Goal: Task Accomplishment & Management: Manage account settings

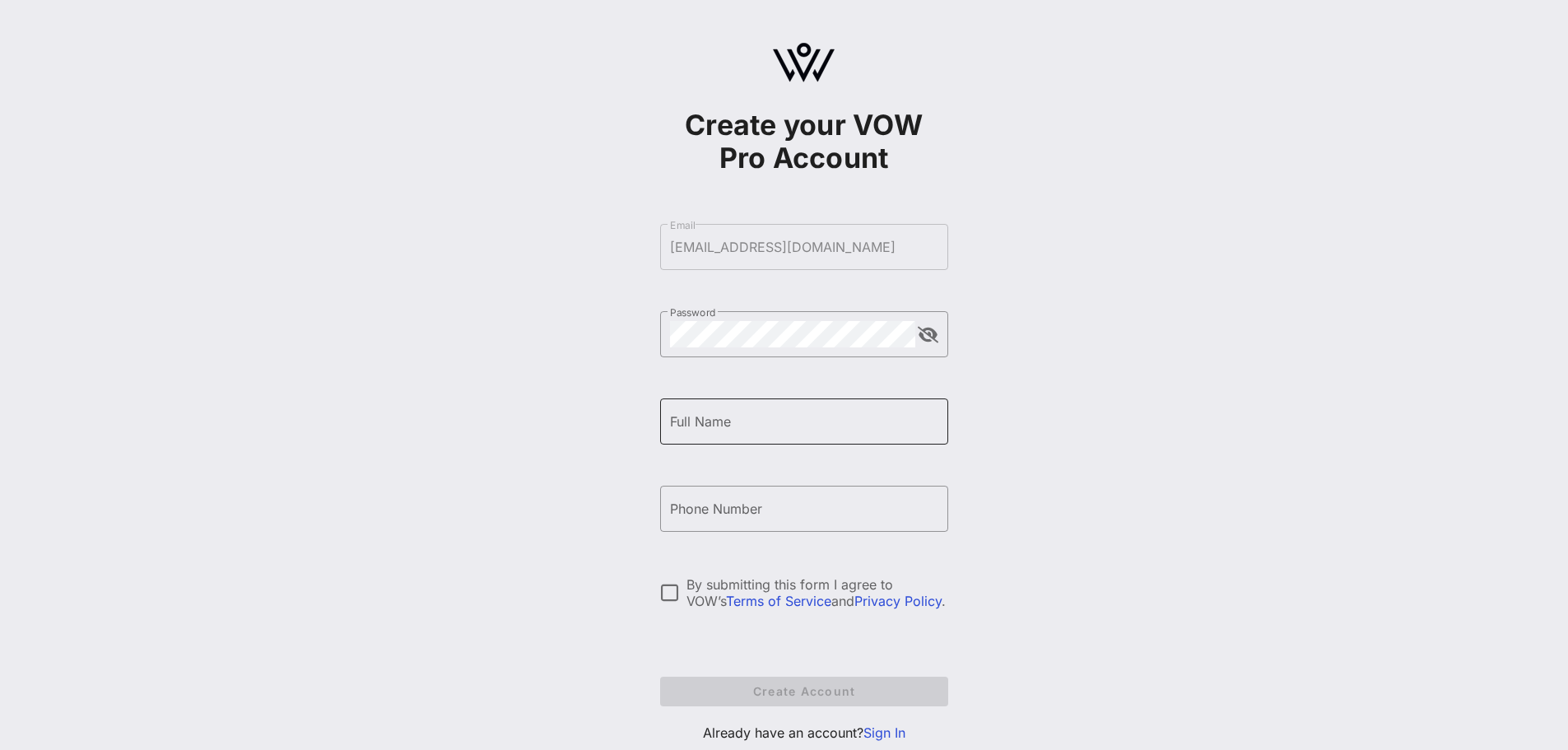
click at [731, 435] on div "Full Name" at bounding box center [804, 422] width 269 height 46
click at [857, 441] on div "Full Name [PERSON_NAME]" at bounding box center [804, 422] width 269 height 46
type input "[PERSON_NAME]"
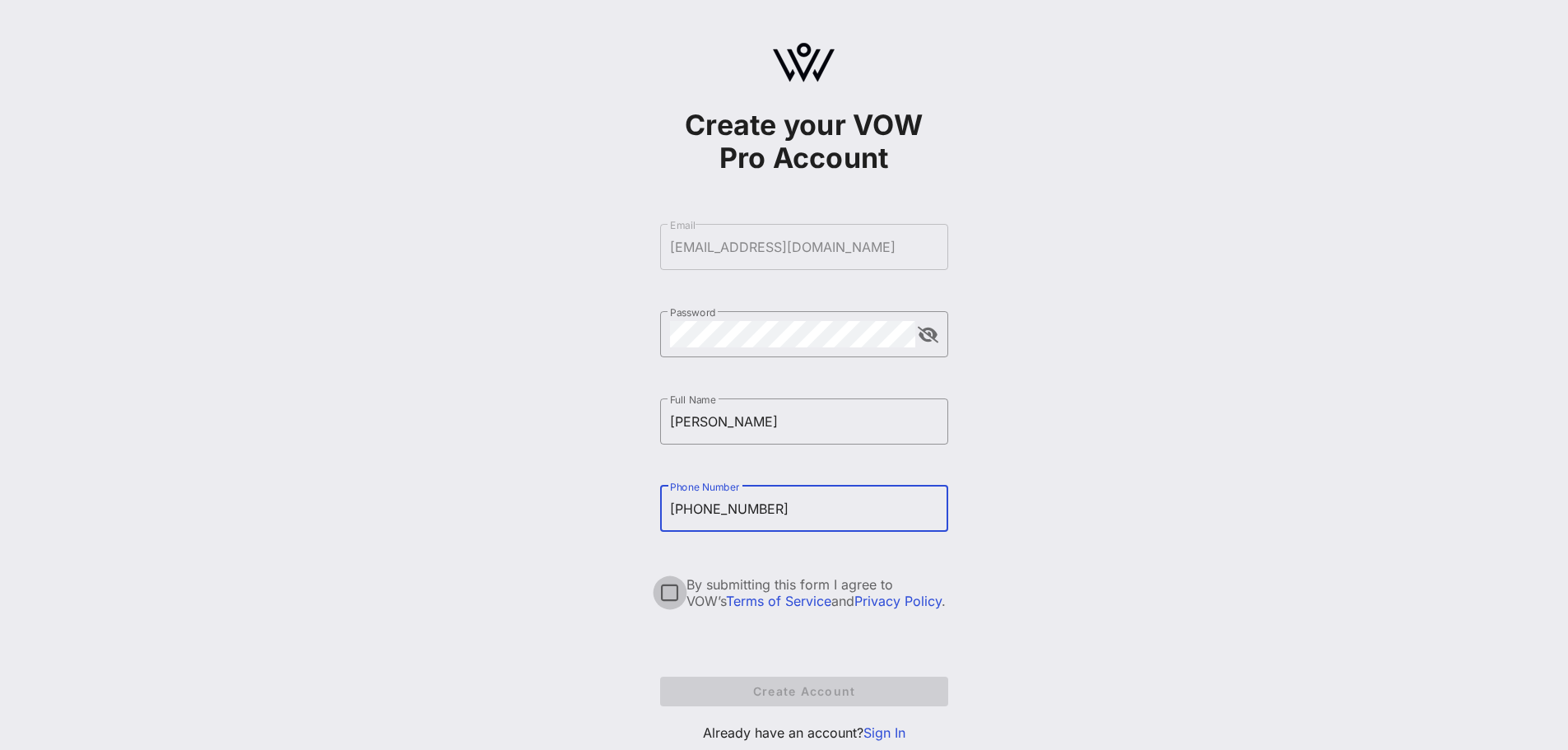
type input "[PHONE_NUMBER]"
click at [672, 597] on div at bounding box center [670, 592] width 28 height 28
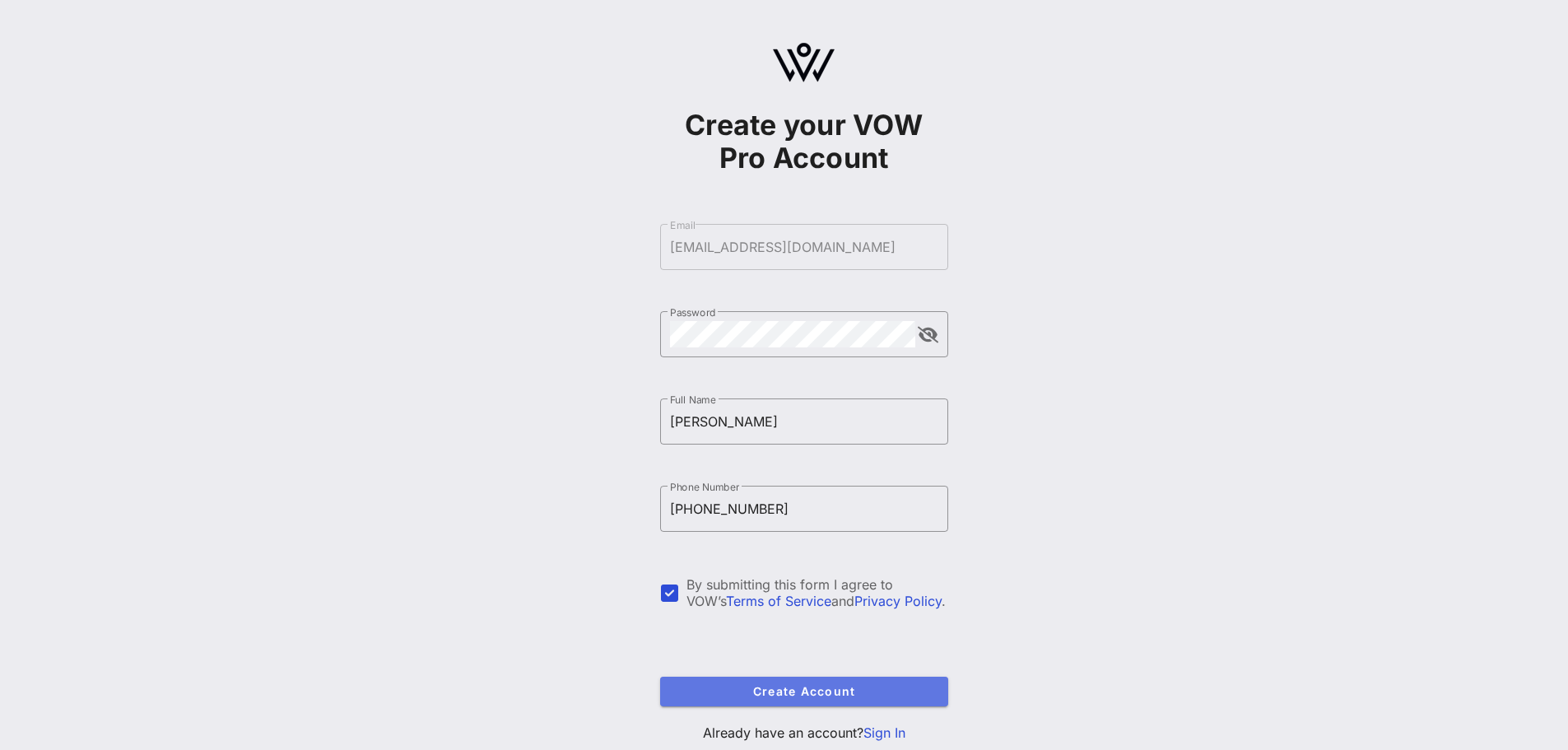
click at [873, 696] on span "Create Account" at bounding box center [805, 690] width 262 height 14
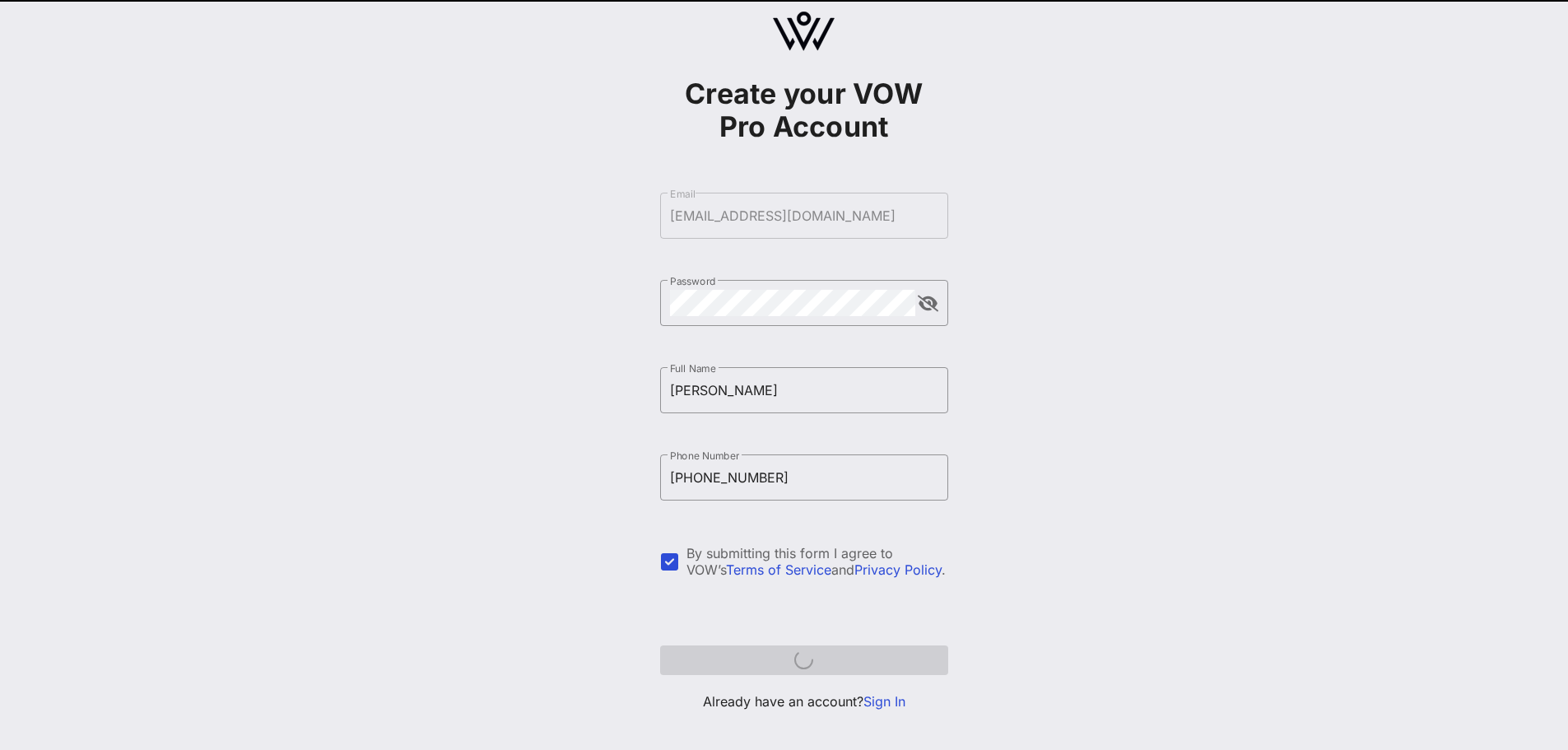
scroll to position [49, 0]
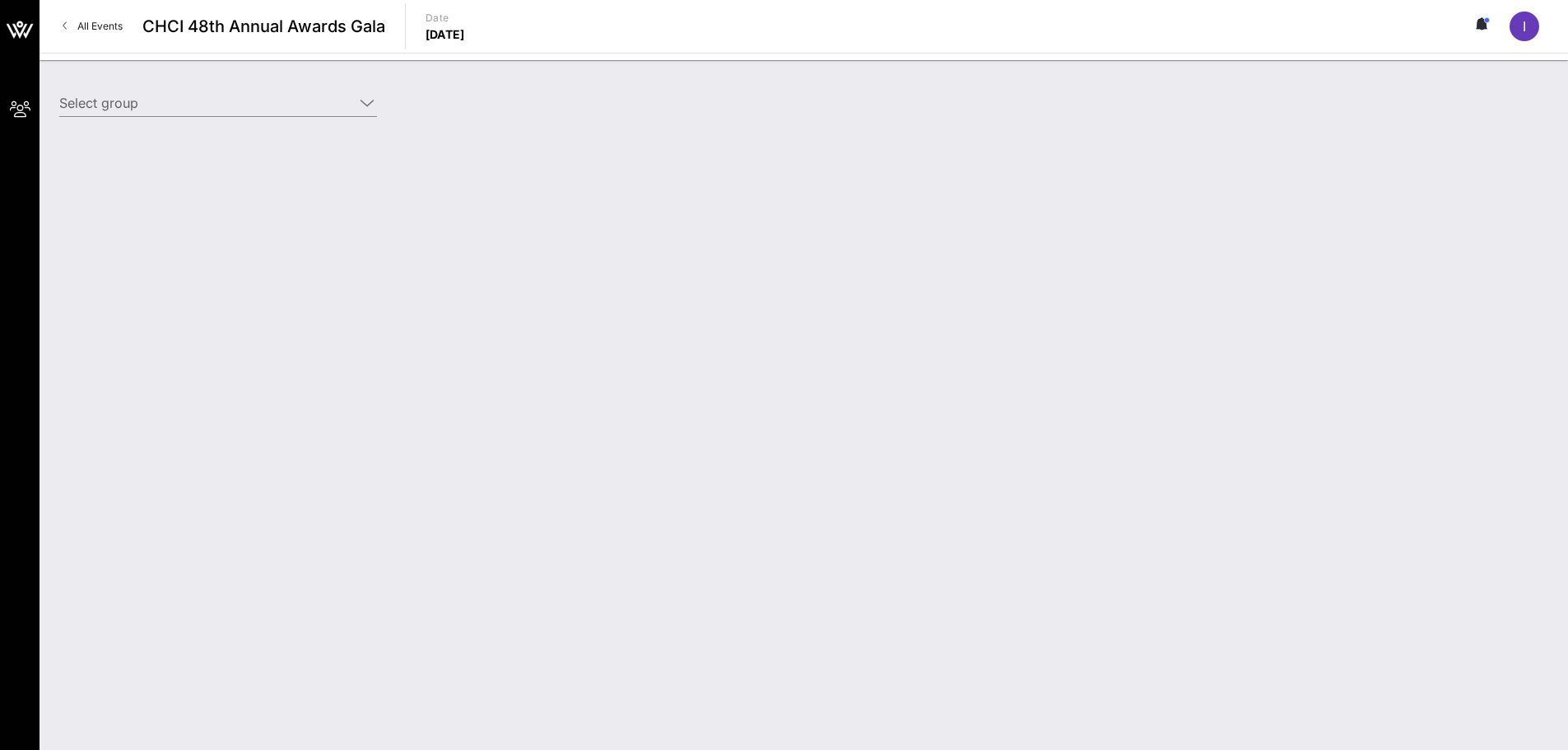
type input "College Board (College Board) [[PERSON_NAME], [EMAIL_ADDRESS][DOMAIN_NAME]]"
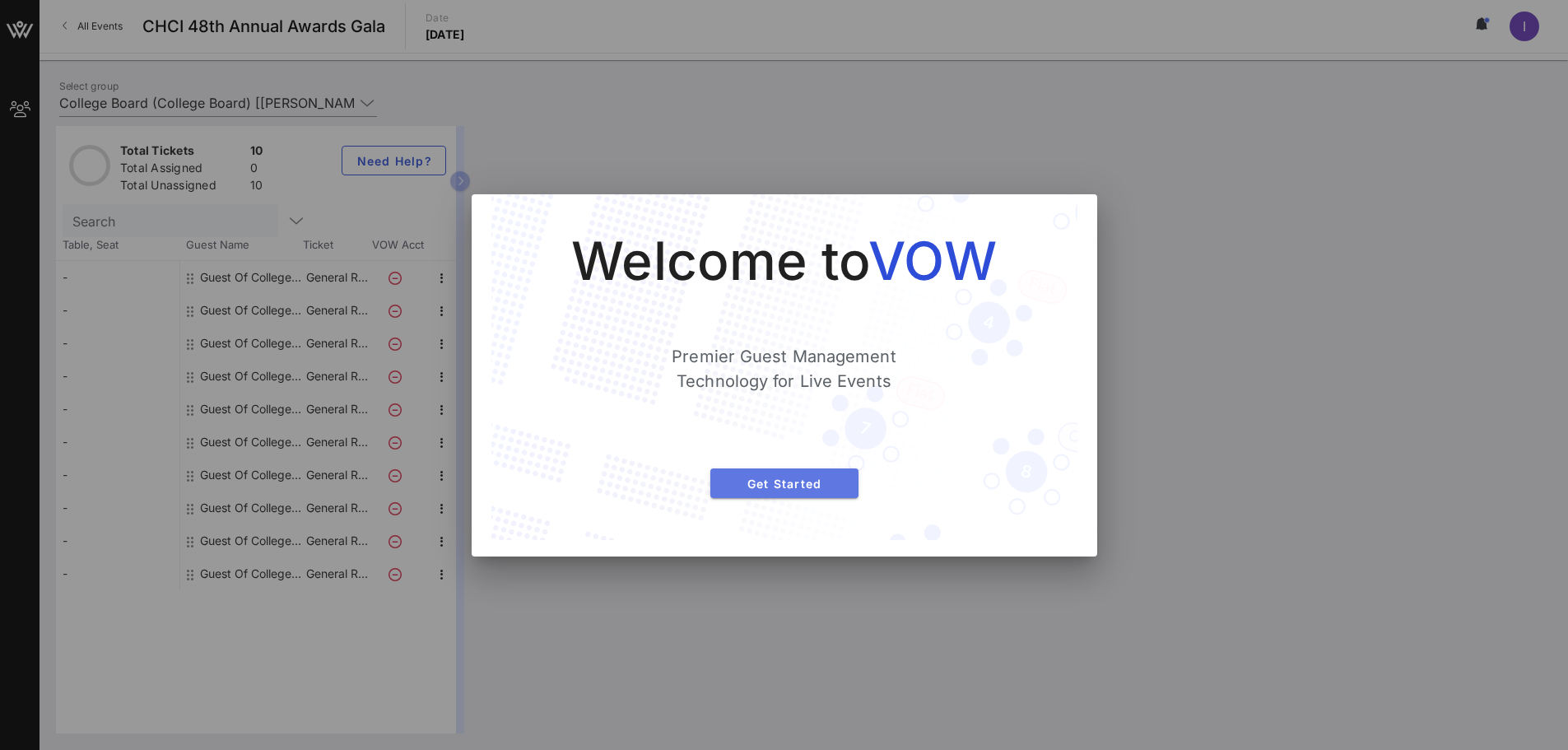
click at [787, 491] on button "Get Started" at bounding box center [784, 483] width 148 height 29
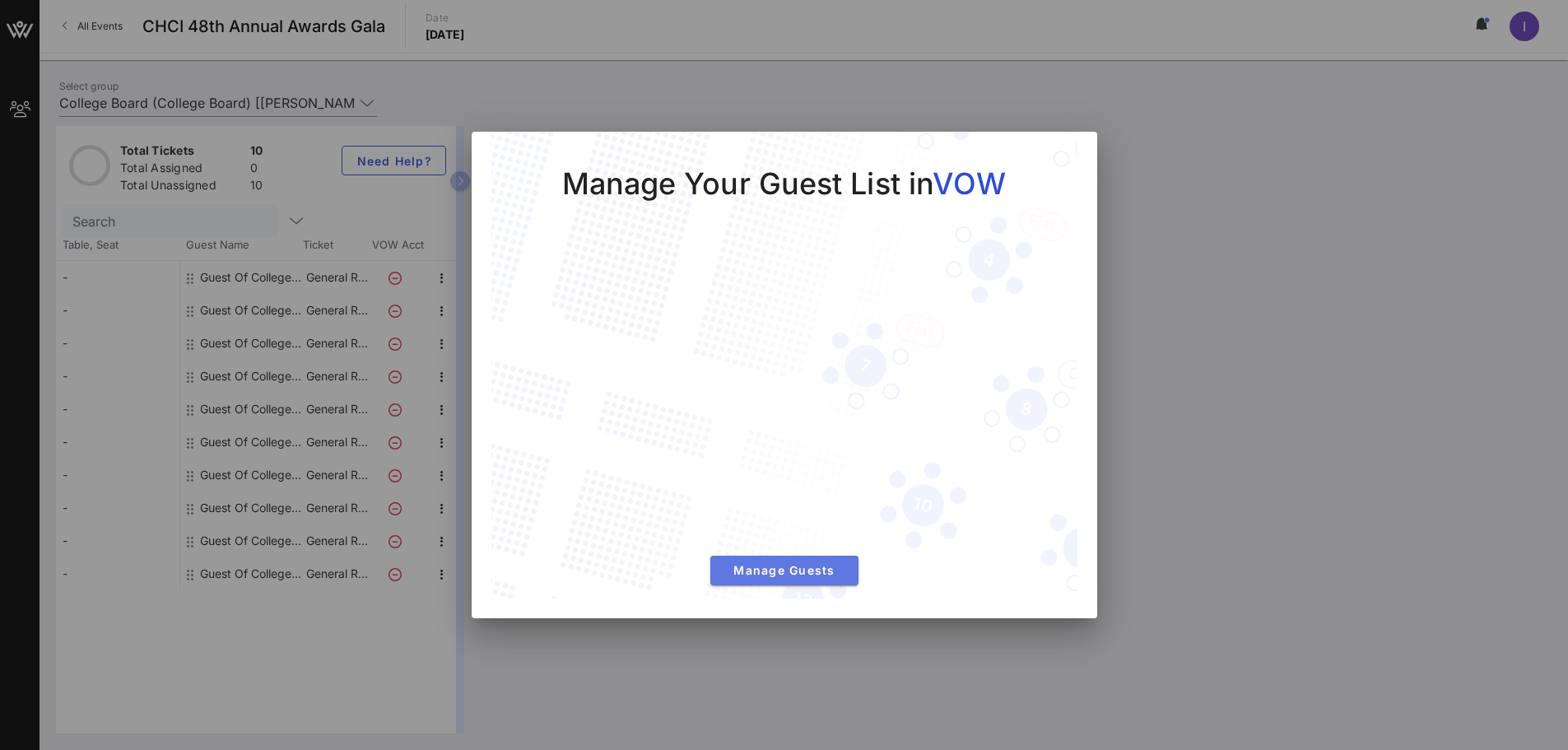
click at [819, 574] on span "Manage Guests" at bounding box center [784, 569] width 122 height 14
click at [819, 574] on div "Floorplan is not available for this event" at bounding box center [1012, 429] width 1079 height 608
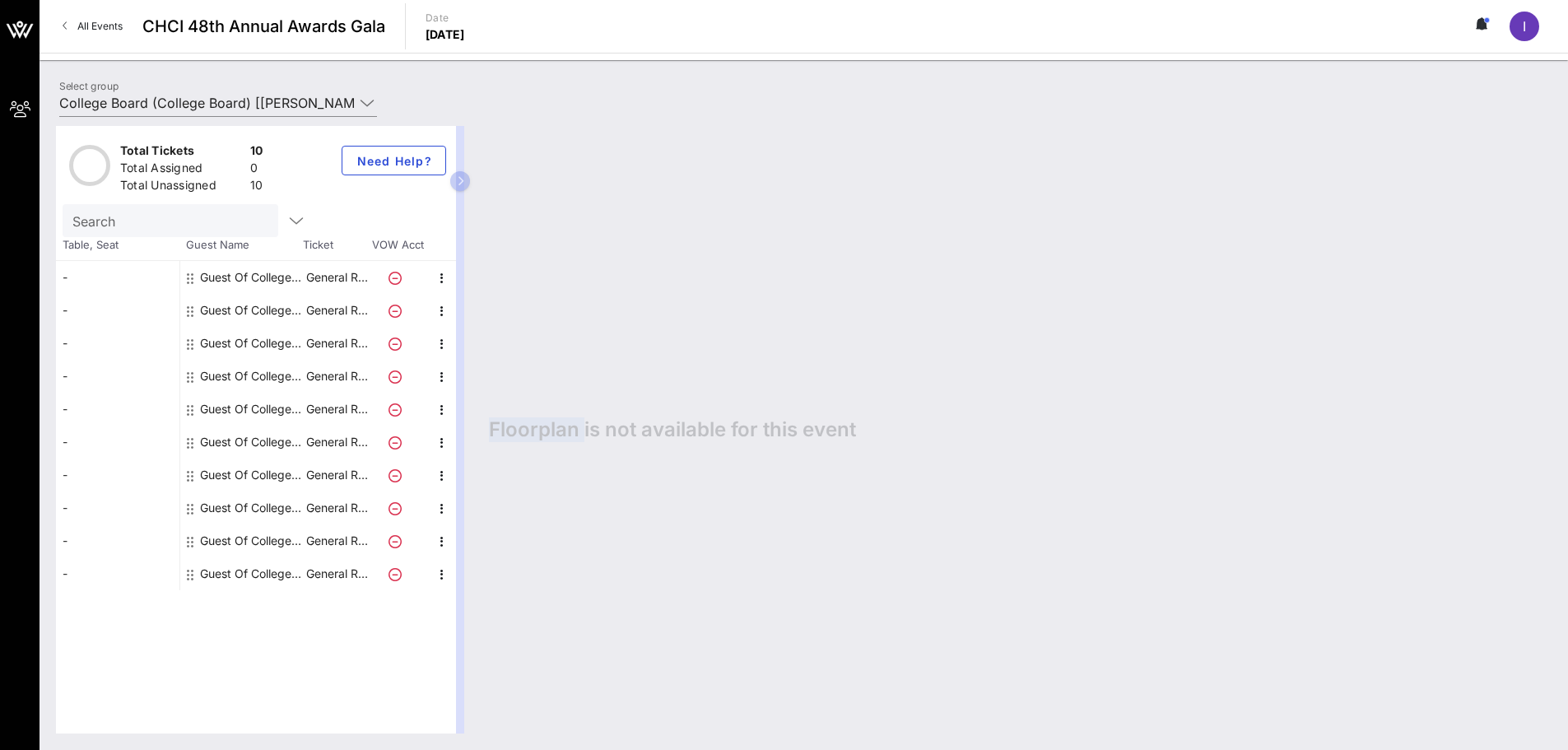
click at [461, 183] on icon "button" at bounding box center [460, 181] width 7 height 10
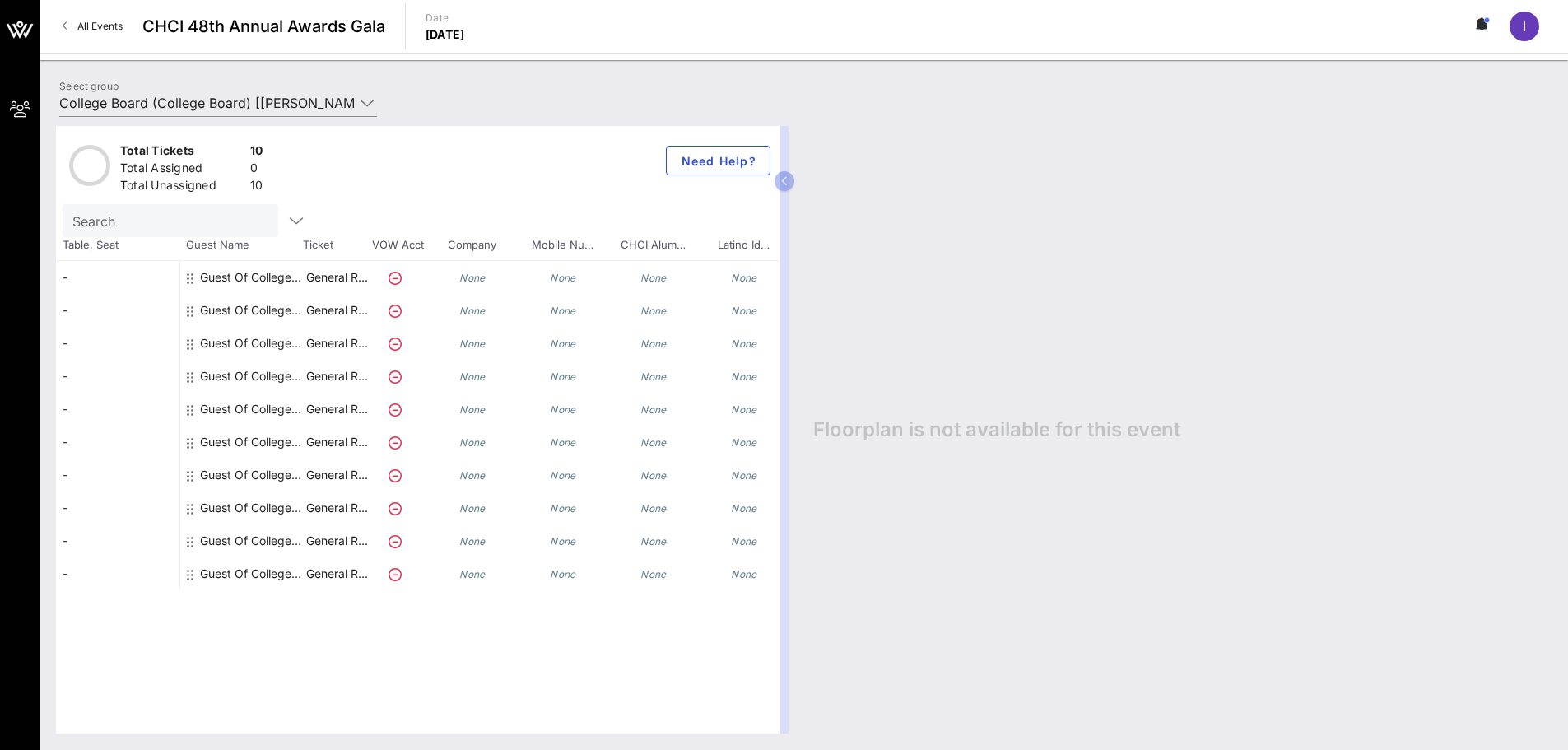
click at [214, 279] on div "Guest Of College Board" at bounding box center [251, 278] width 104 height 33
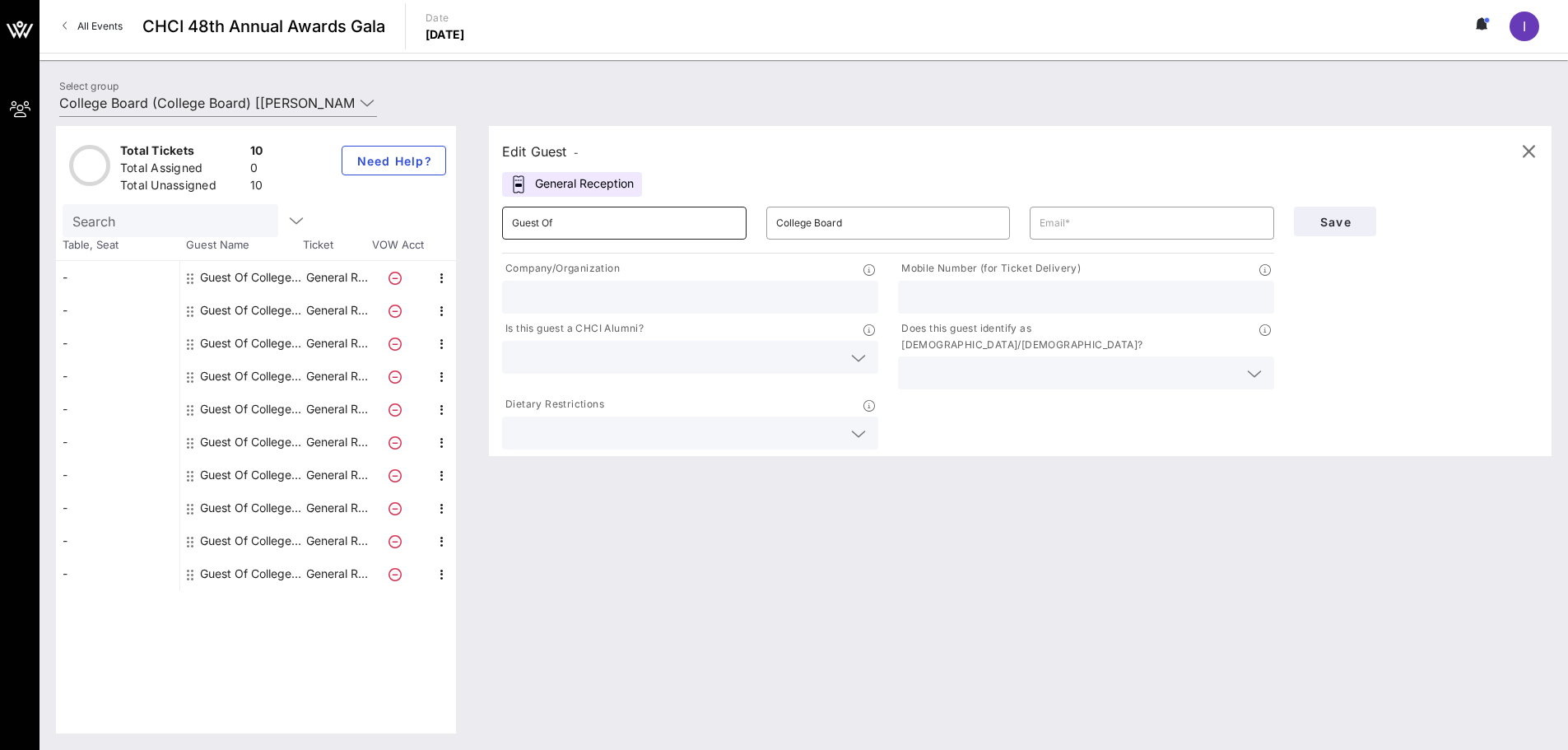
click at [545, 231] on input "Guest Of" at bounding box center [624, 223] width 225 height 27
click at [574, 222] on input "Guest Of" at bounding box center [624, 223] width 225 height 27
click at [483, 223] on div "Edit Guest - General Reception ​ Guest Of ​ College Board ​ Company/Organizatio…" at bounding box center [1012, 429] width 1079 height 608
click at [516, 223] on input "Guest Of" at bounding box center [624, 223] width 225 height 27
click at [511, 215] on div "​ Guest Of" at bounding box center [624, 223] width 245 height 33
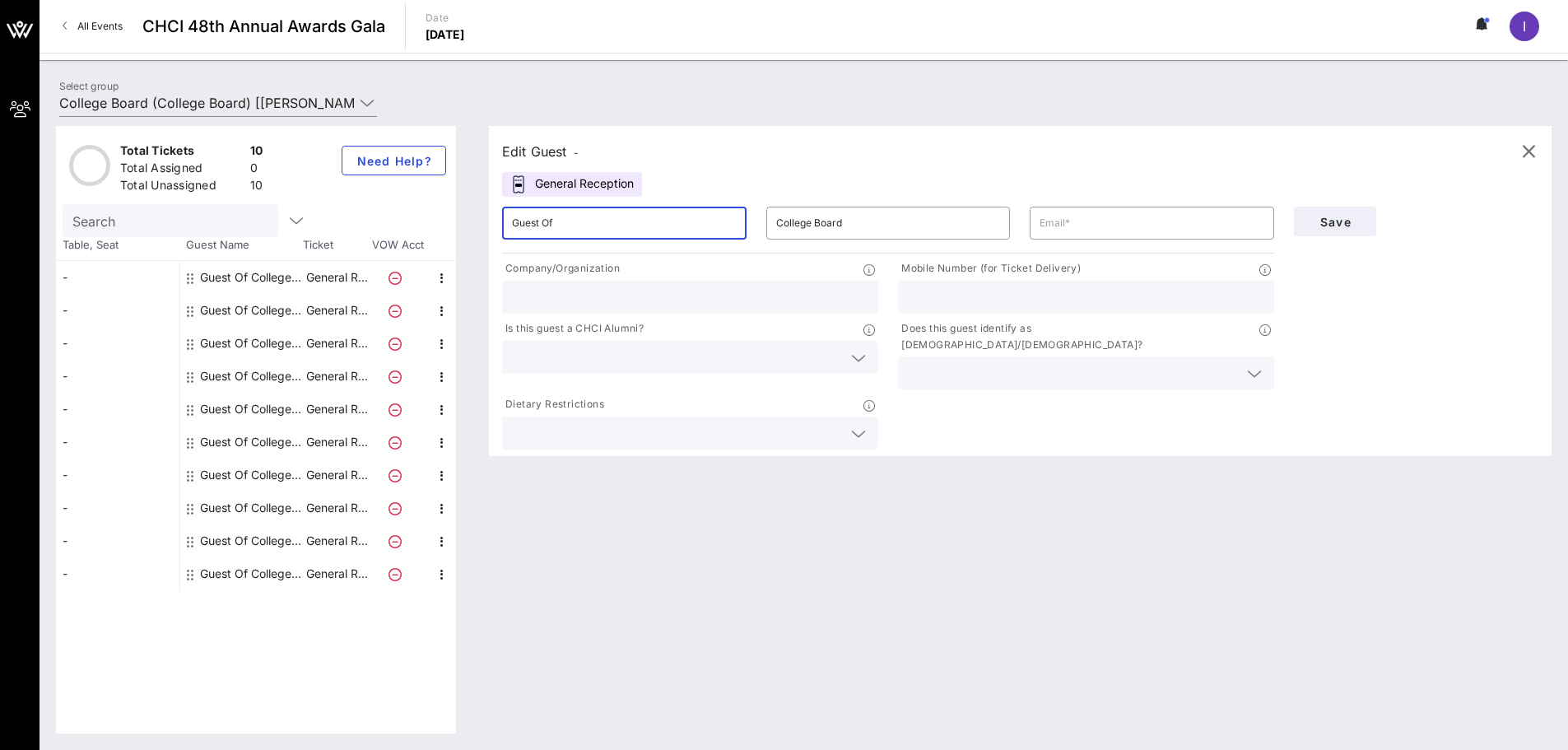
click at [513, 222] on div "​ Guest Of" at bounding box center [624, 223] width 245 height 33
click at [567, 225] on input "Guest Of" at bounding box center [624, 223] width 225 height 27
click at [565, 225] on input "Guest Of" at bounding box center [624, 223] width 225 height 27
click at [1075, 227] on input "text" at bounding box center [1151, 223] width 225 height 27
click at [1255, 366] on icon at bounding box center [1255, 374] width 15 height 20
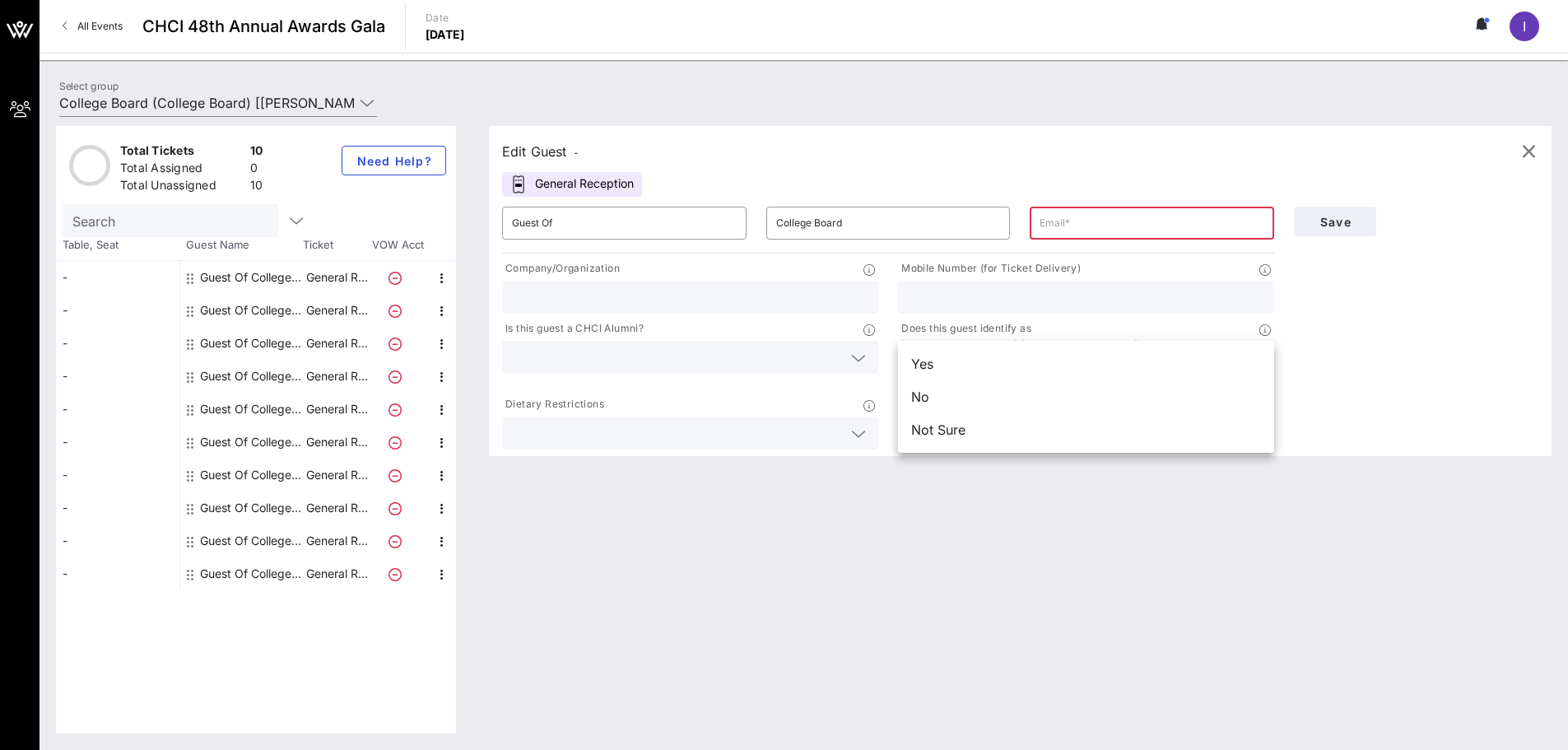
click at [1329, 367] on div "Save" at bounding box center [1416, 325] width 264 height 256
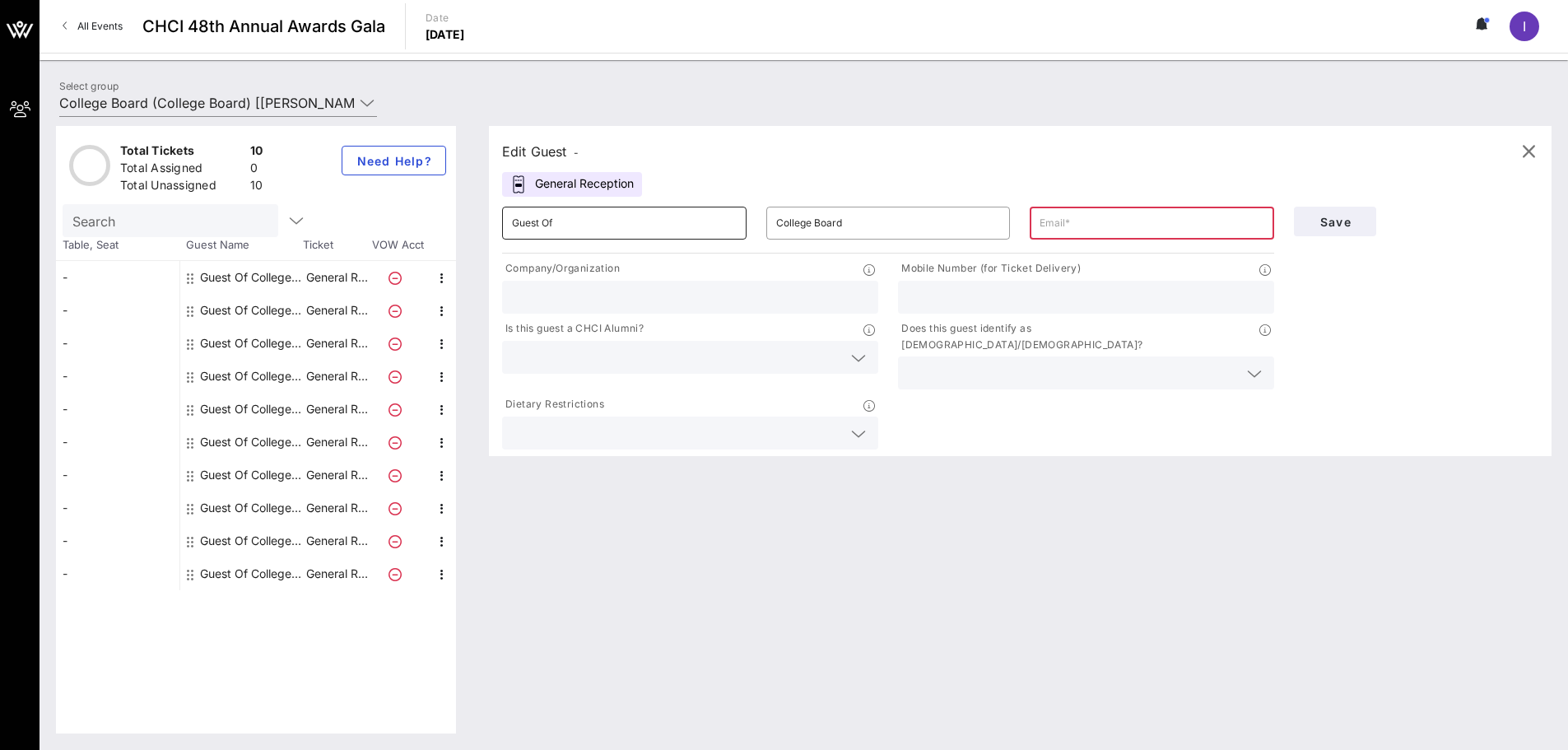
click at [510, 226] on div "​ Guest Of" at bounding box center [624, 223] width 245 height 33
type input "G"
type input "[PERSON_NAME]"
type input "[EMAIL_ADDRESS][DOMAIN_NAME]"
click at [629, 298] on input "text" at bounding box center [690, 297] width 356 height 21
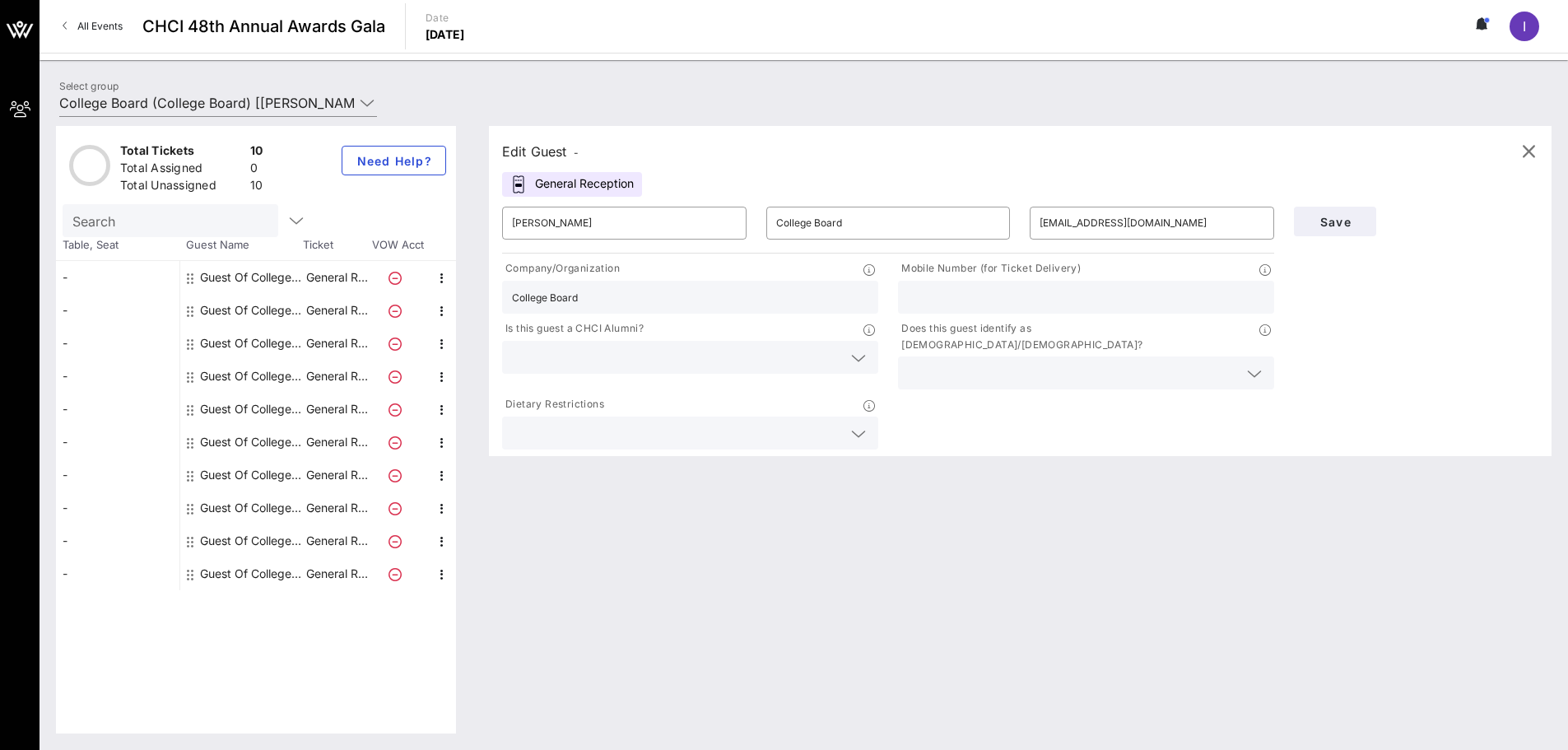
type input "College Board"
type input "2103253325"
click at [697, 360] on input "text" at bounding box center [677, 357] width 330 height 21
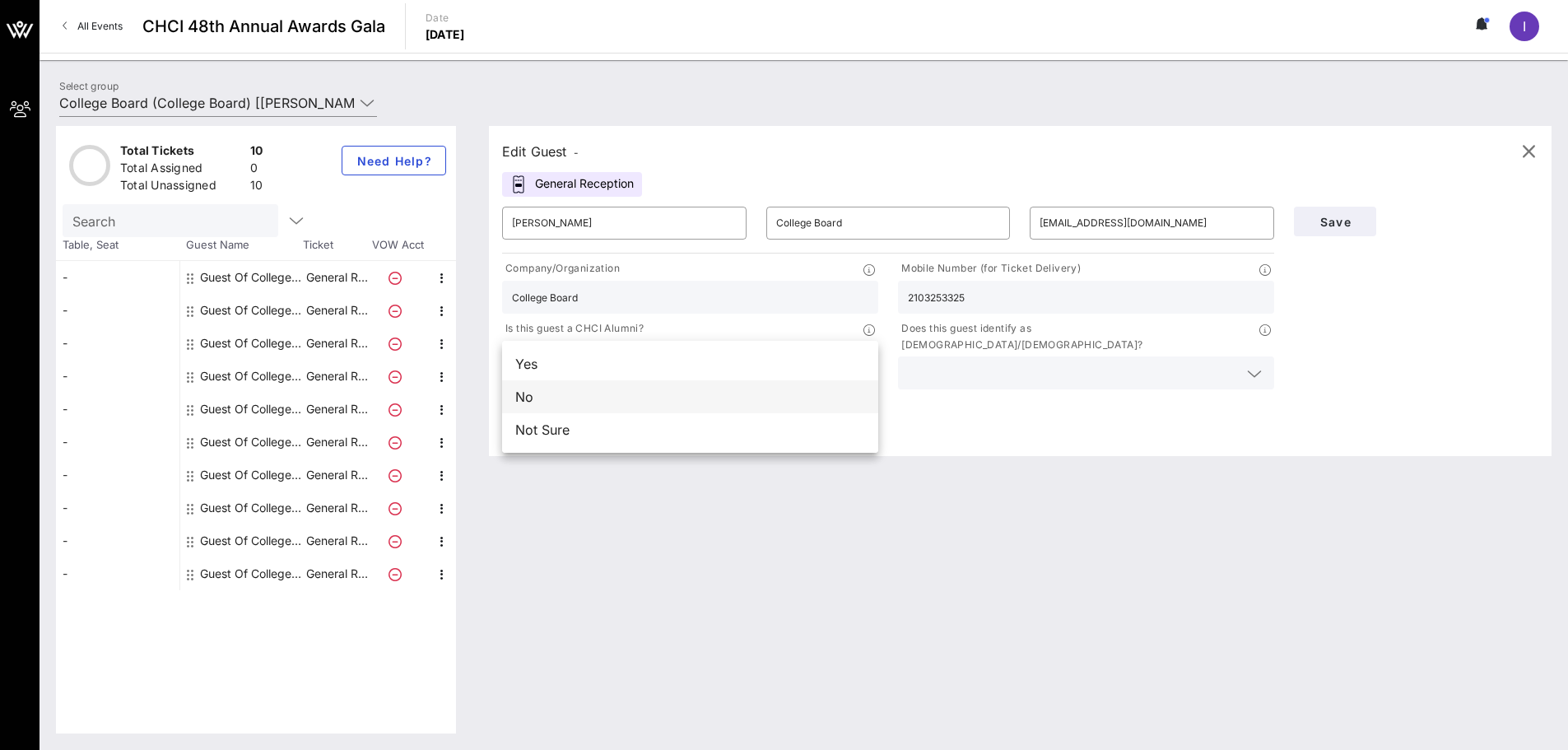
click at [660, 394] on div "No" at bounding box center [690, 397] width 376 height 33
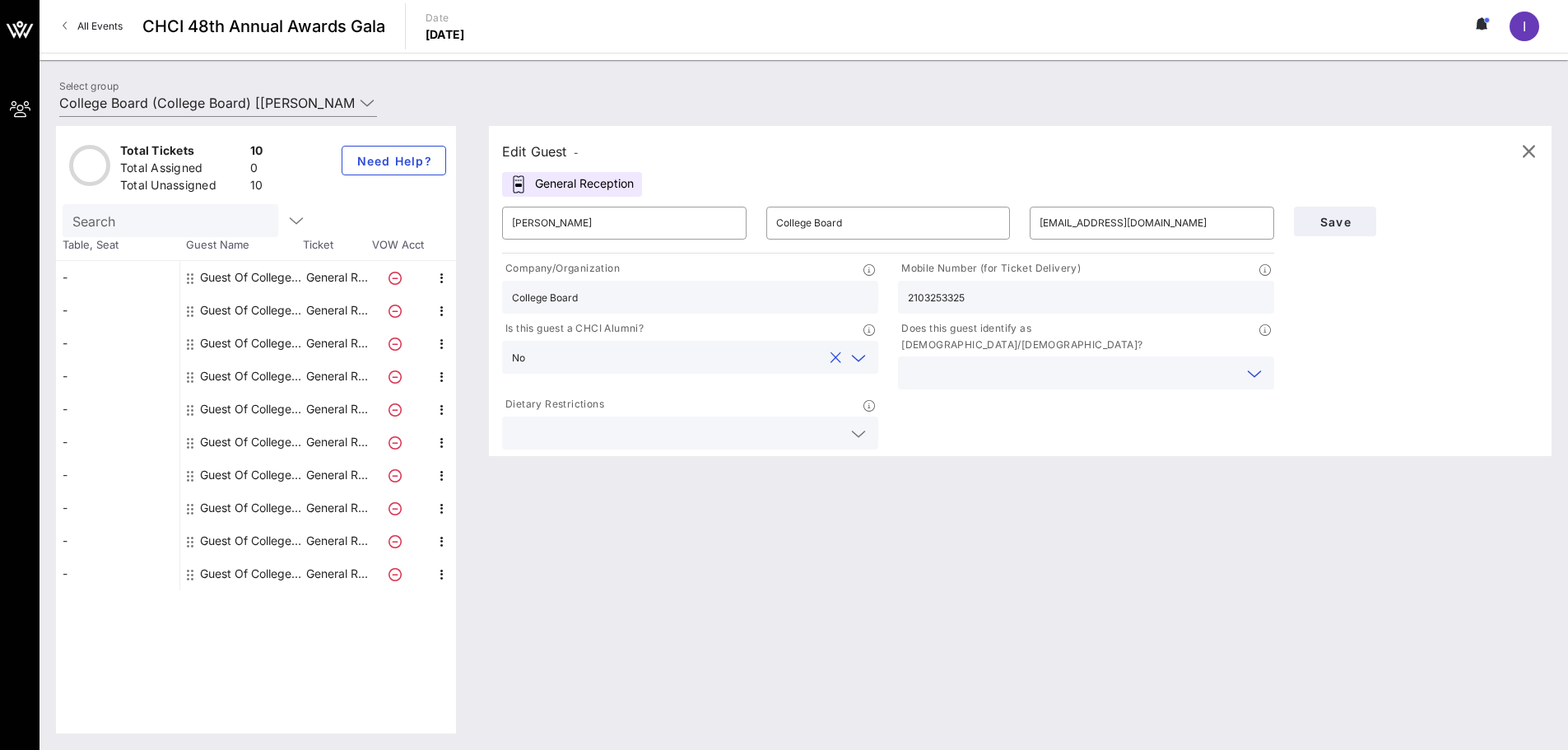
click at [959, 364] on input "text" at bounding box center [1073, 372] width 330 height 21
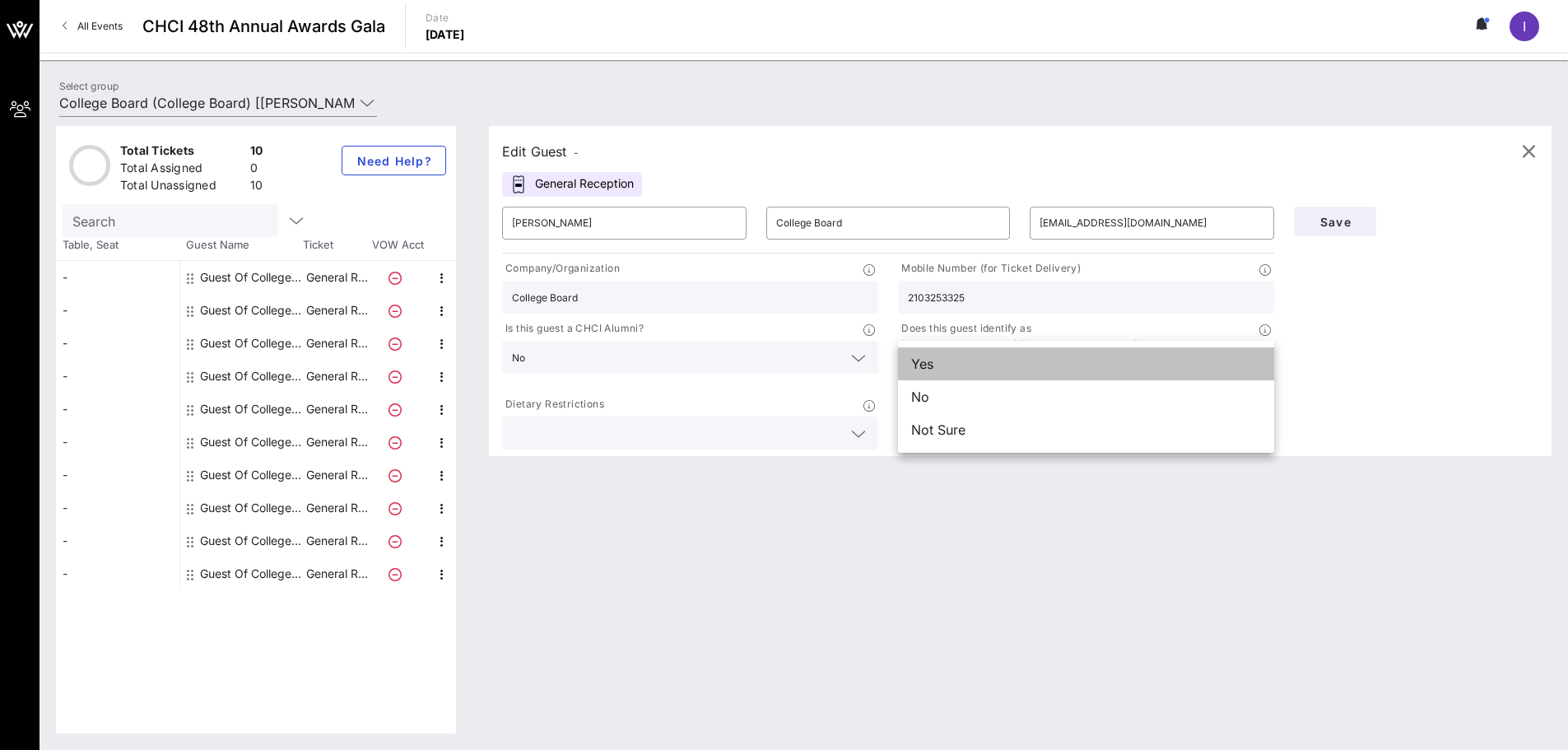
click at [940, 369] on div "Yes" at bounding box center [1086, 364] width 376 height 33
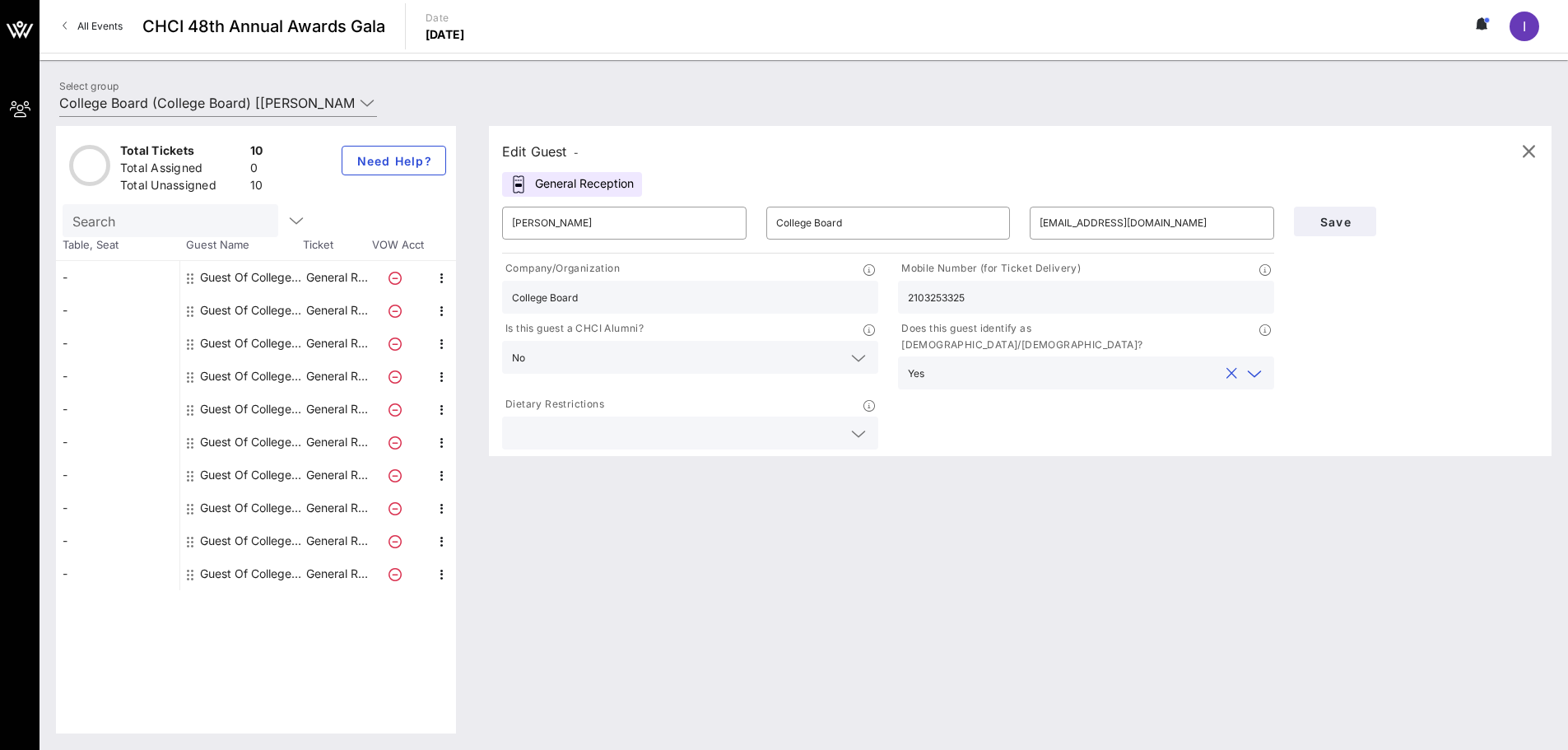
click at [850, 425] on div at bounding box center [859, 435] width 20 height 20
click at [858, 425] on icon at bounding box center [859, 435] width 15 height 20
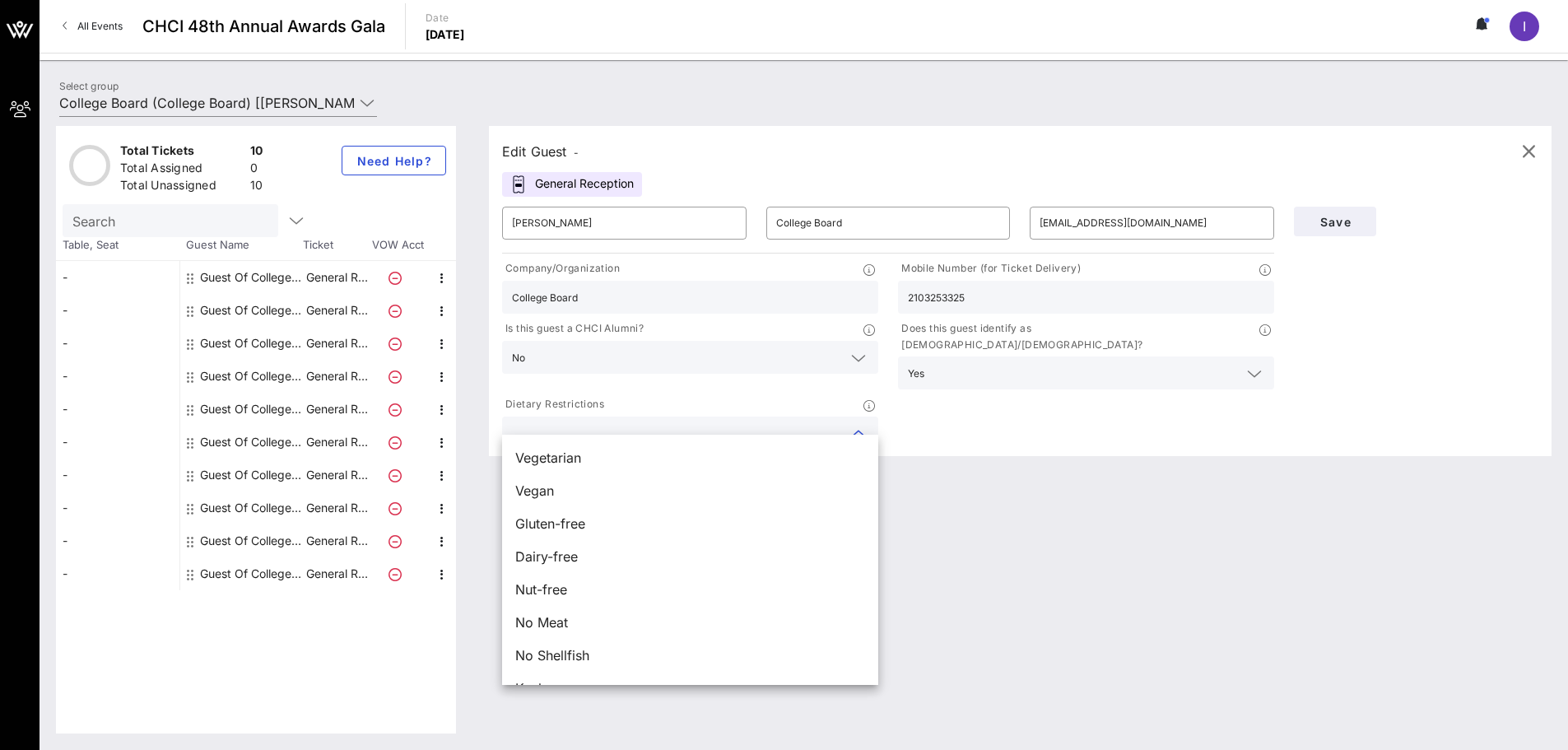
click at [1026, 409] on div "Company/Organization College Board Mobile Number (for Ticket Delivery) 21032533…" at bounding box center [888, 355] width 792 height 196
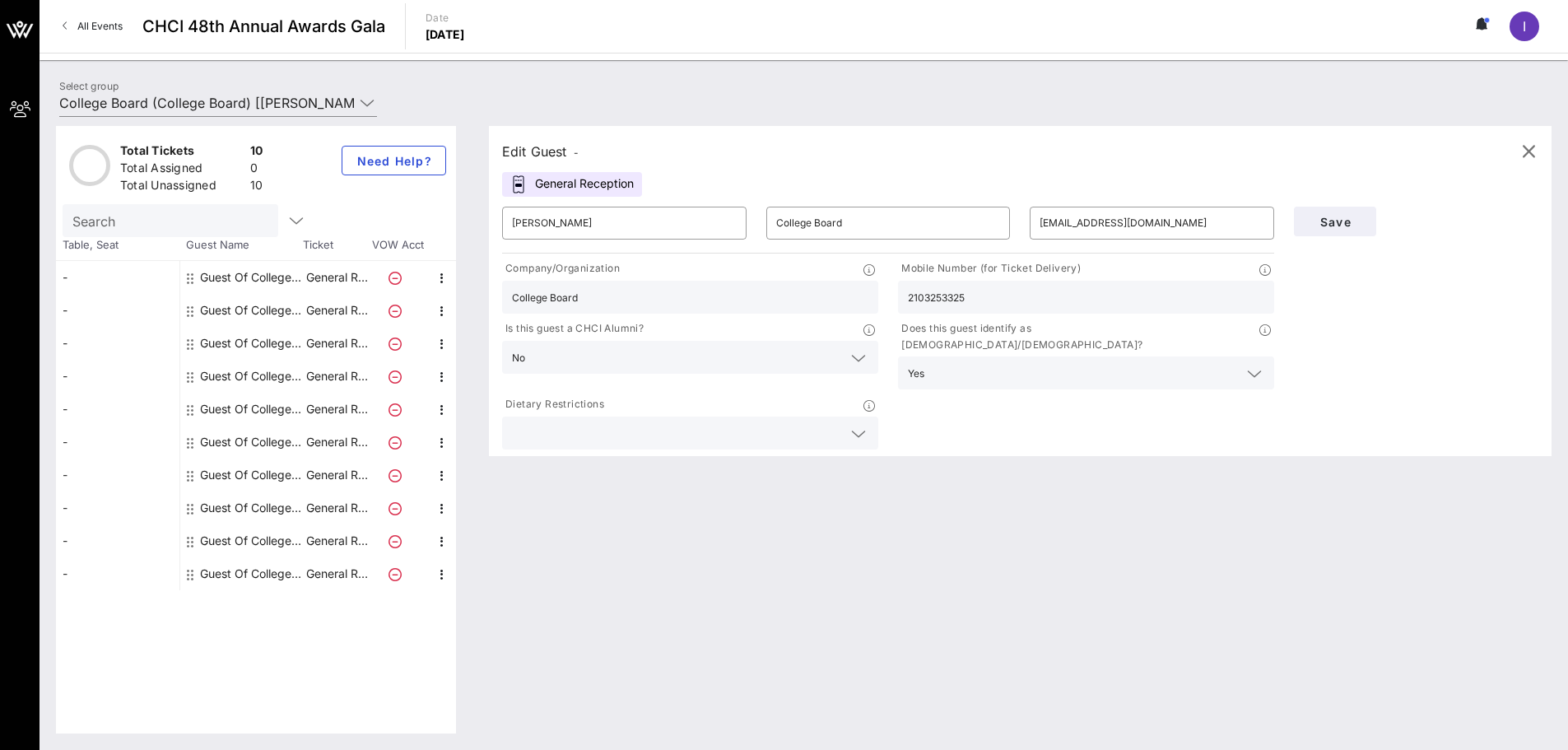
click at [804, 423] on input "text" at bounding box center [677, 433] width 330 height 21
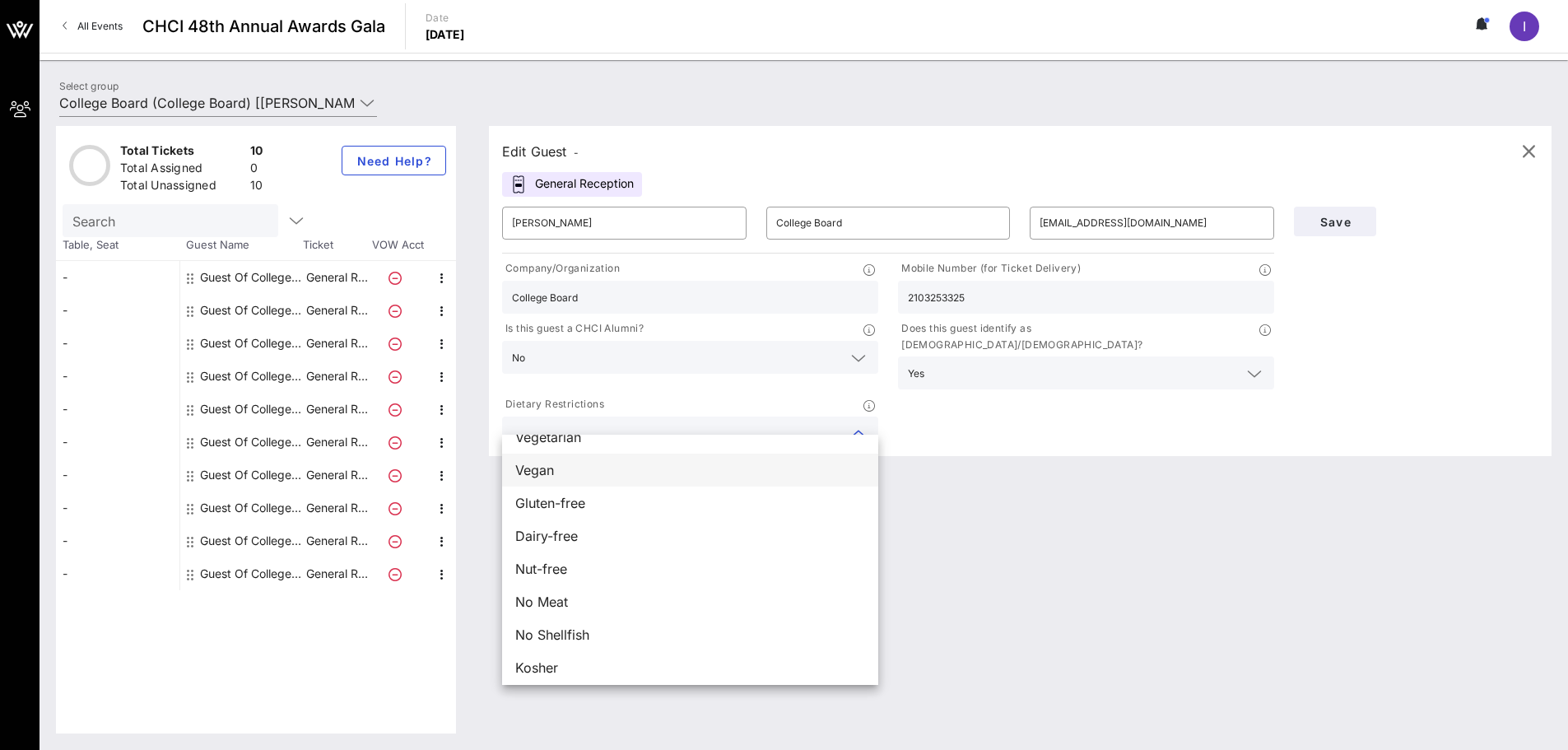
scroll to position [27, 0]
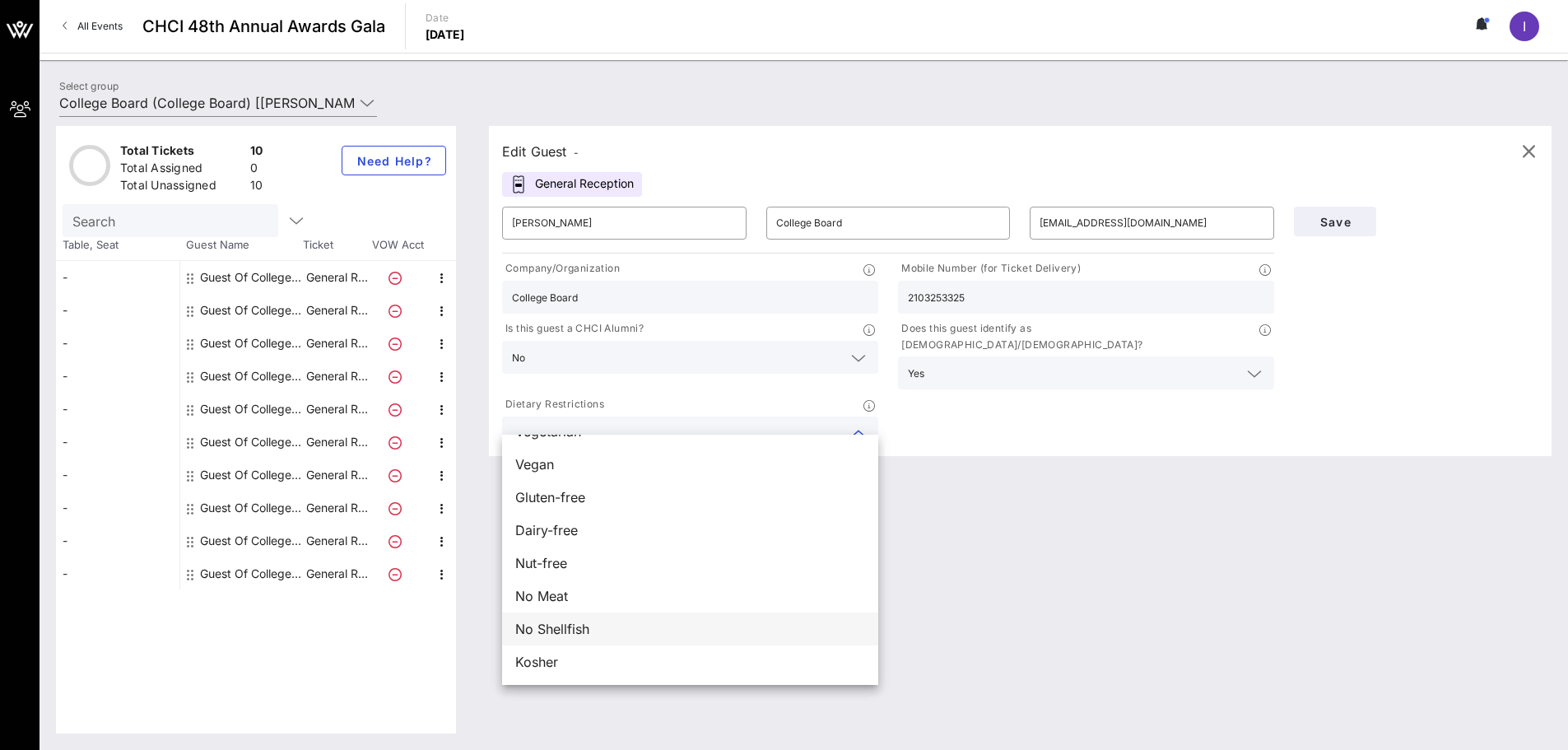
click at [552, 634] on span "No Shellfish" at bounding box center [552, 629] width 74 height 20
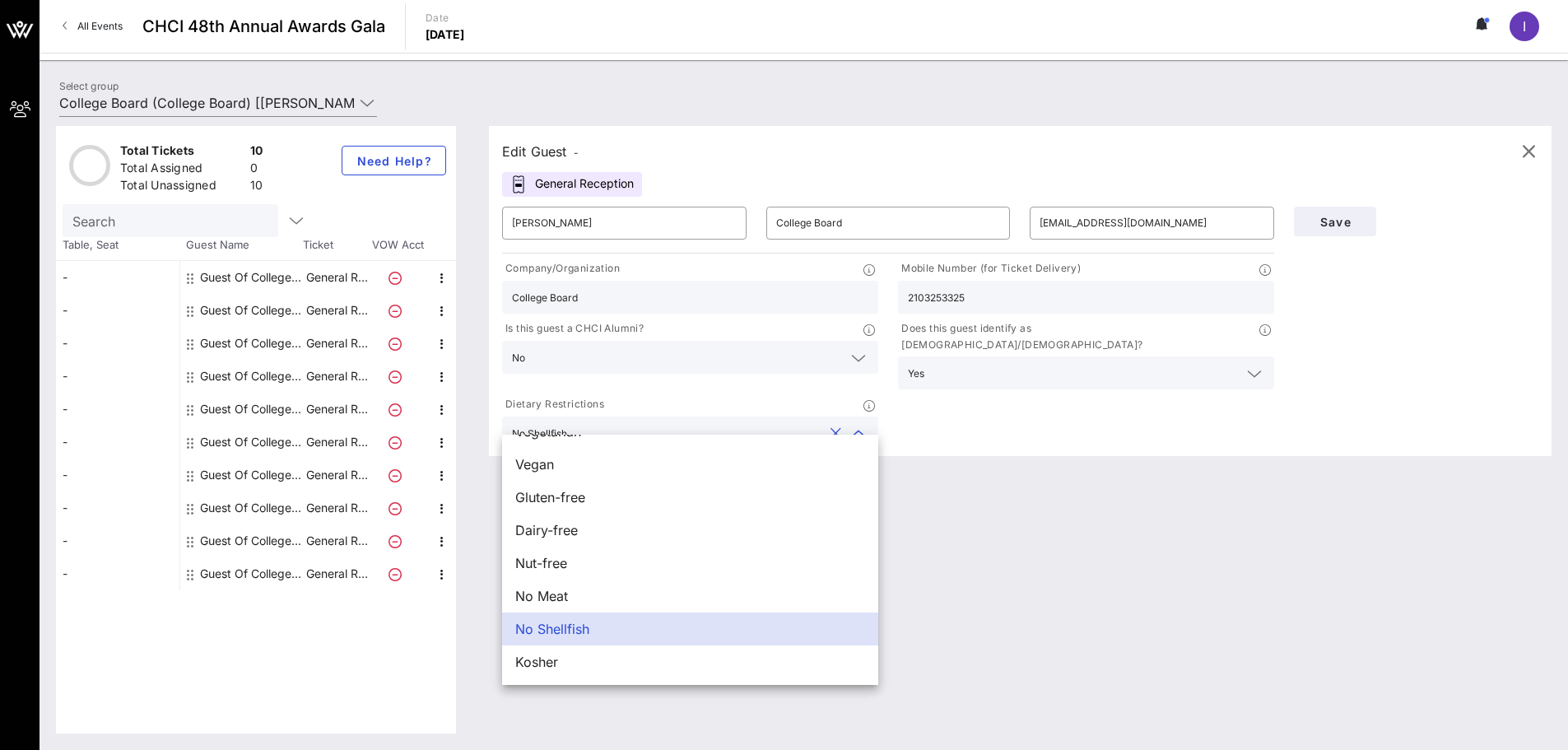
click at [1045, 418] on div "Company/Organization College Board Mobile Number (for Ticket Delivery) 21032533…" at bounding box center [888, 355] width 792 height 196
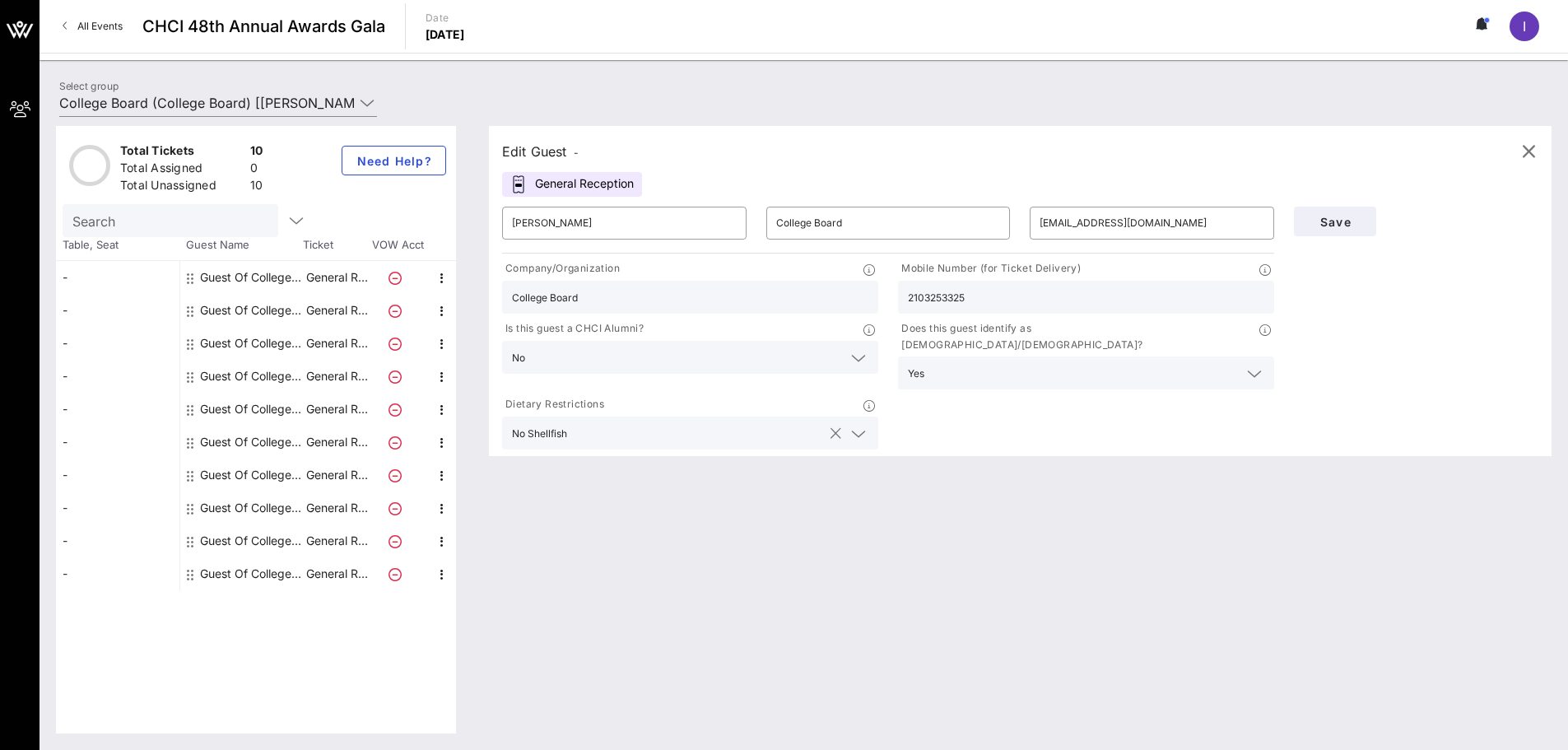
click at [860, 425] on icon at bounding box center [859, 435] width 15 height 20
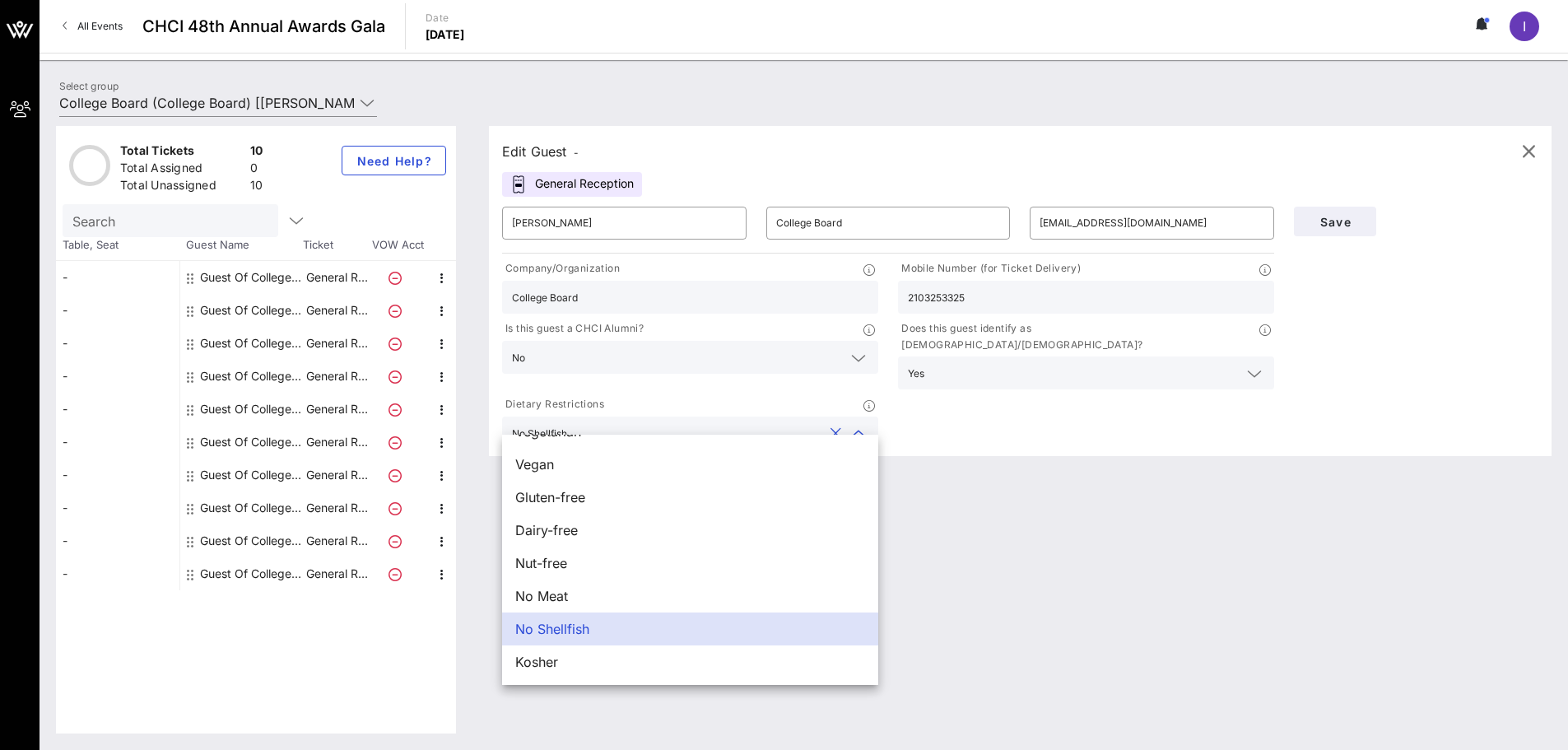
click at [1259, 538] on div "Edit Guest - General Reception ​ [PERSON_NAME] ​ College Board ​ [EMAIL_ADDRESS…" at bounding box center [1012, 429] width 1079 height 608
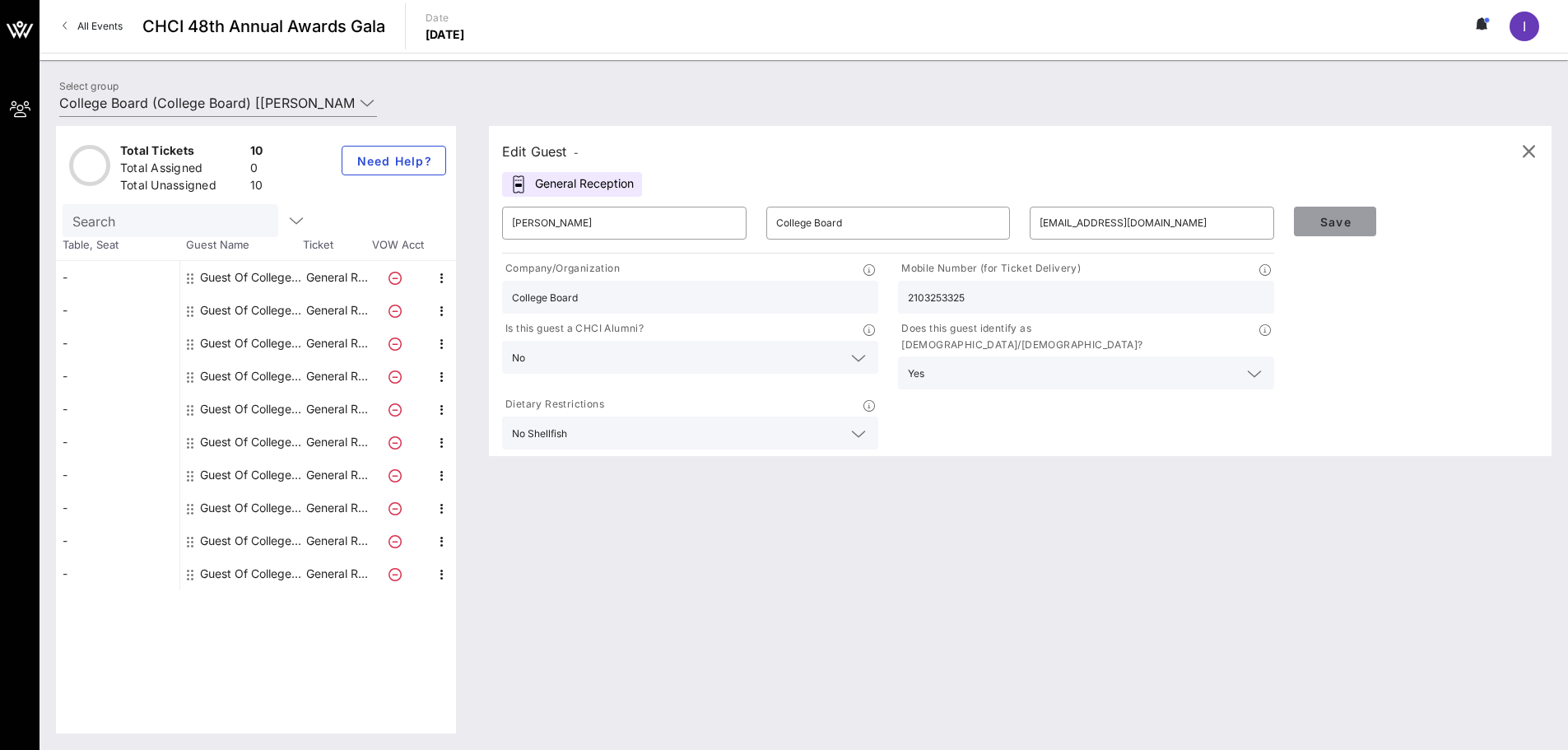
click at [1344, 222] on span "Save" at bounding box center [1334, 221] width 56 height 14
click at [1515, 146] on span "button" at bounding box center [1528, 151] width 39 height 20
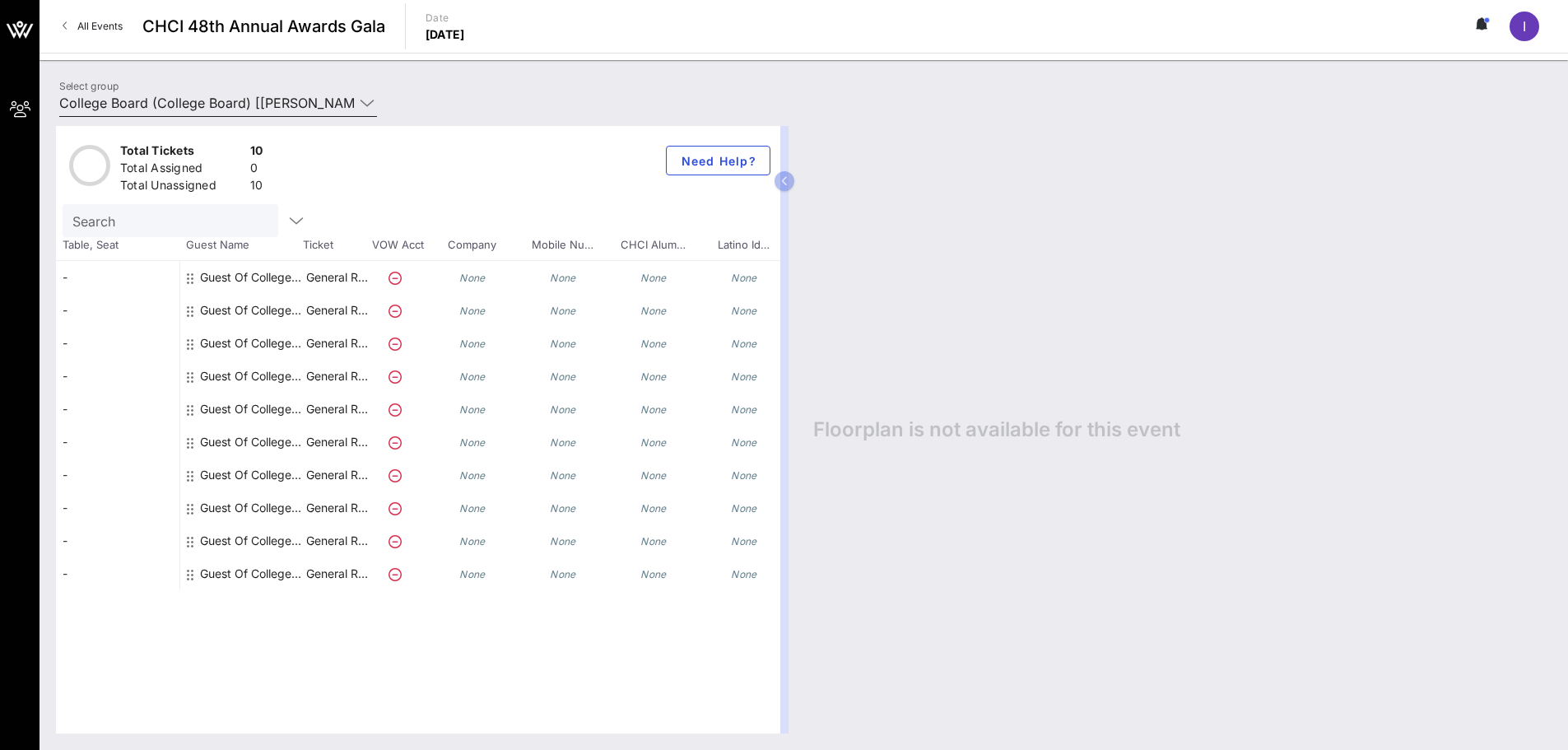
click at [364, 99] on icon at bounding box center [367, 103] width 15 height 20
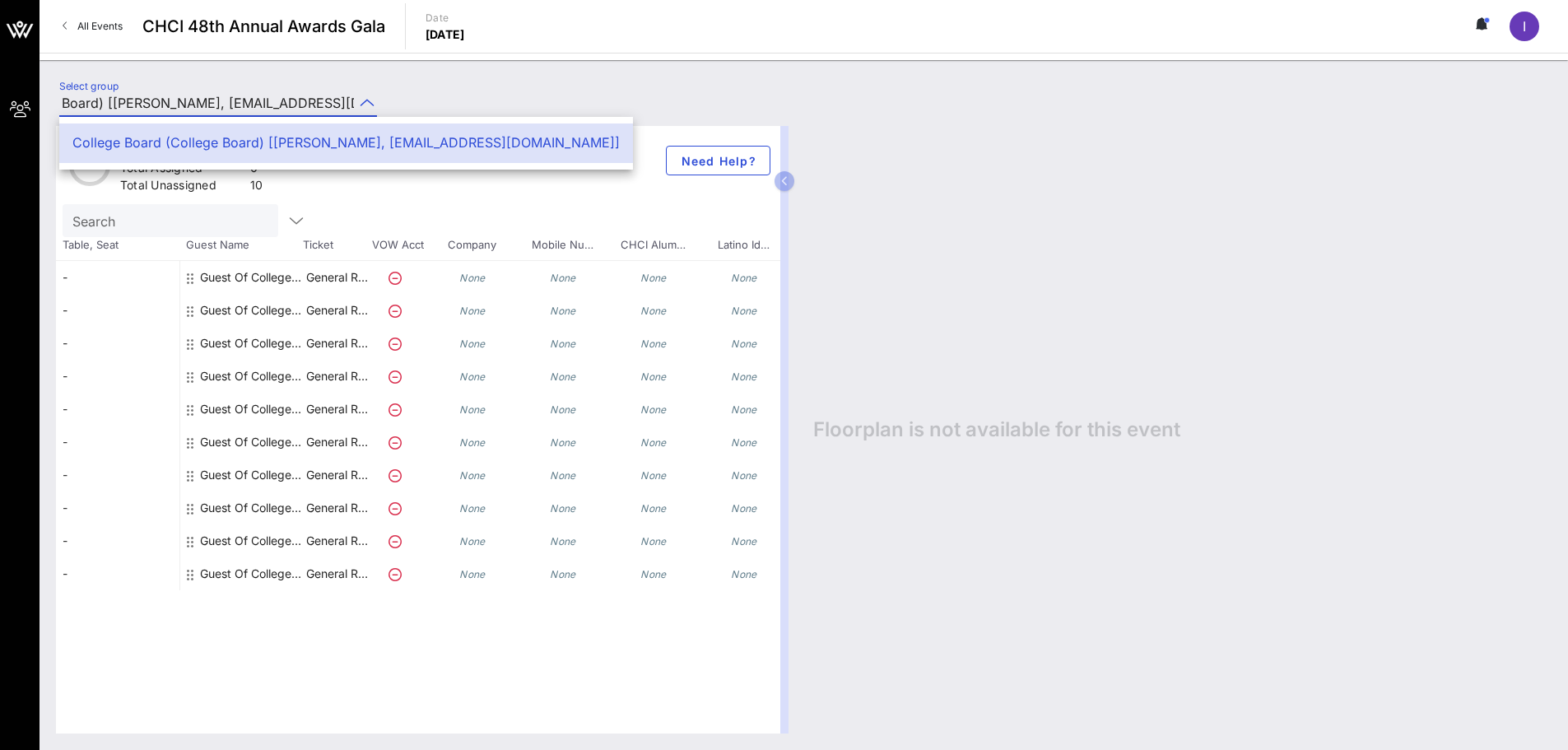
drag, startPoint x: 208, startPoint y: 143, endPoint x: 162, endPoint y: 288, distance: 152.1
click at [164, 292] on div "My Groups CHCI 48th Annual Awards Gala All Events CHCI 48th Annual Awards Gala …" at bounding box center [784, 375] width 1568 height 750
drag, startPoint x: 102, startPoint y: 135, endPoint x: 155, endPoint y: 289, distance: 162.9
click at [155, 289] on div "My Groups CHCI 48th Annual Awards Gala All Events CHCI 48th Annual Awards Gala …" at bounding box center [784, 375] width 1568 height 750
drag, startPoint x: 155, startPoint y: 290, endPoint x: 231, endPoint y: 278, distance: 76.9
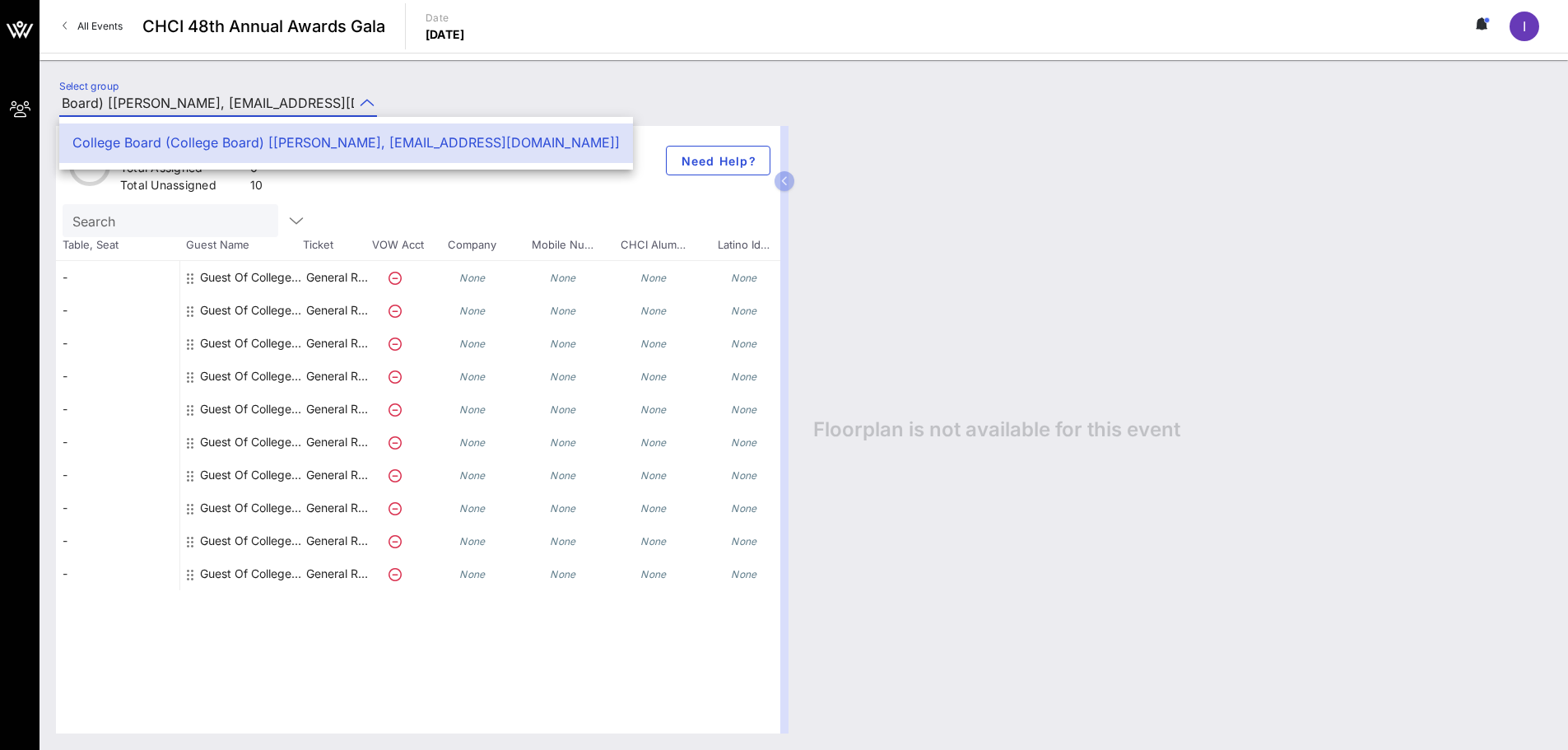
click at [152, 290] on div "-" at bounding box center [117, 278] width 124 height 33
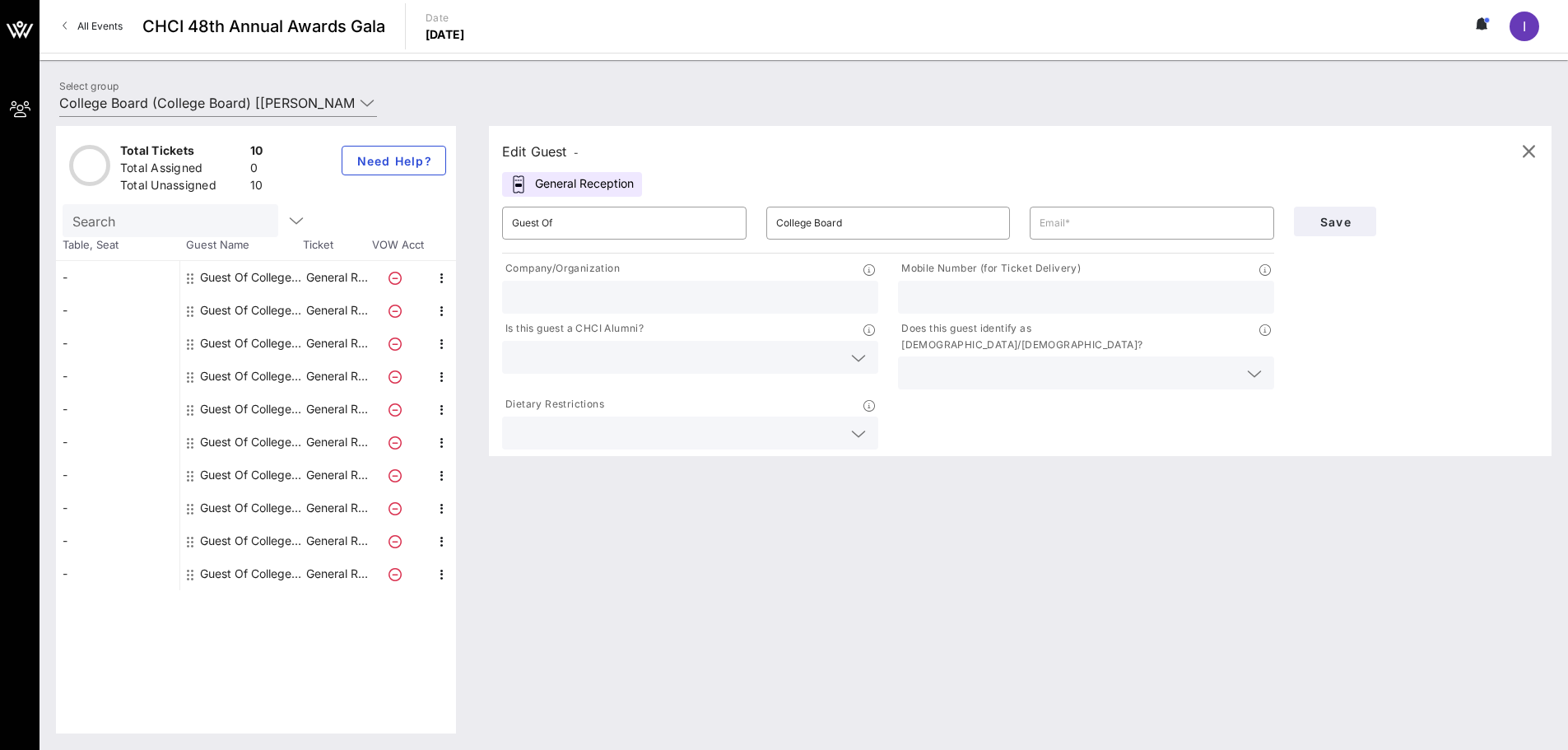
click at [1521, 32] on div "I" at bounding box center [1524, 27] width 29 height 29
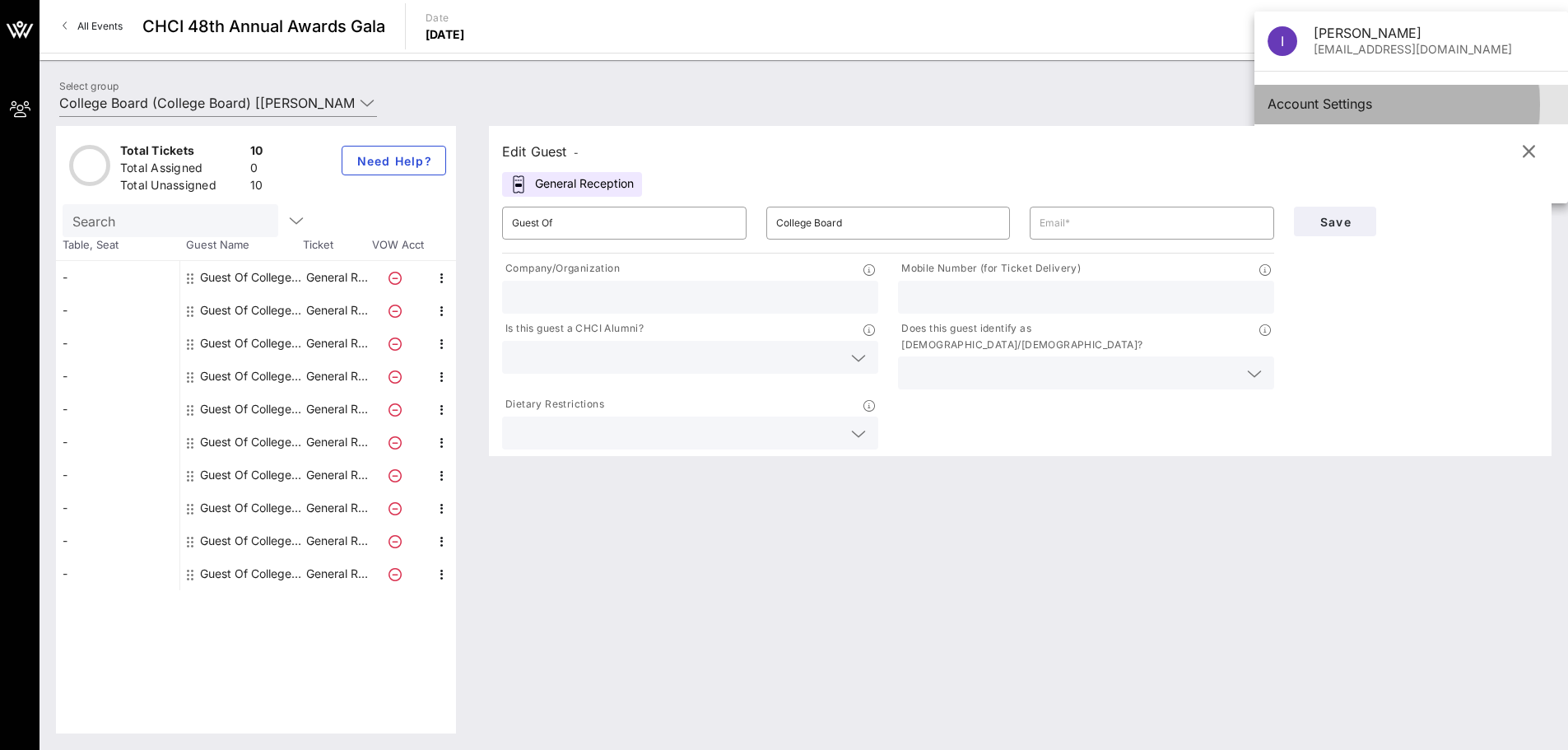
click at [1343, 104] on div "Account Settings" at bounding box center [1410, 104] width 287 height 16
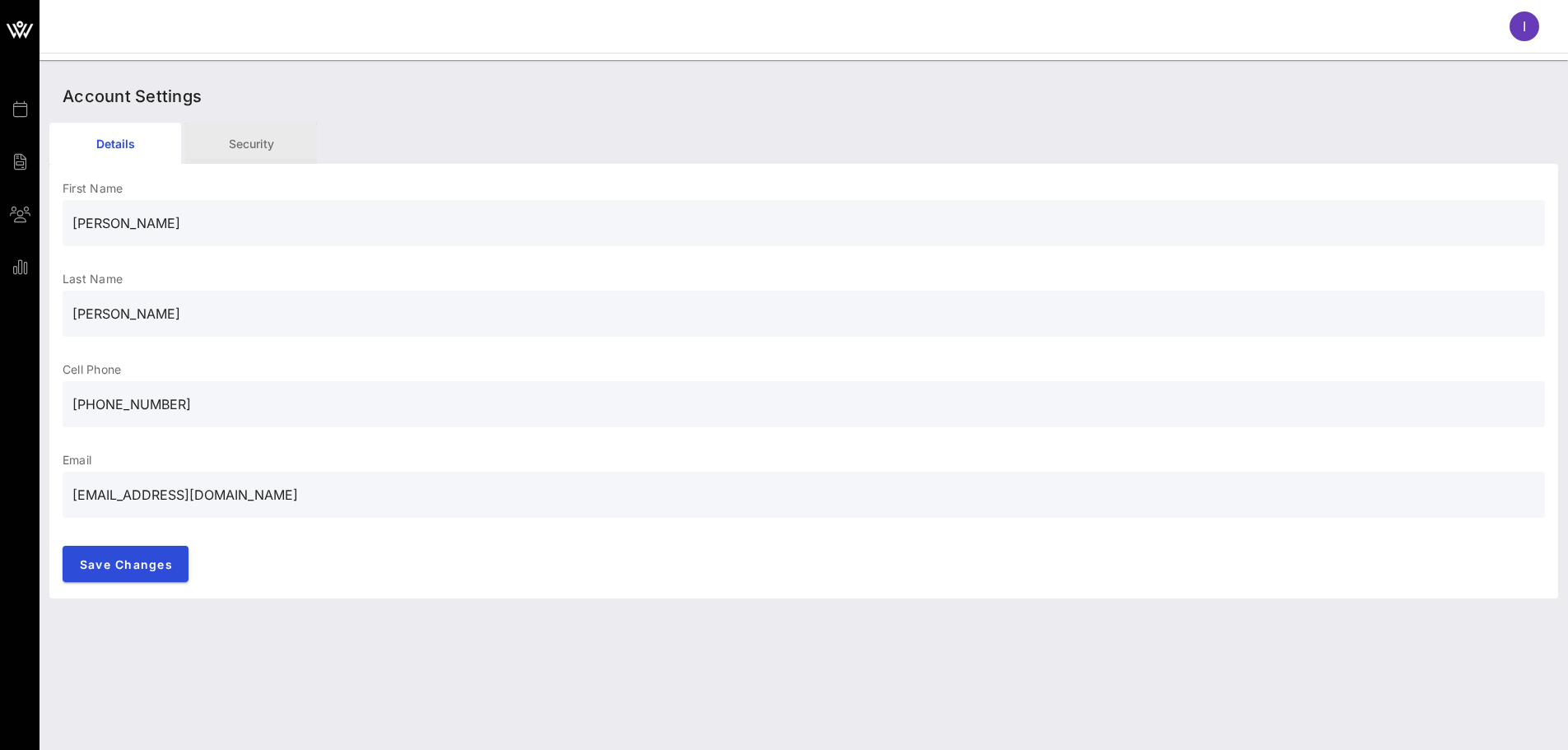
click at [258, 147] on div "Security" at bounding box center [251, 143] width 132 height 41
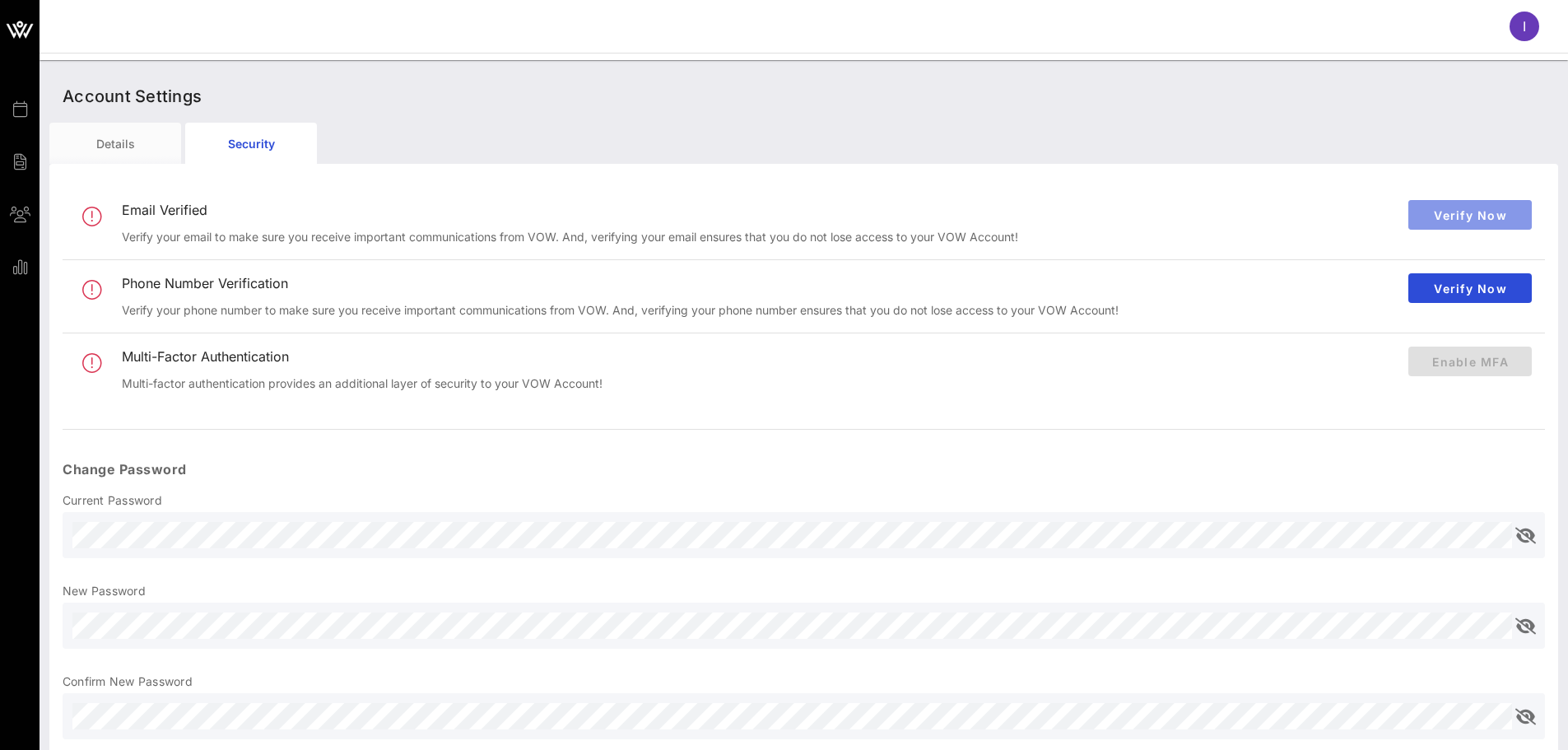
click at [1458, 213] on span "Verify Now" at bounding box center [1470, 215] width 97 height 14
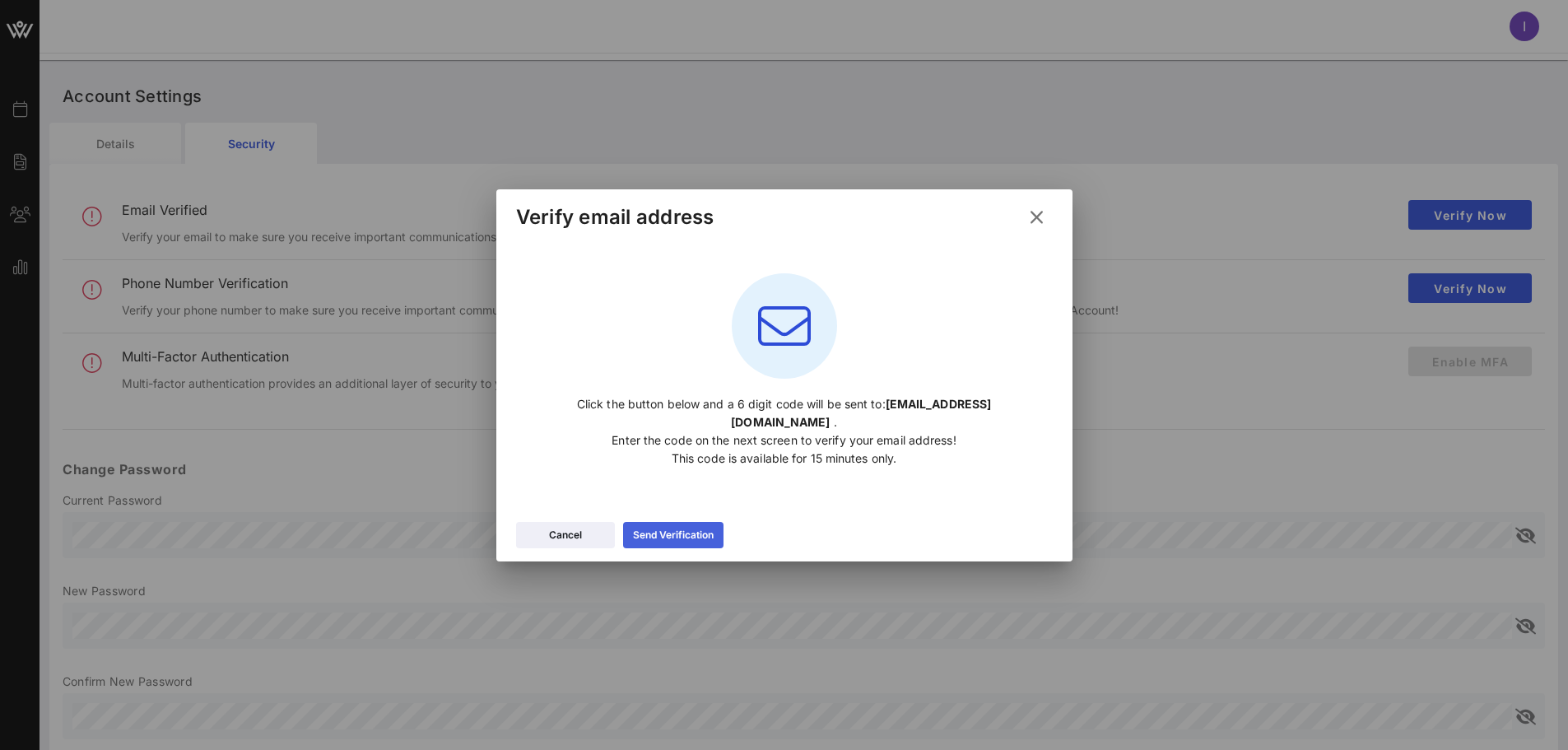
click at [657, 532] on div "Send Verification" at bounding box center [674, 535] width 81 height 17
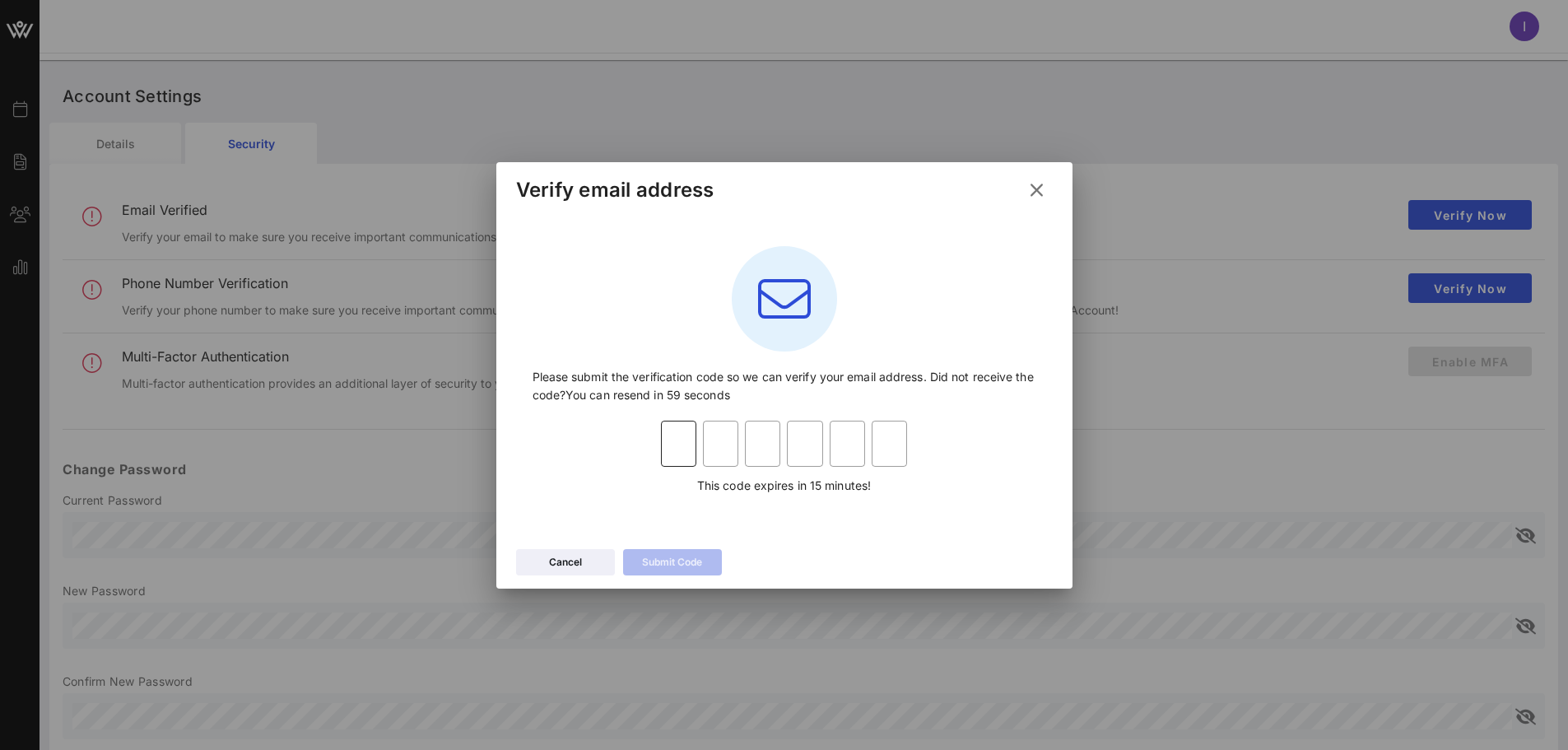
click at [684, 441] on input "text" at bounding box center [678, 444] width 36 height 27
type input "9"
type input "8"
type input "1"
type input "4"
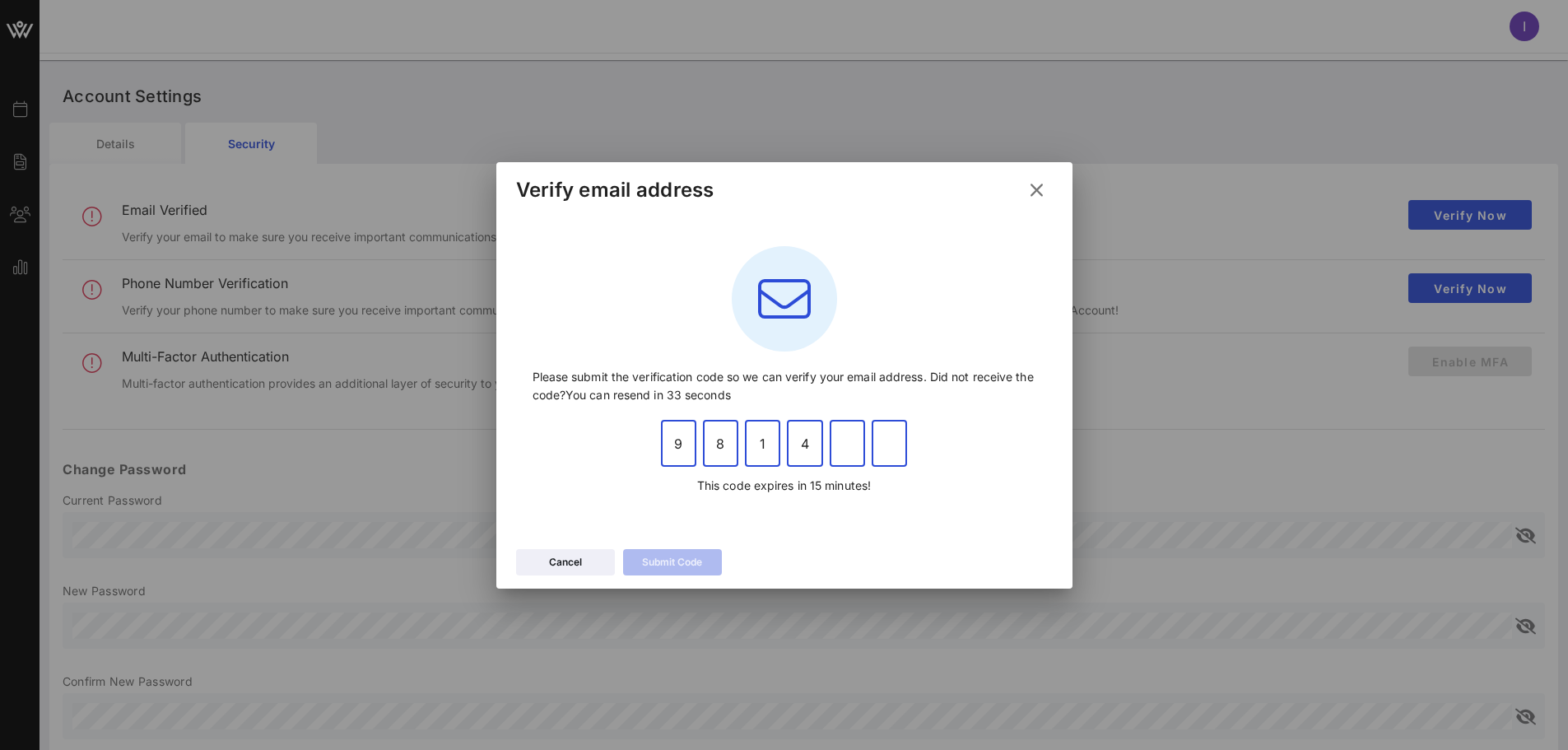
type input "0"
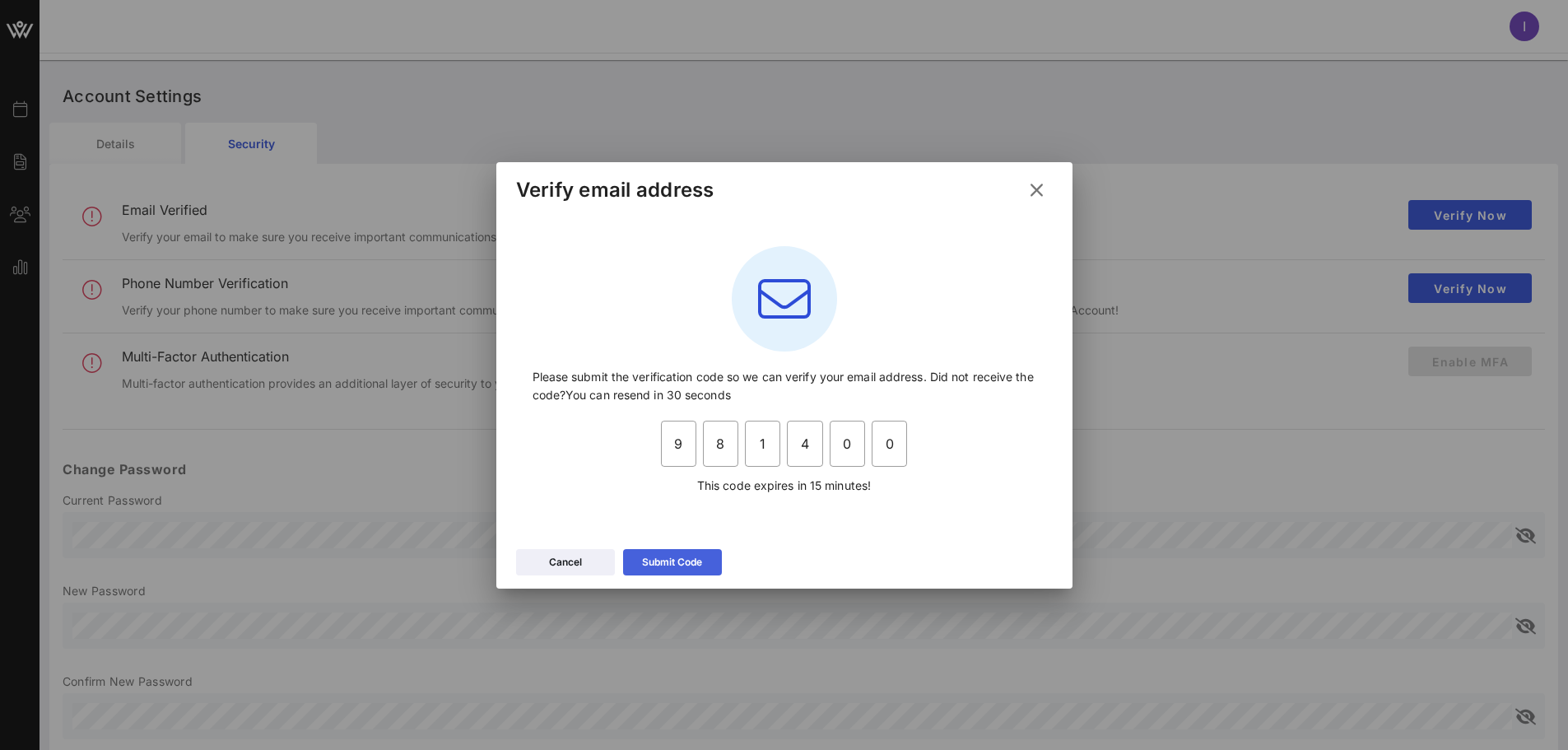
click at [678, 565] on button "Submit Code" at bounding box center [673, 562] width 99 height 27
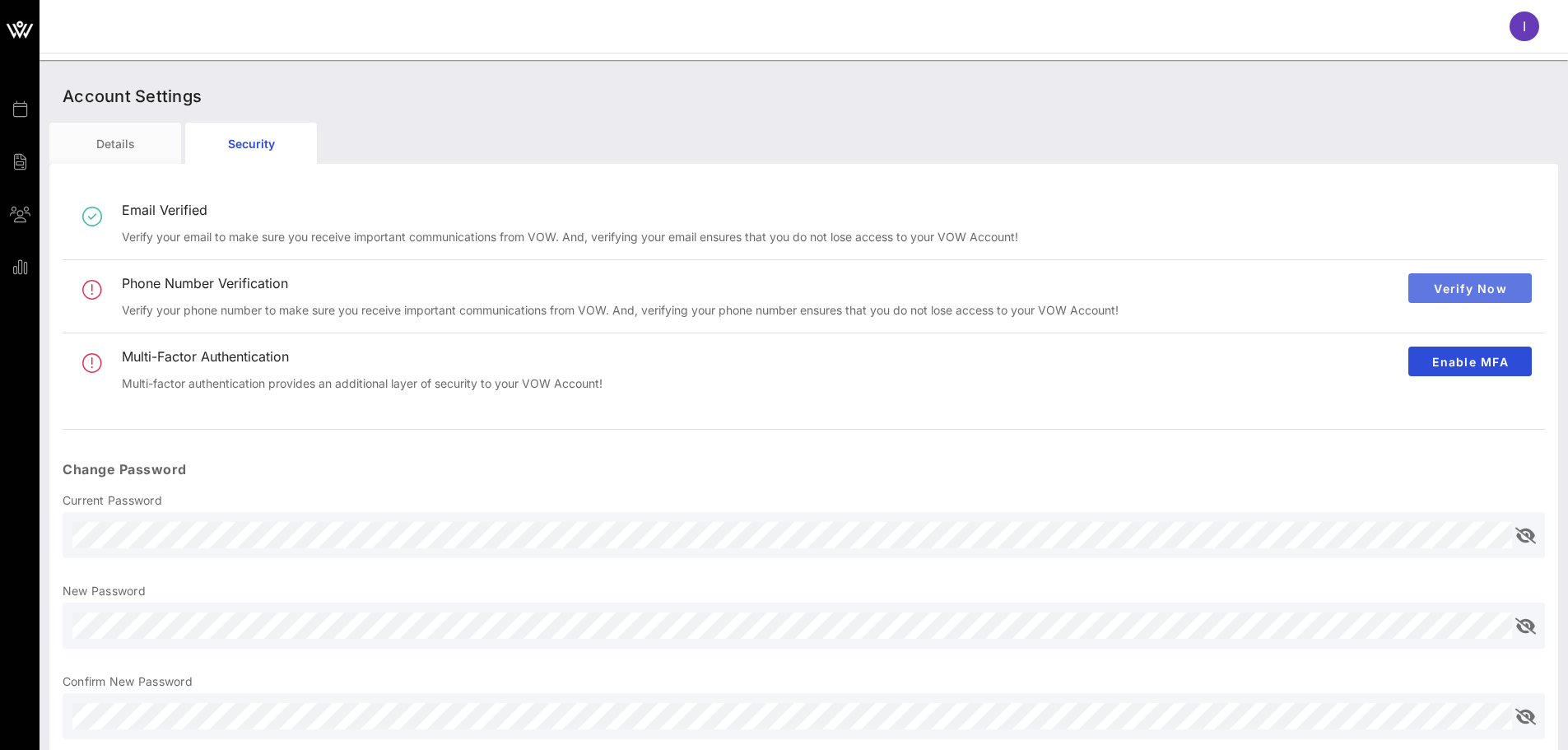
click at [1470, 281] on span "Verify Now" at bounding box center [1470, 288] width 97 height 14
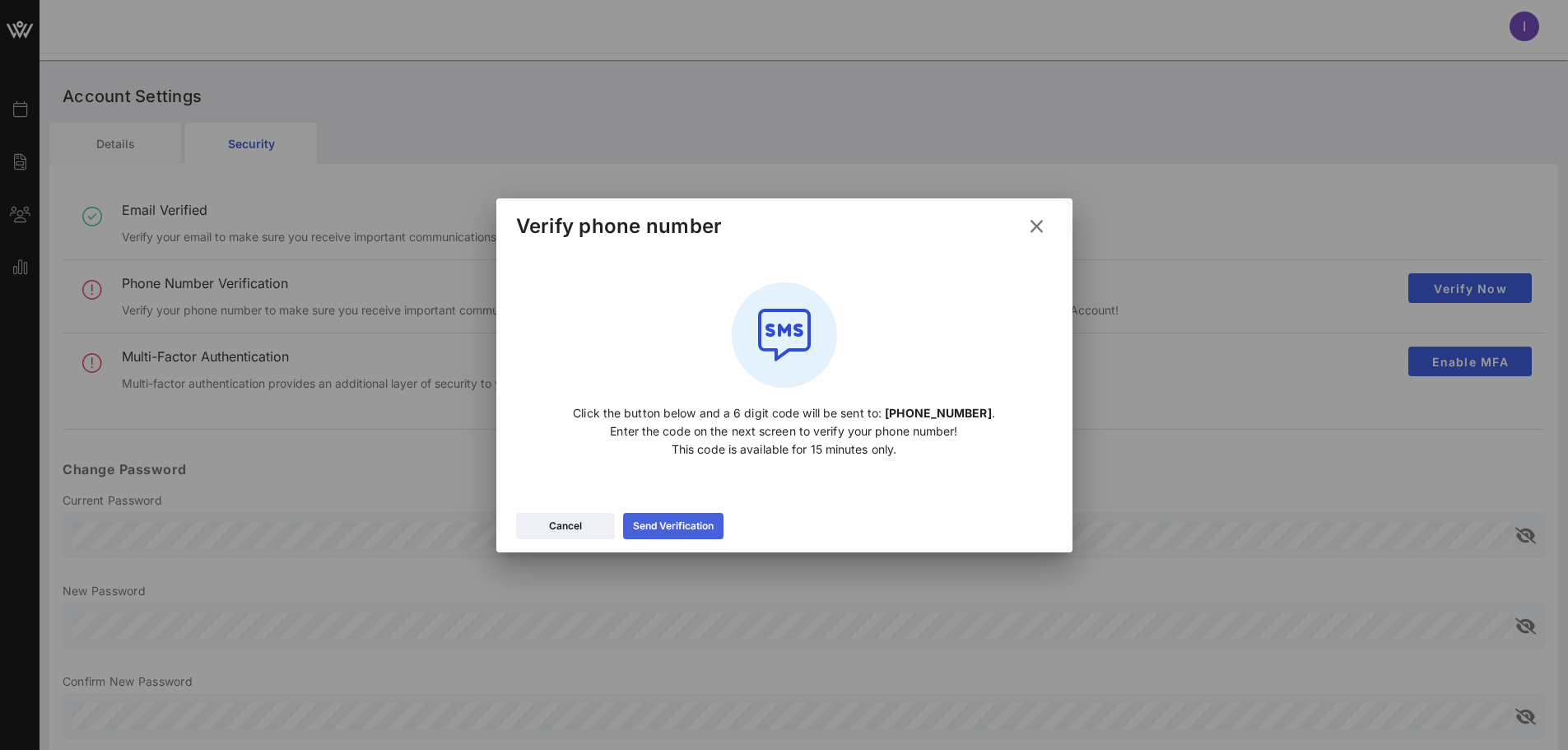
click at [653, 522] on div "Send Verification" at bounding box center [674, 526] width 81 height 17
click at [674, 532] on icon at bounding box center [673, 526] width 15 height 15
click at [661, 531] on div "Send Verification" at bounding box center [674, 526] width 81 height 17
click at [661, 522] on div "Send Verification" at bounding box center [674, 526] width 81 height 17
click at [1036, 222] on icon at bounding box center [1036, 226] width 28 height 28
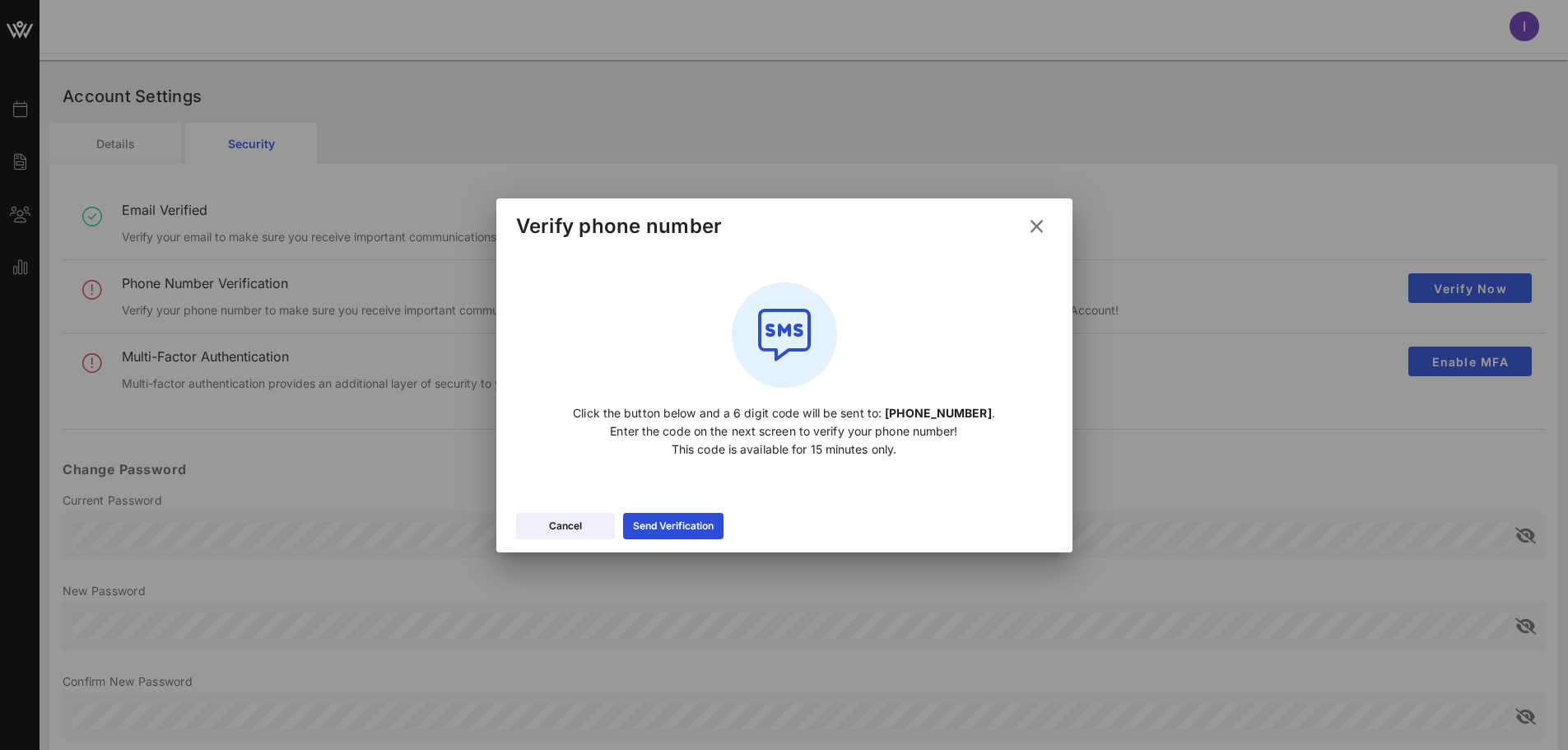
click at [1036, 222] on div "Email Verified Verify your email to make sure you receive important communicati…" at bounding box center [810, 223] width 1377 height 72
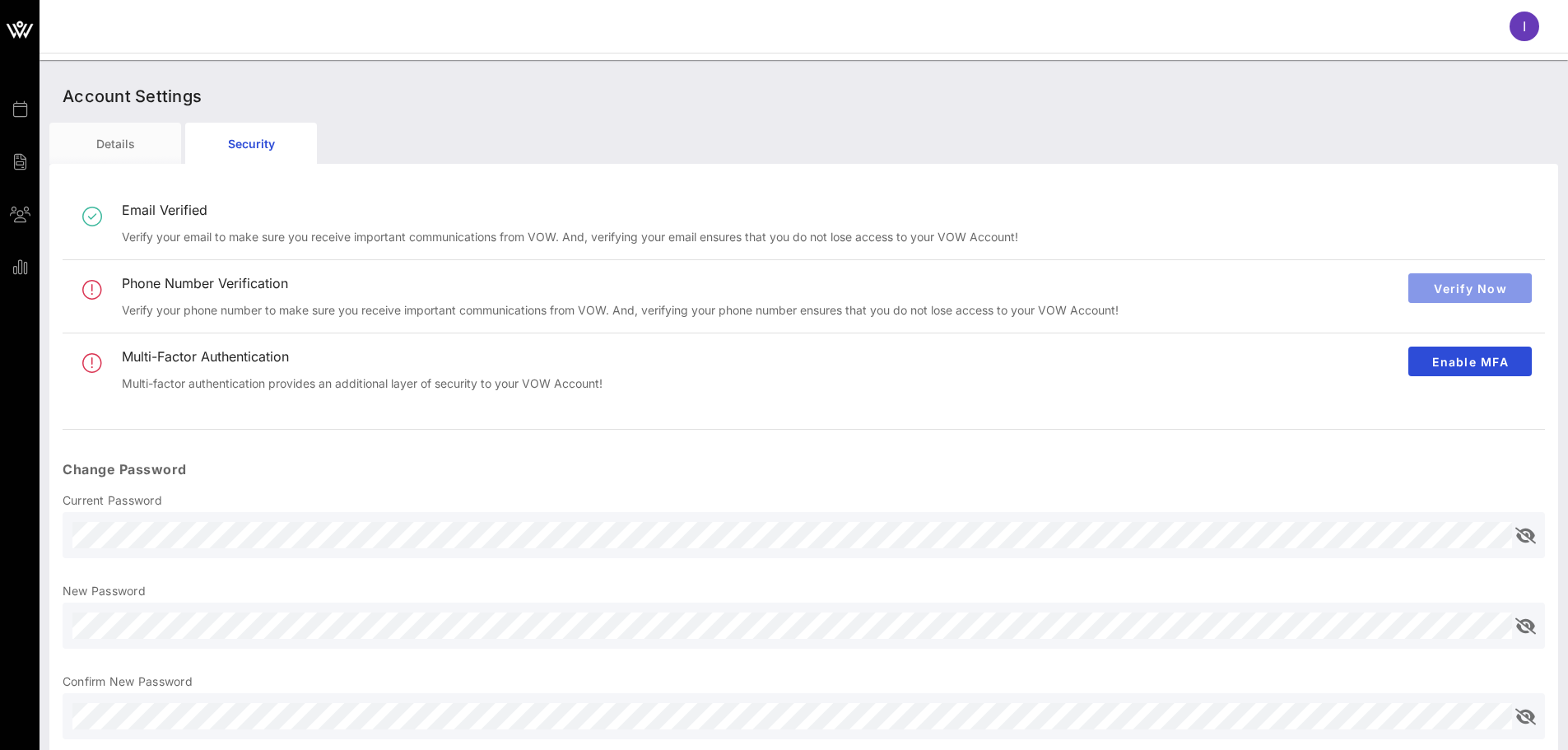
click at [1431, 290] on span "Verify Now" at bounding box center [1470, 288] width 97 height 14
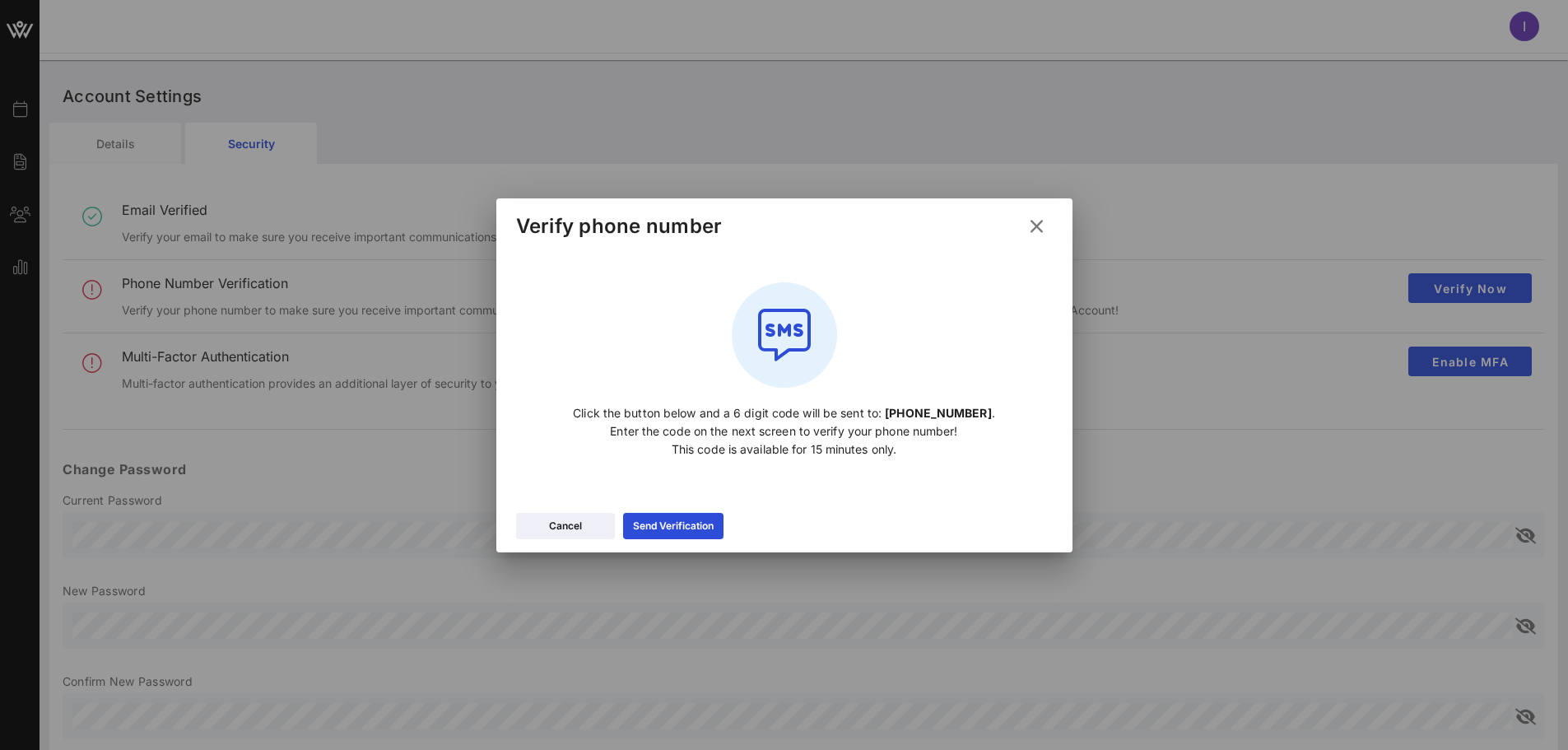
click at [793, 345] on icon at bounding box center [784, 335] width 105 height 105
click at [652, 524] on div "Send Verification" at bounding box center [674, 526] width 81 height 17
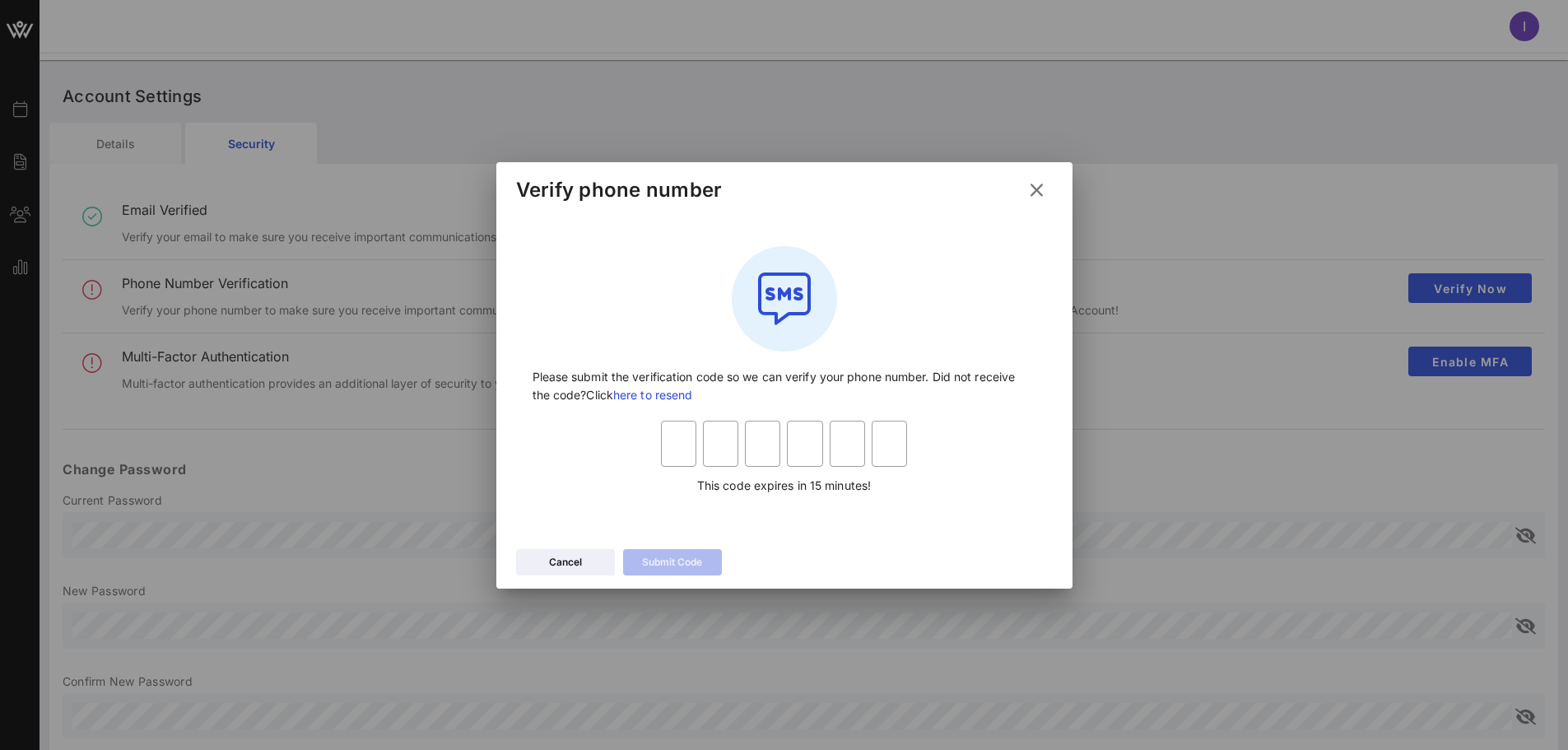
click at [557, 559] on div "Cancel" at bounding box center [565, 562] width 33 height 17
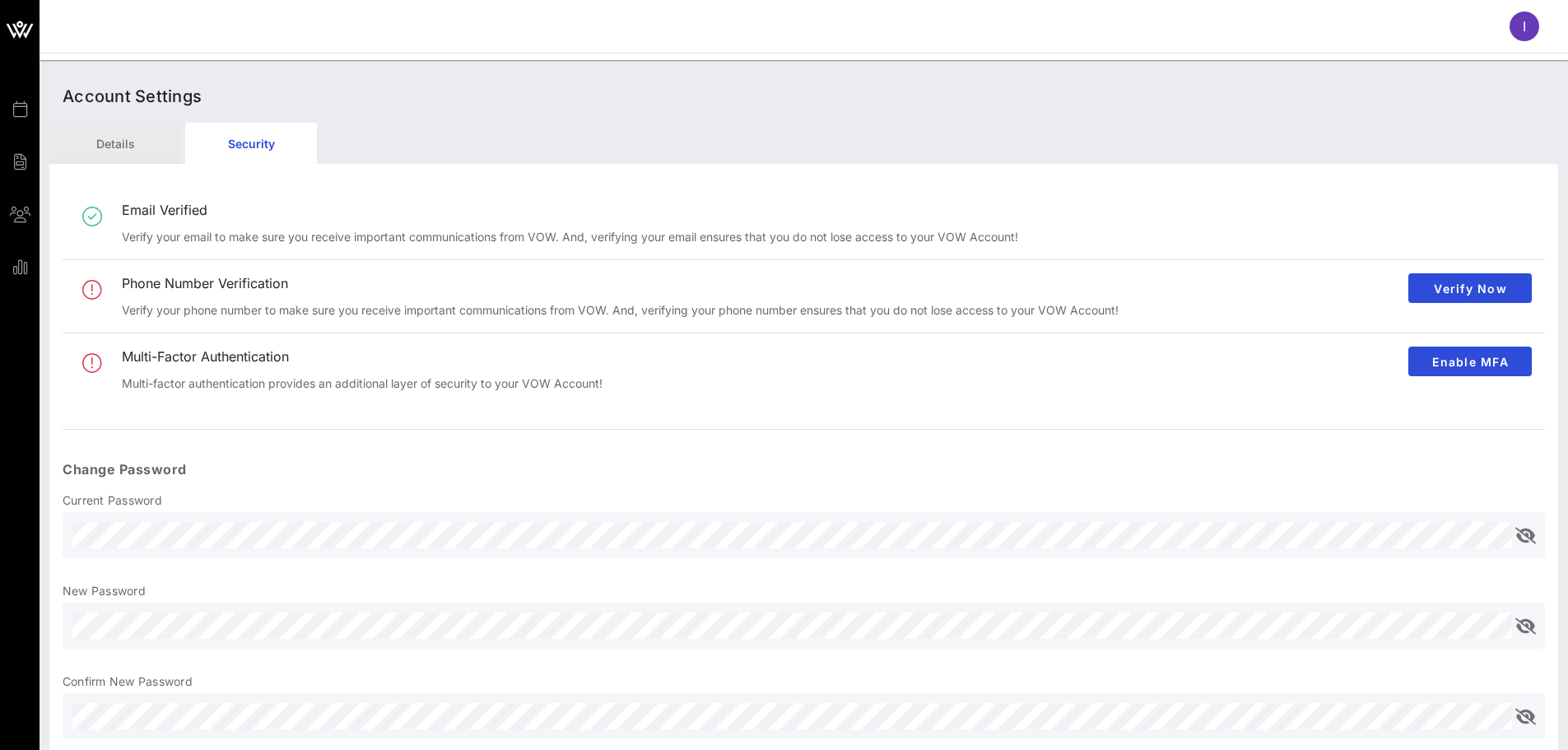
click at [90, 131] on div "Details" at bounding box center [115, 143] width 132 height 41
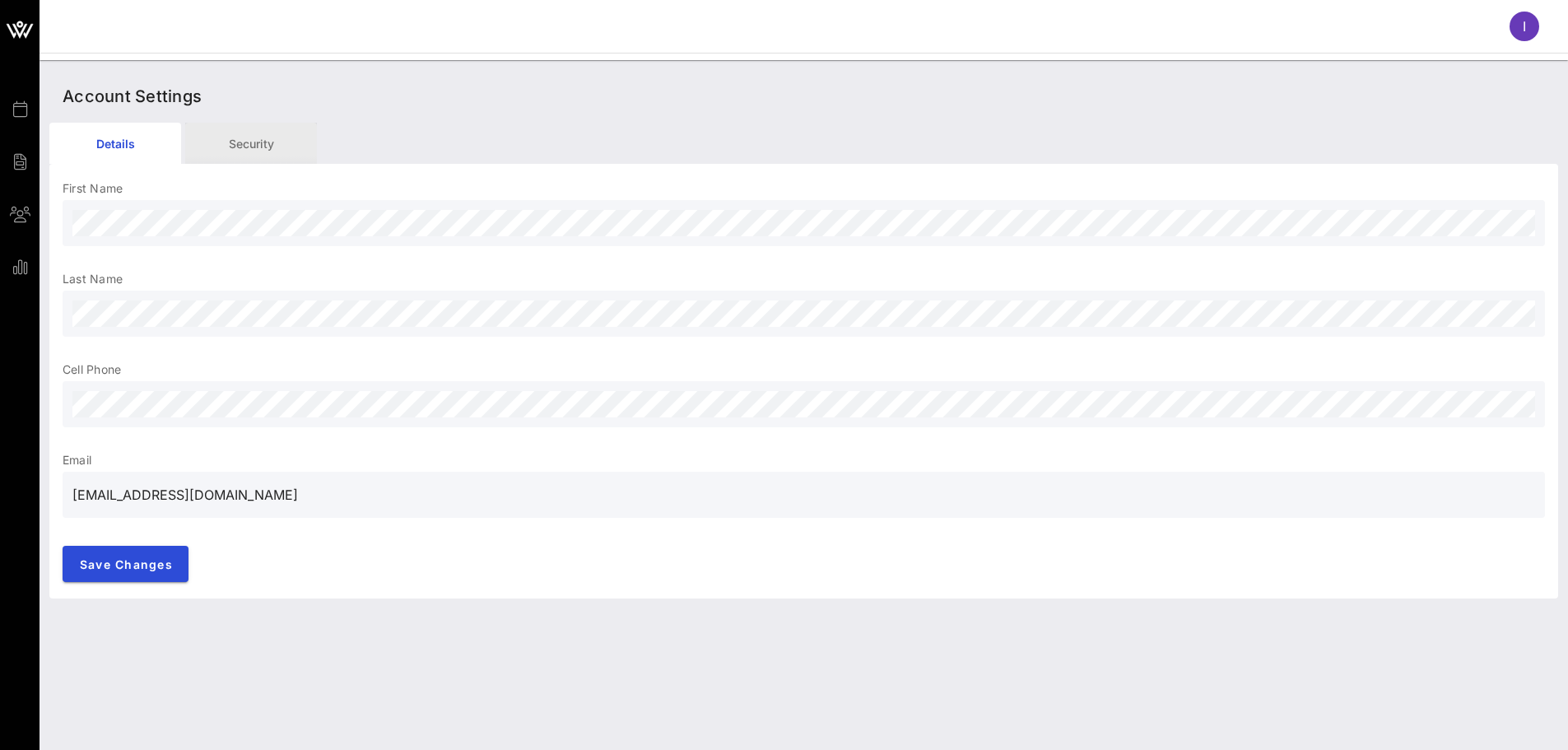
click at [260, 140] on div "Security" at bounding box center [251, 143] width 132 height 41
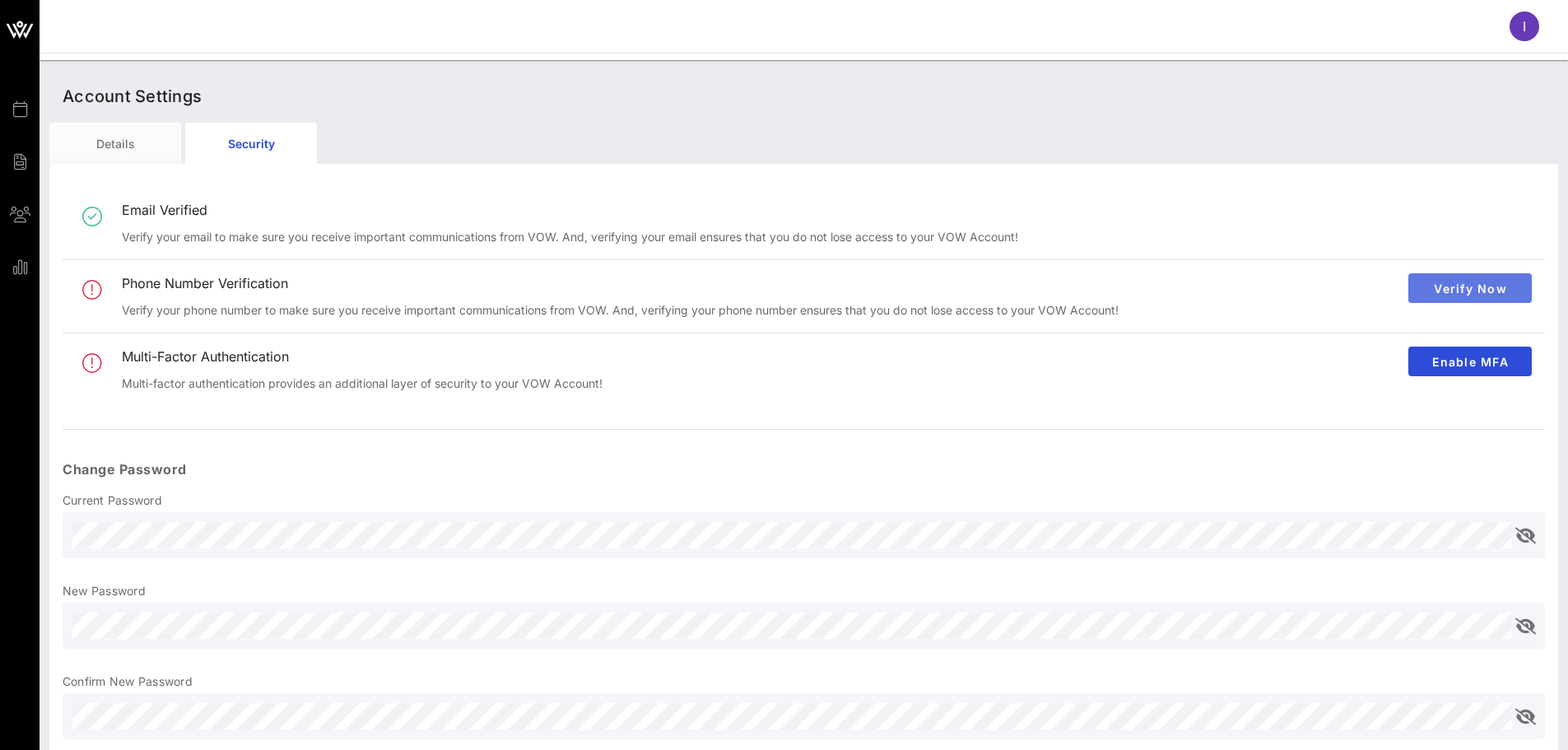
click at [1482, 288] on span "Verify Now" at bounding box center [1470, 288] width 97 height 14
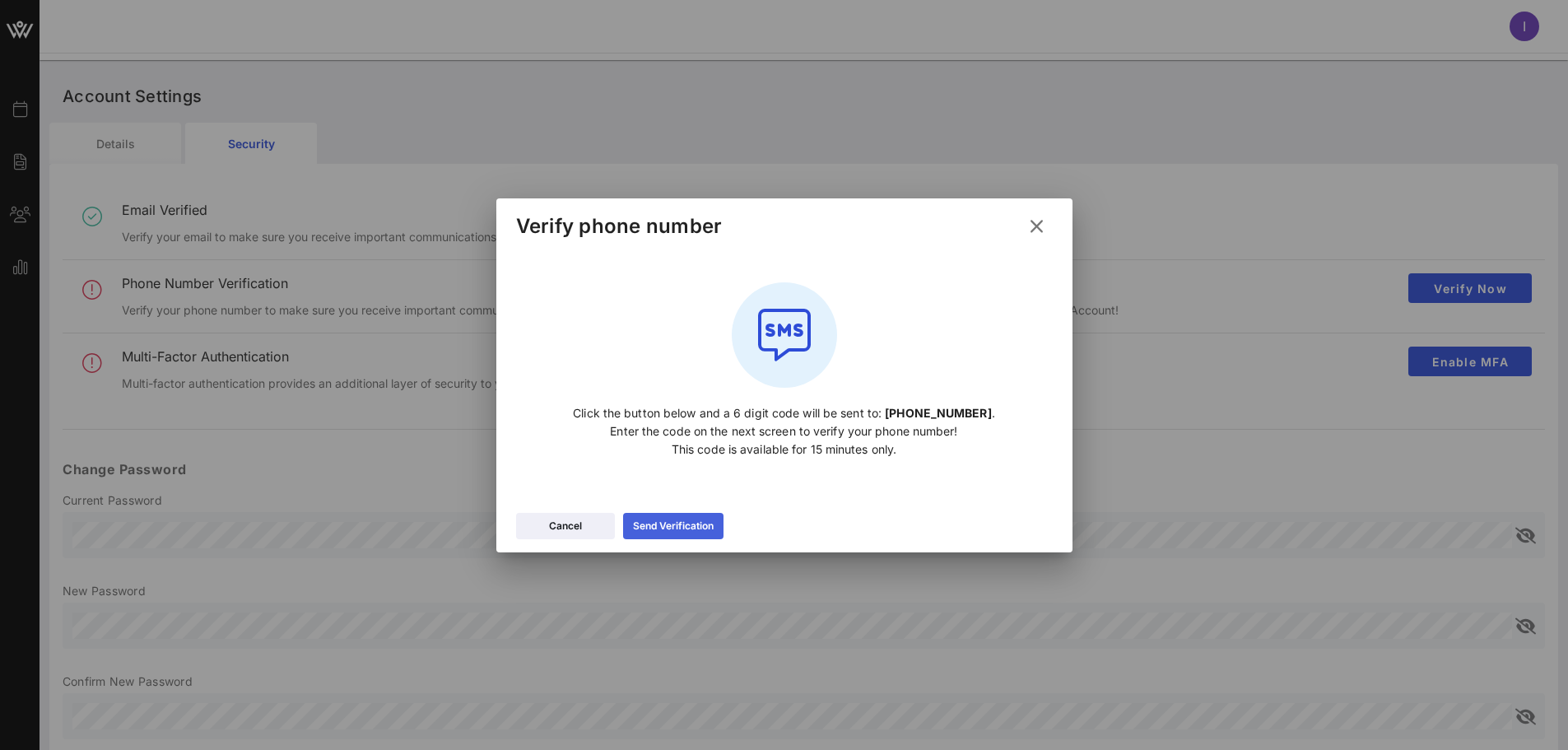
click at [664, 521] on div "Send Verification" at bounding box center [674, 526] width 81 height 17
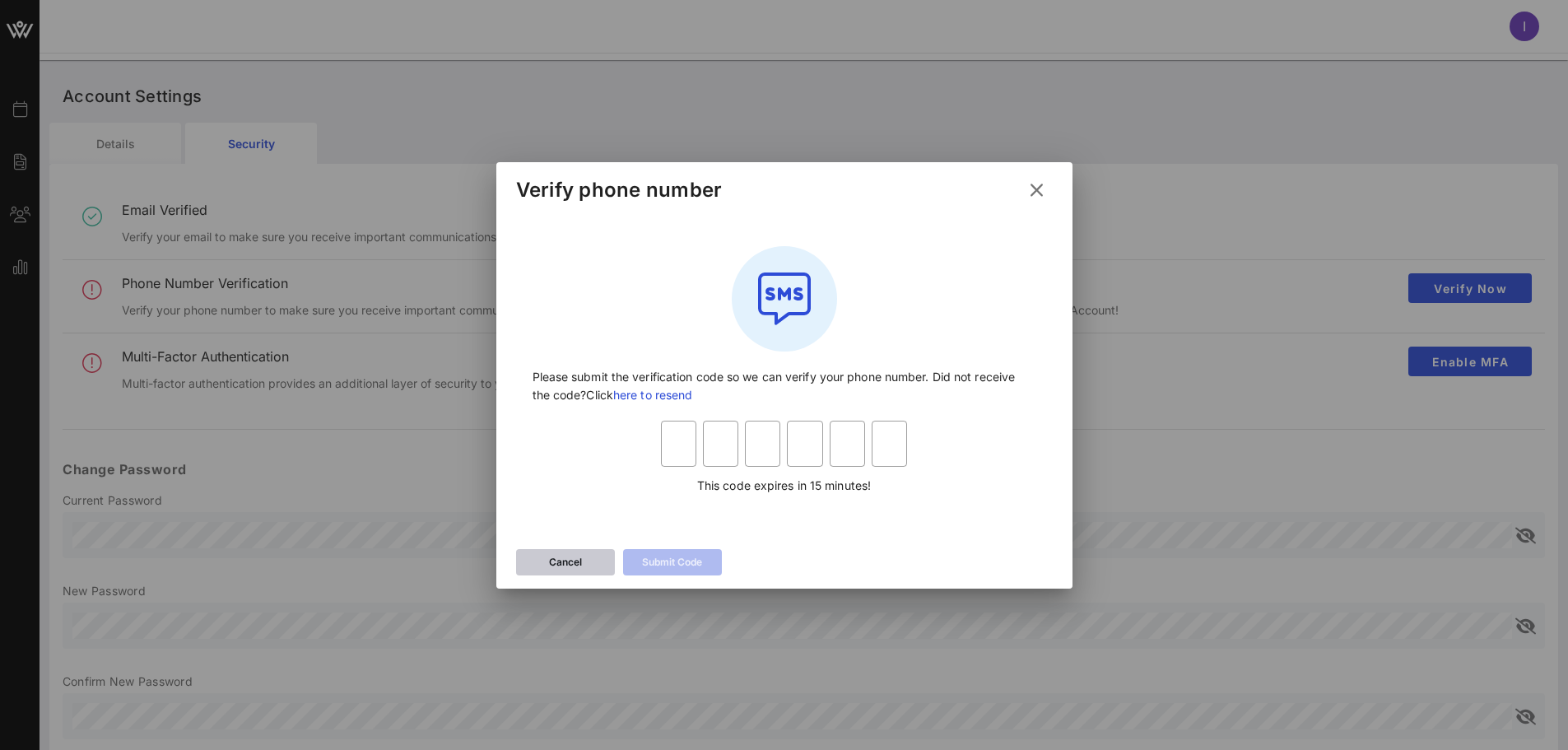
click at [565, 562] on icon at bounding box center [565, 562] width 12 height 13
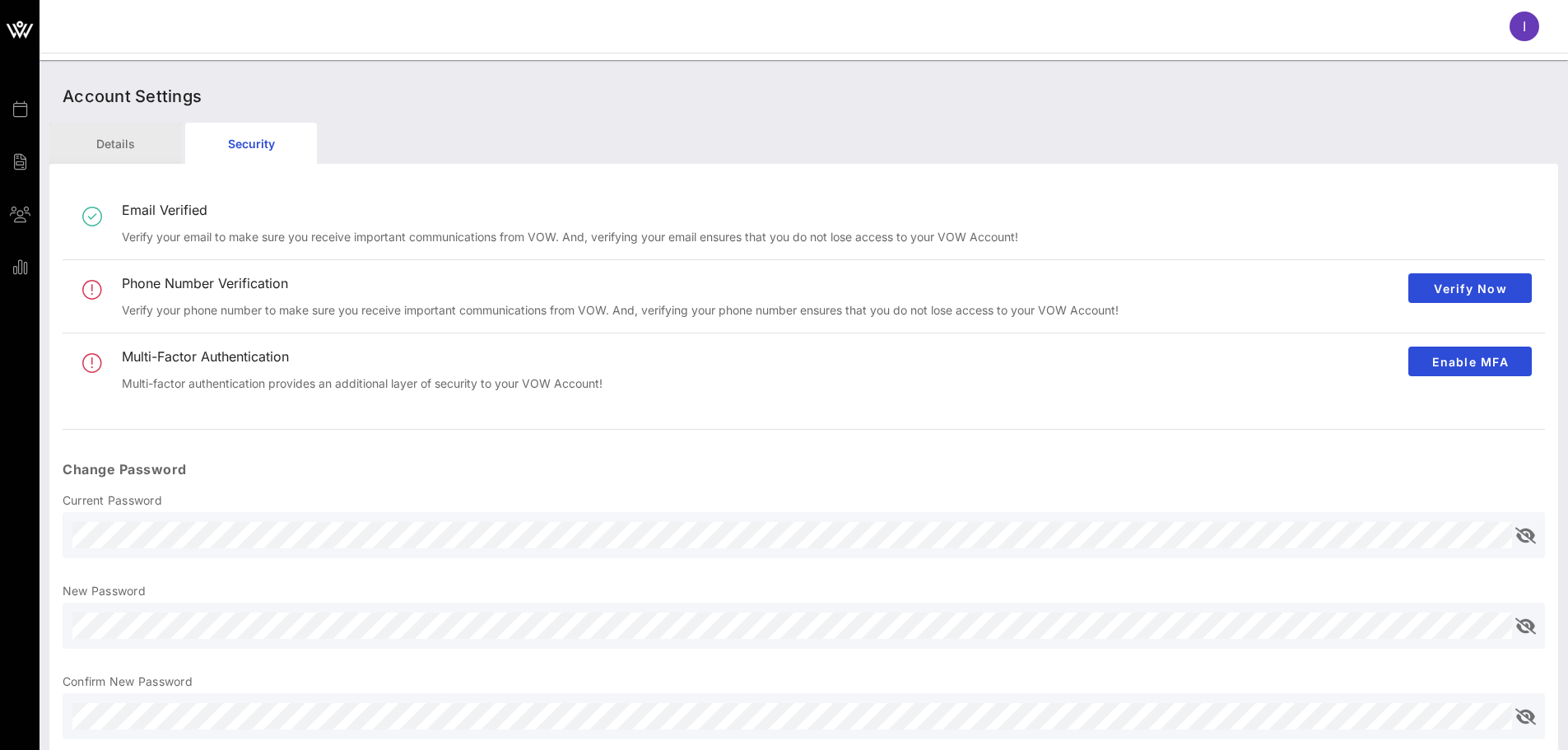
click at [115, 131] on div "Details" at bounding box center [115, 143] width 132 height 41
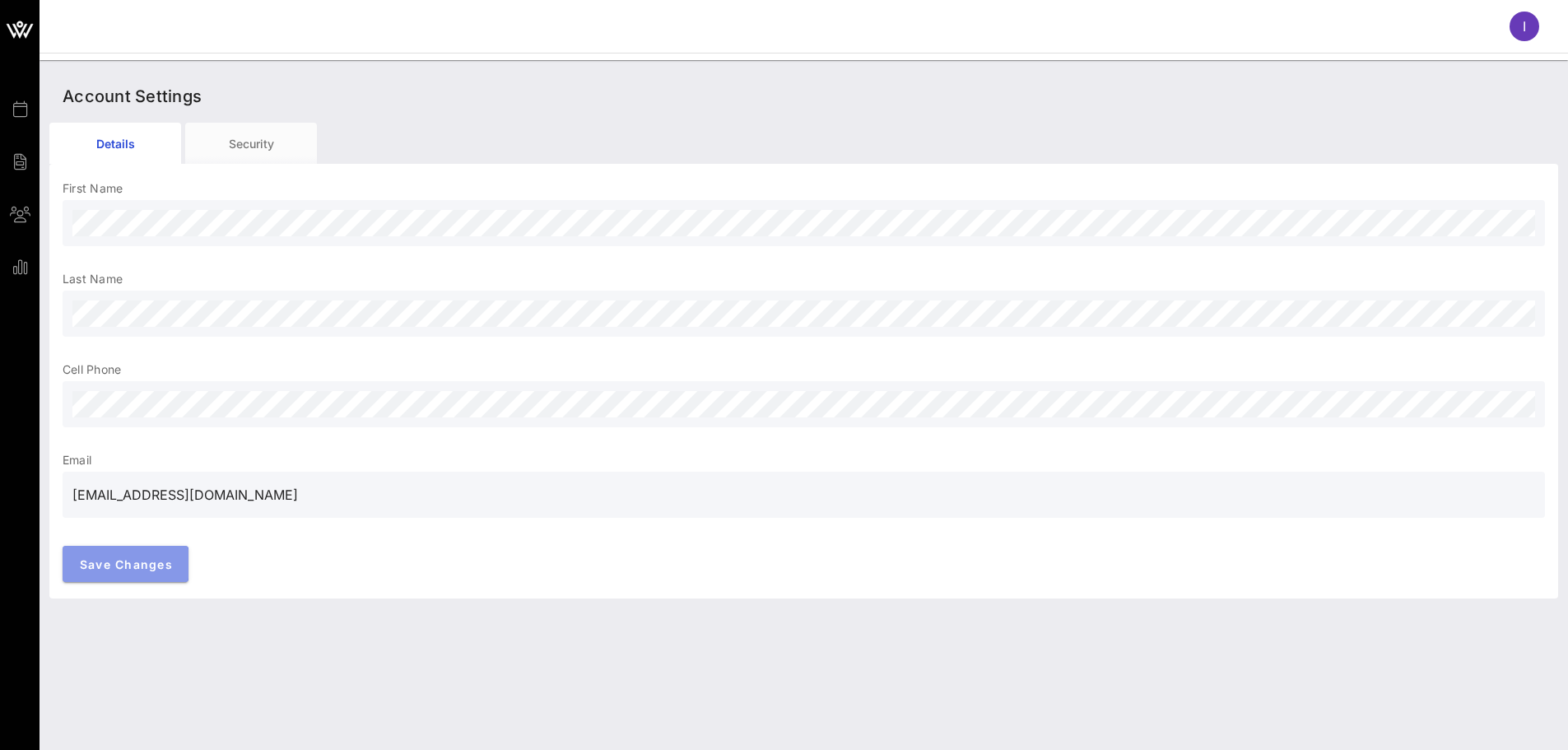
click at [166, 578] on button "Save Changes" at bounding box center [125, 564] width 126 height 37
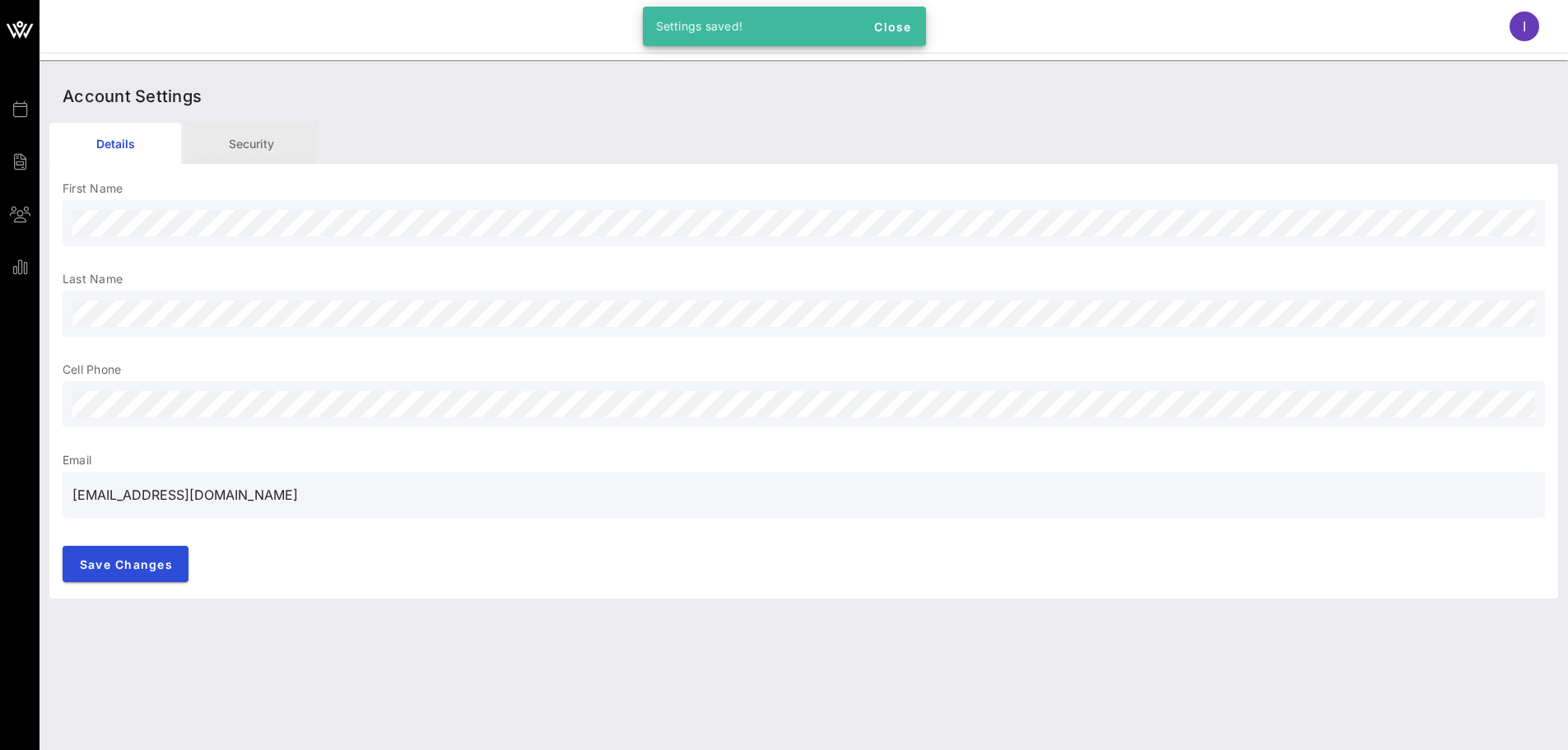
click at [249, 154] on div "Security" at bounding box center [251, 143] width 132 height 41
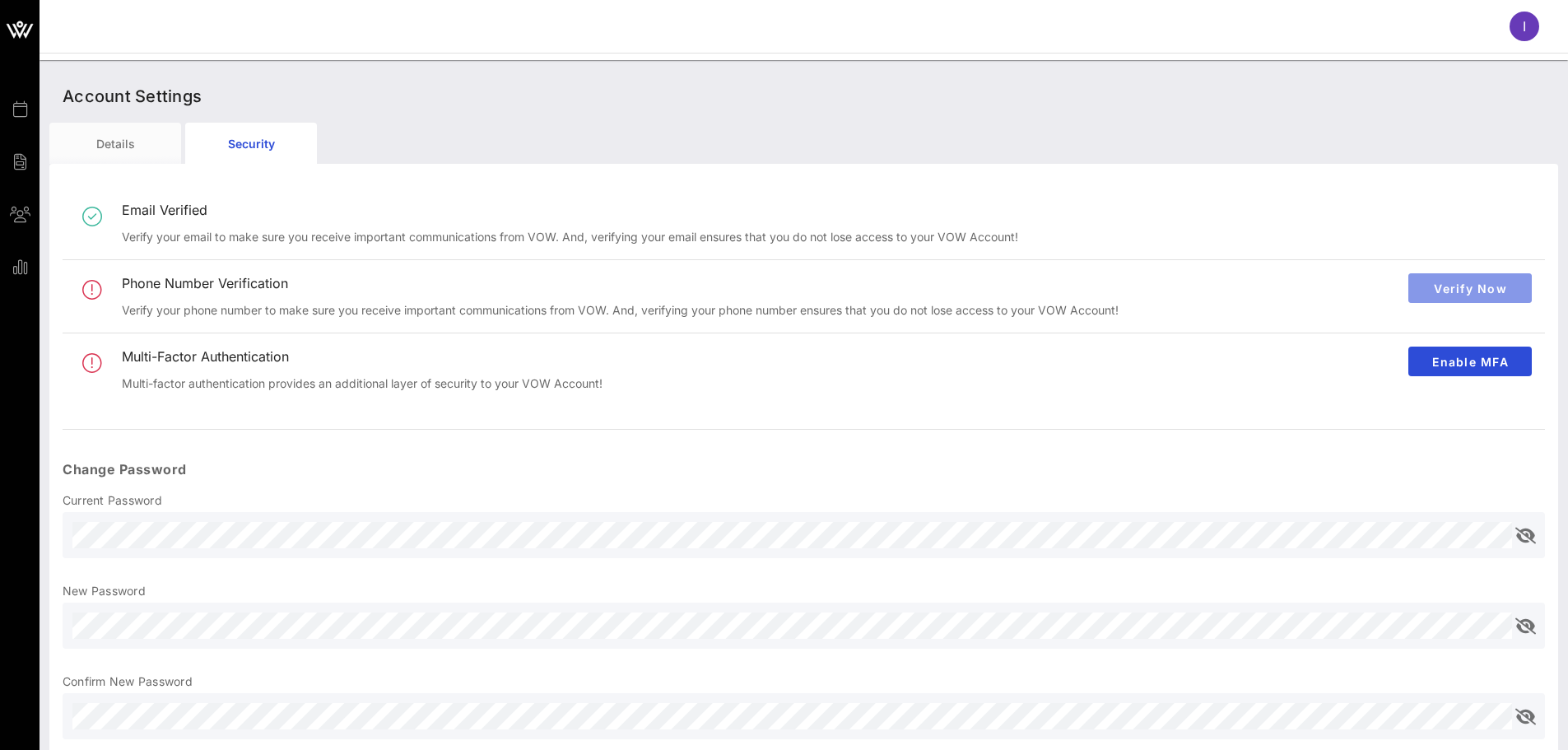
click at [1429, 286] on span "Verify Now" at bounding box center [1470, 288] width 97 height 14
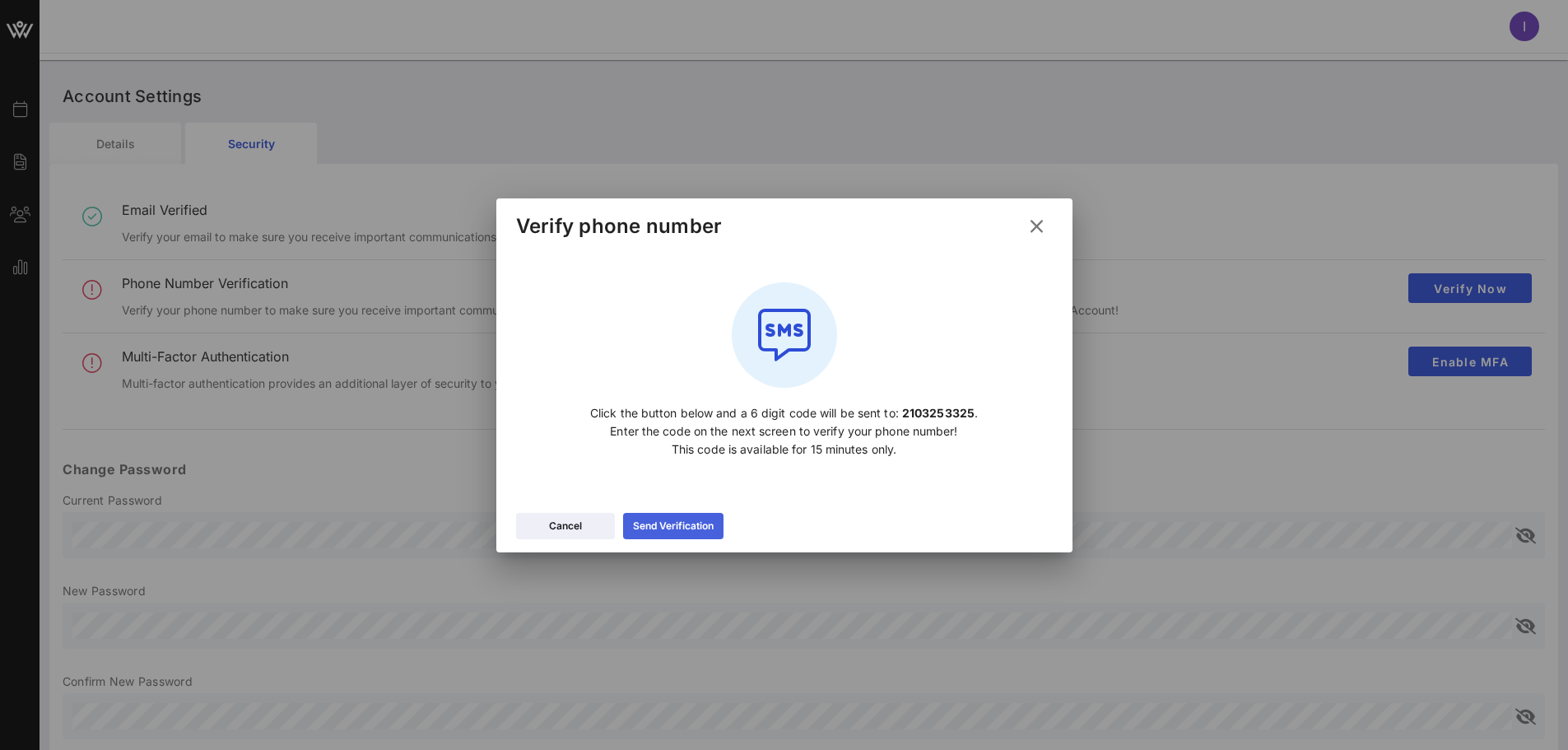
click at [669, 528] on icon at bounding box center [673, 525] width 14 height 13
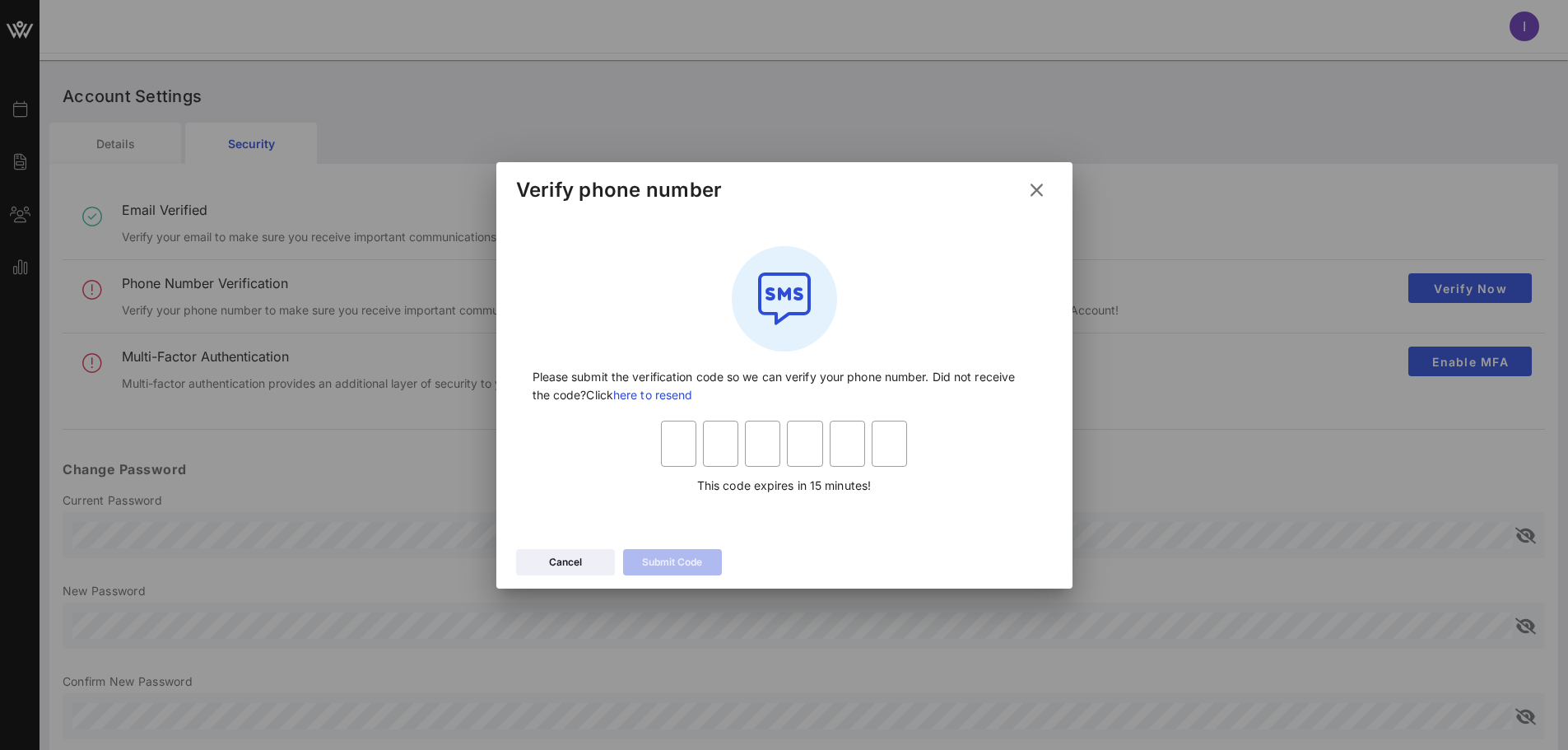
click at [683, 392] on link "here to resend" at bounding box center [652, 394] width 79 height 14
click at [1031, 190] on icon at bounding box center [1036, 190] width 24 height 22
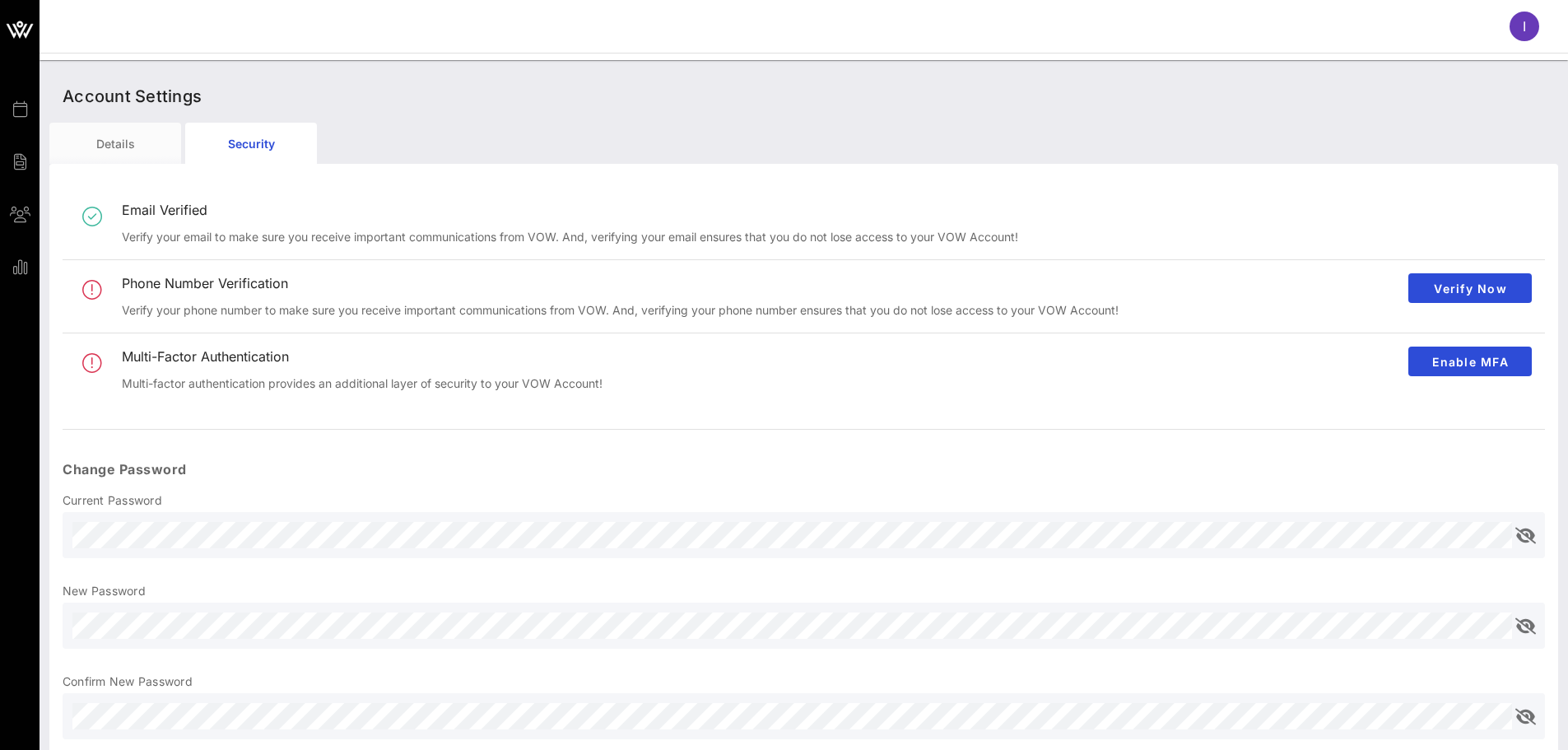
click at [1523, 21] on span "I" at bounding box center [1525, 27] width 4 height 17
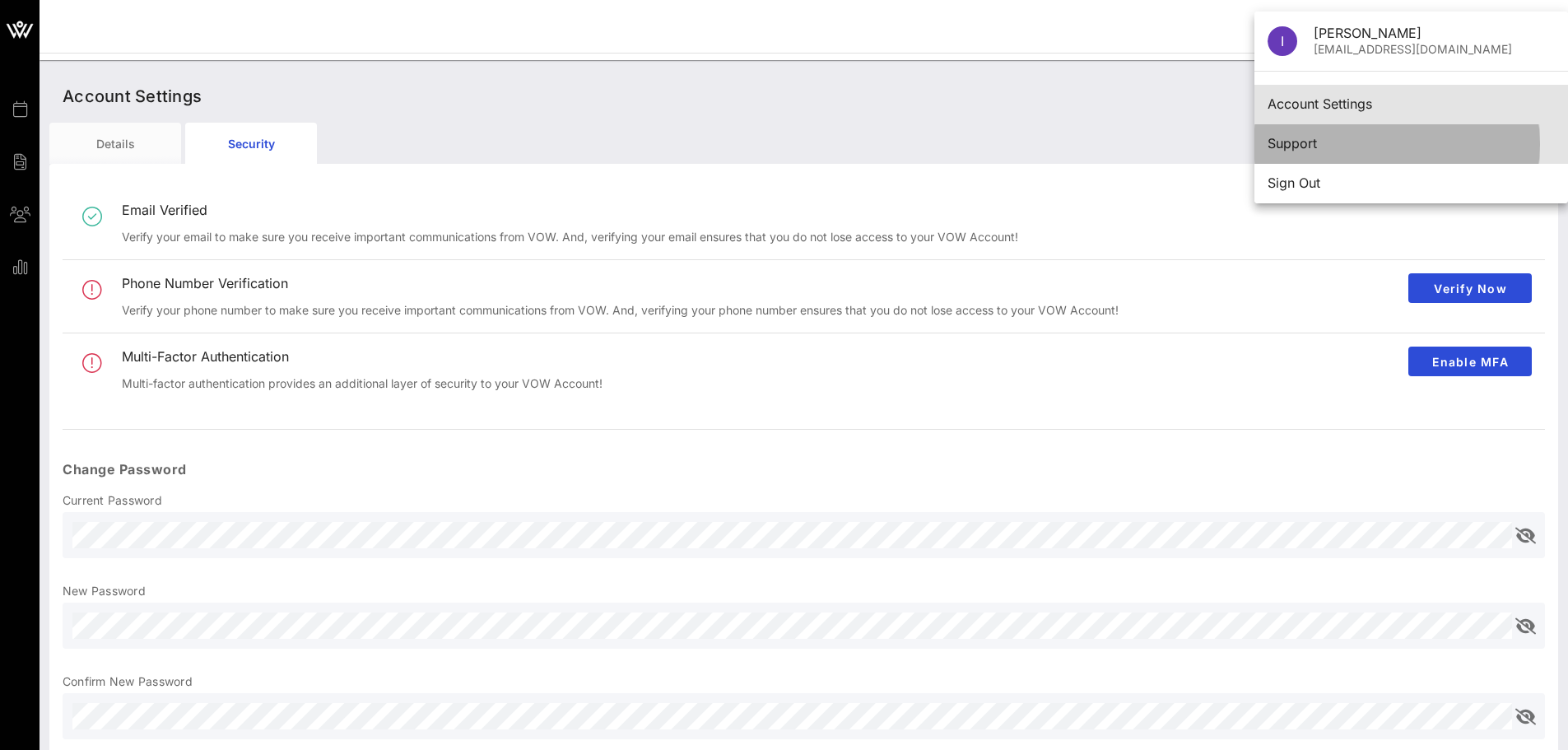
click at [1297, 144] on div "Support" at bounding box center [1410, 143] width 287 height 16
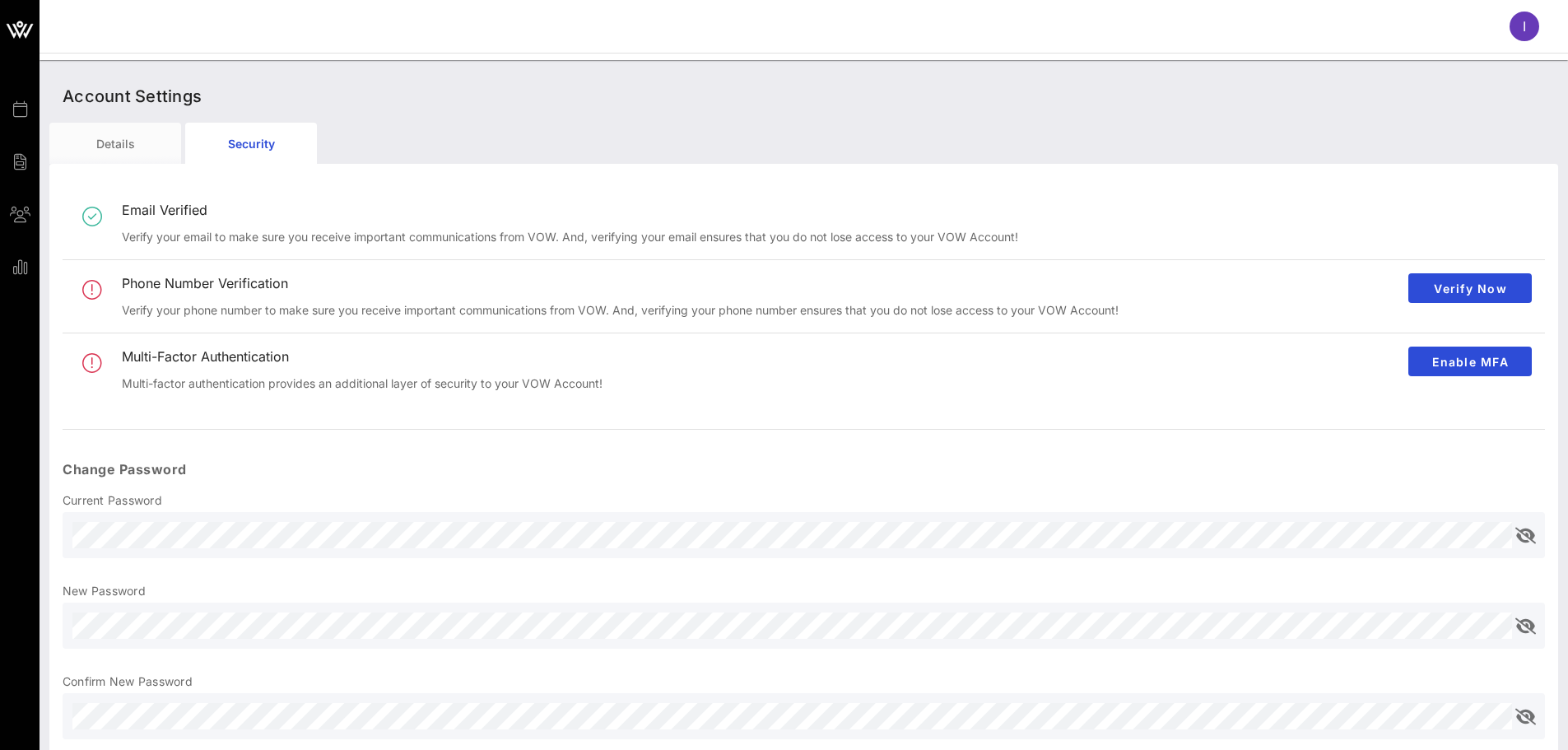
scroll to position [80, 0]
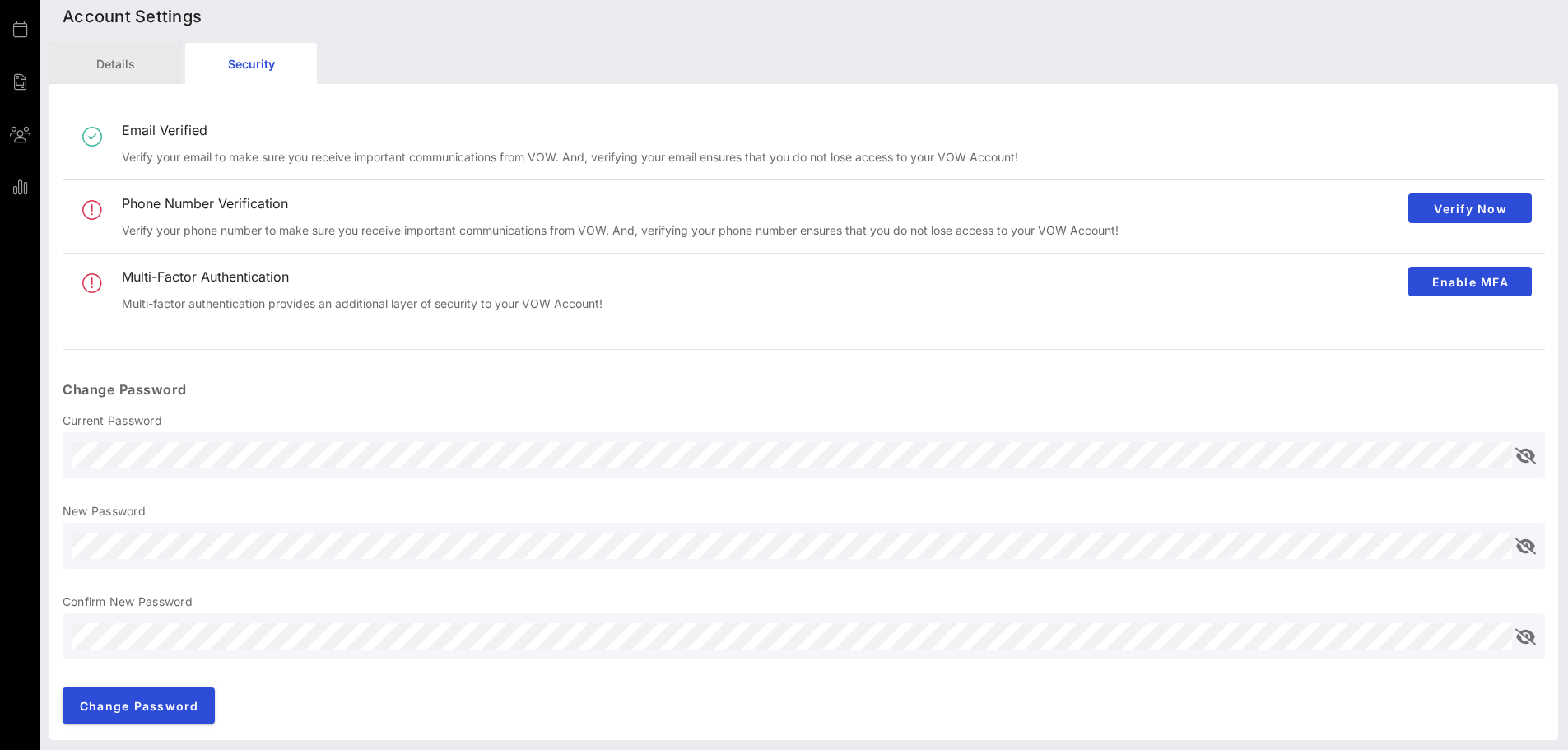
click at [105, 77] on div "Details" at bounding box center [115, 63] width 132 height 41
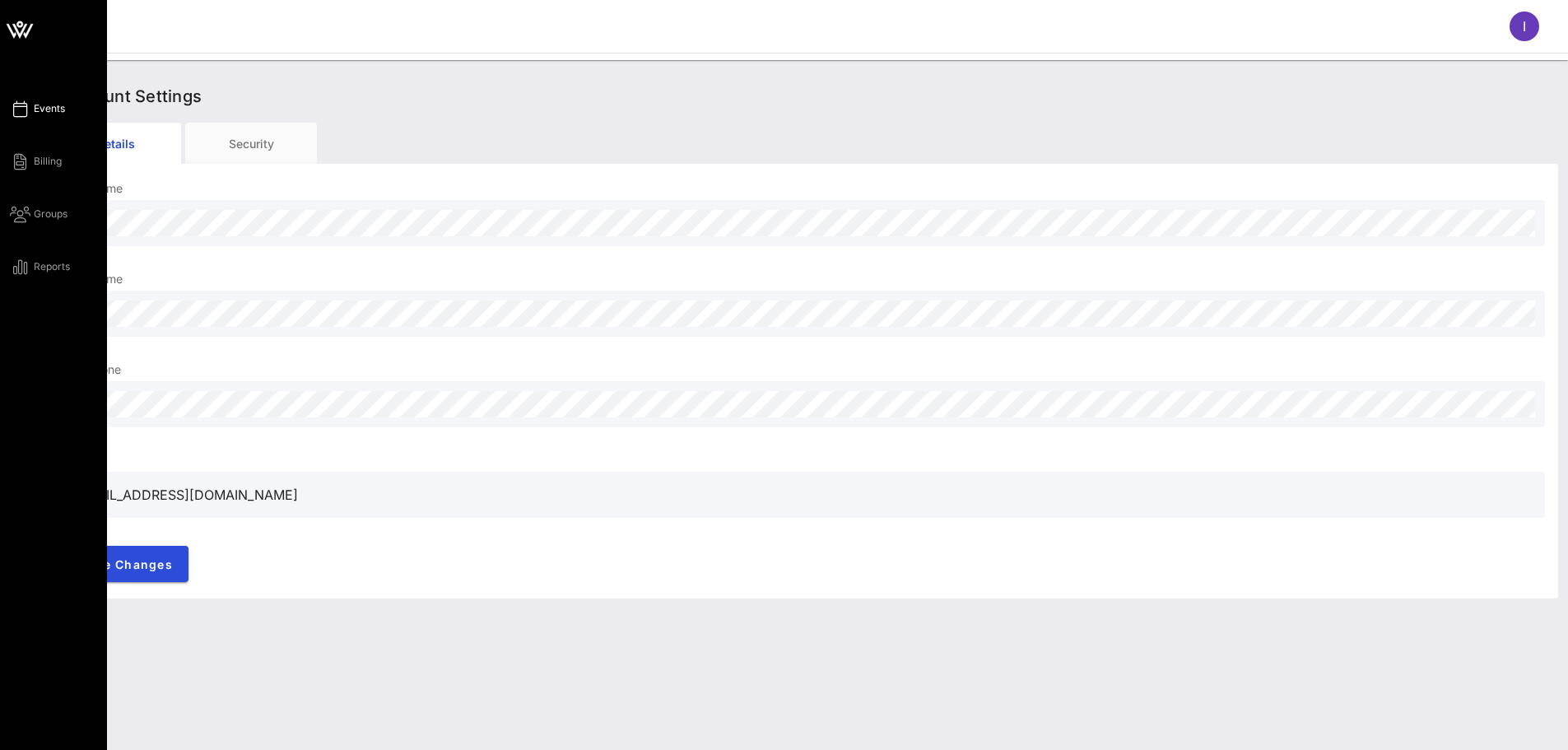
click at [37, 109] on span "Events" at bounding box center [49, 108] width 31 height 15
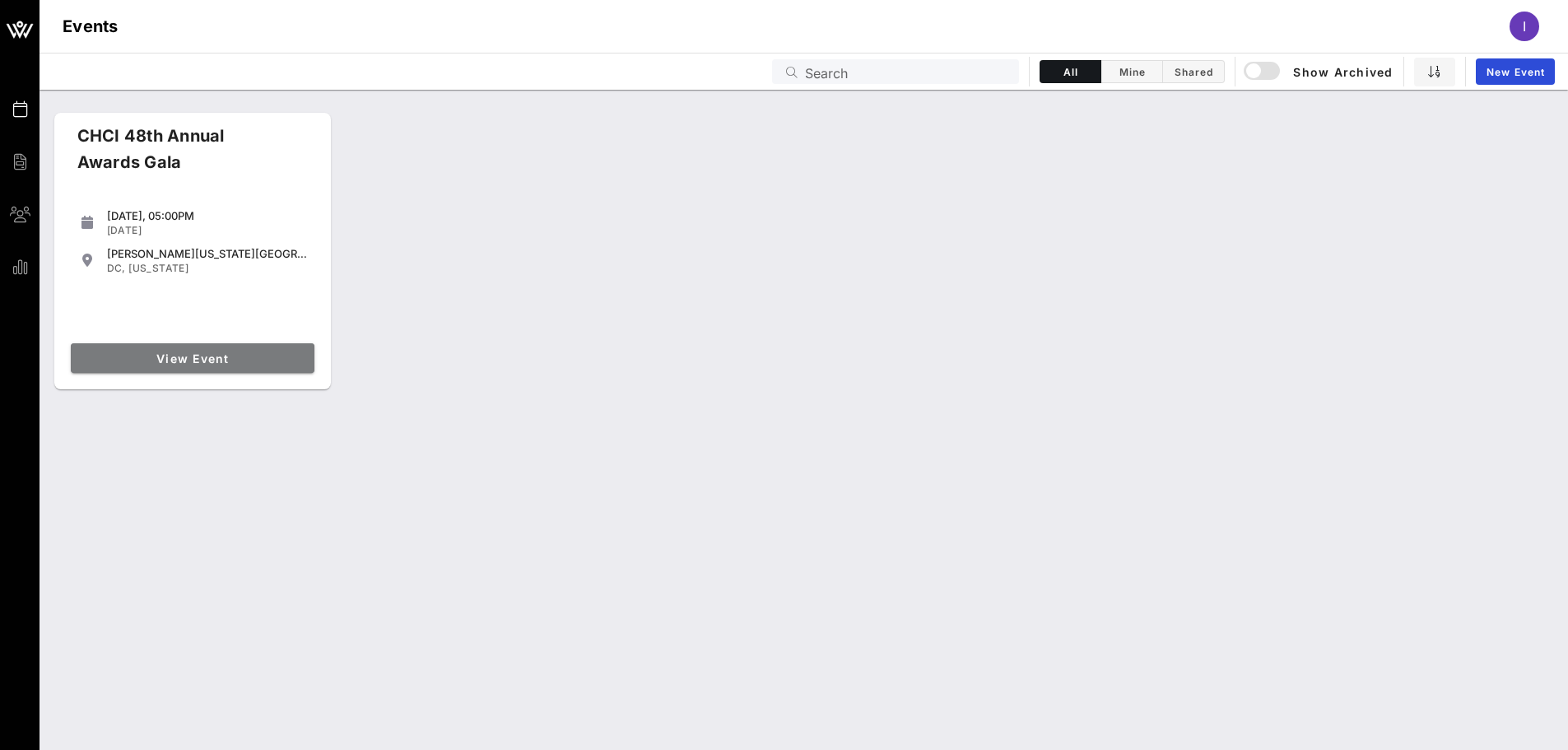
click at [214, 354] on span "View Event" at bounding box center [192, 358] width 230 height 14
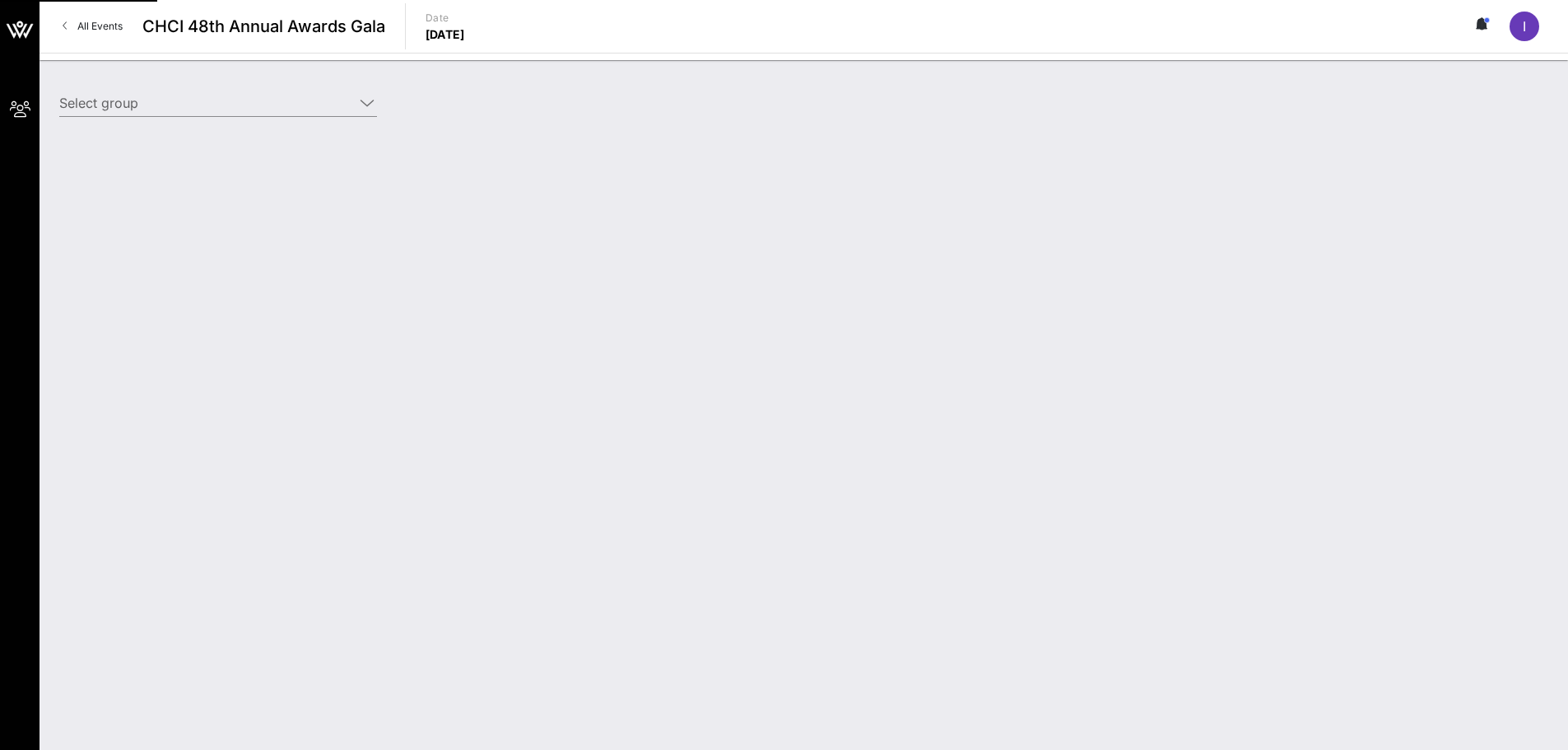
type input "College Board (College Board) [[PERSON_NAME], [EMAIL_ADDRESS][DOMAIN_NAME]]"
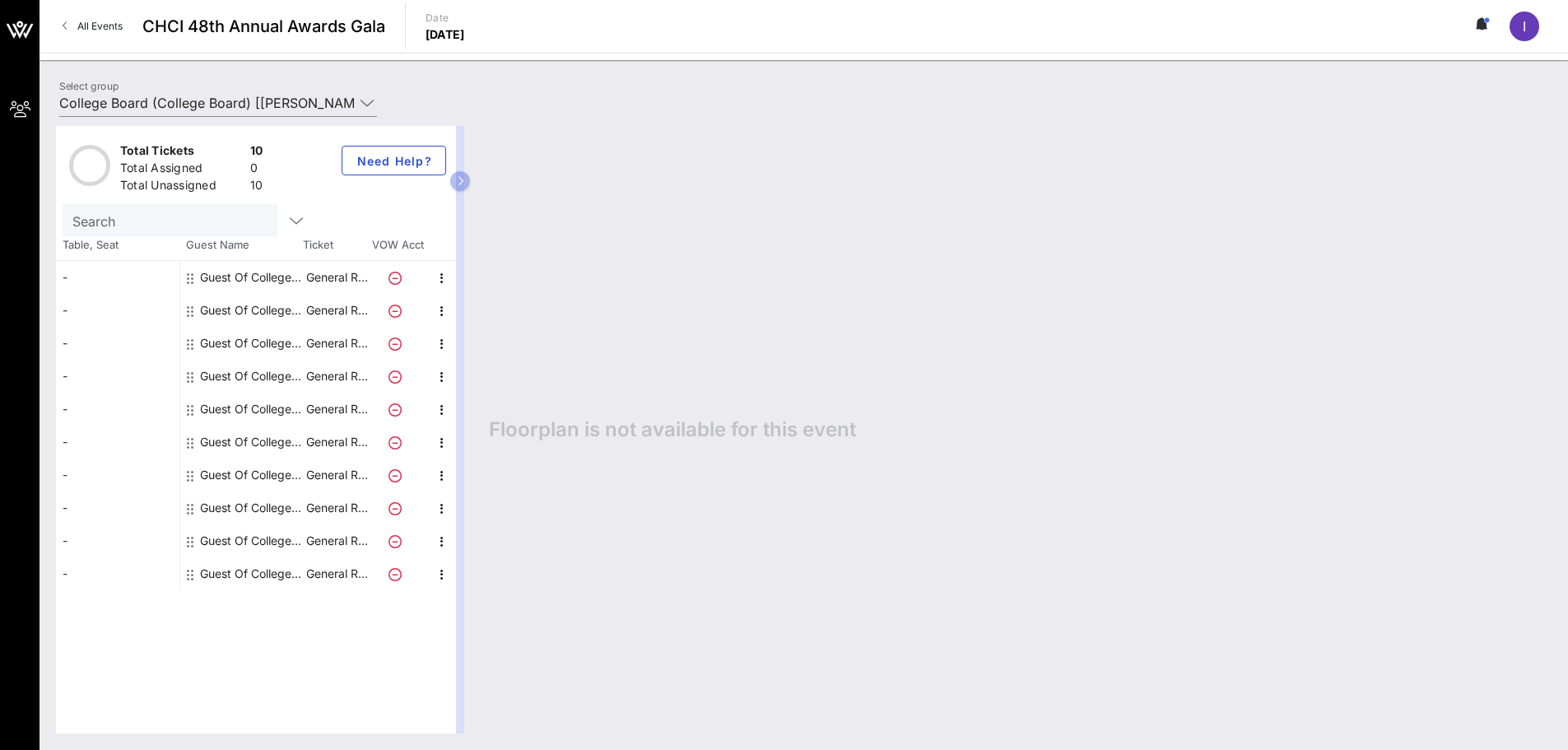
click at [171, 223] on input "Search" at bounding box center [169, 220] width 192 height 21
click at [374, 105] on icon at bounding box center [367, 103] width 15 height 20
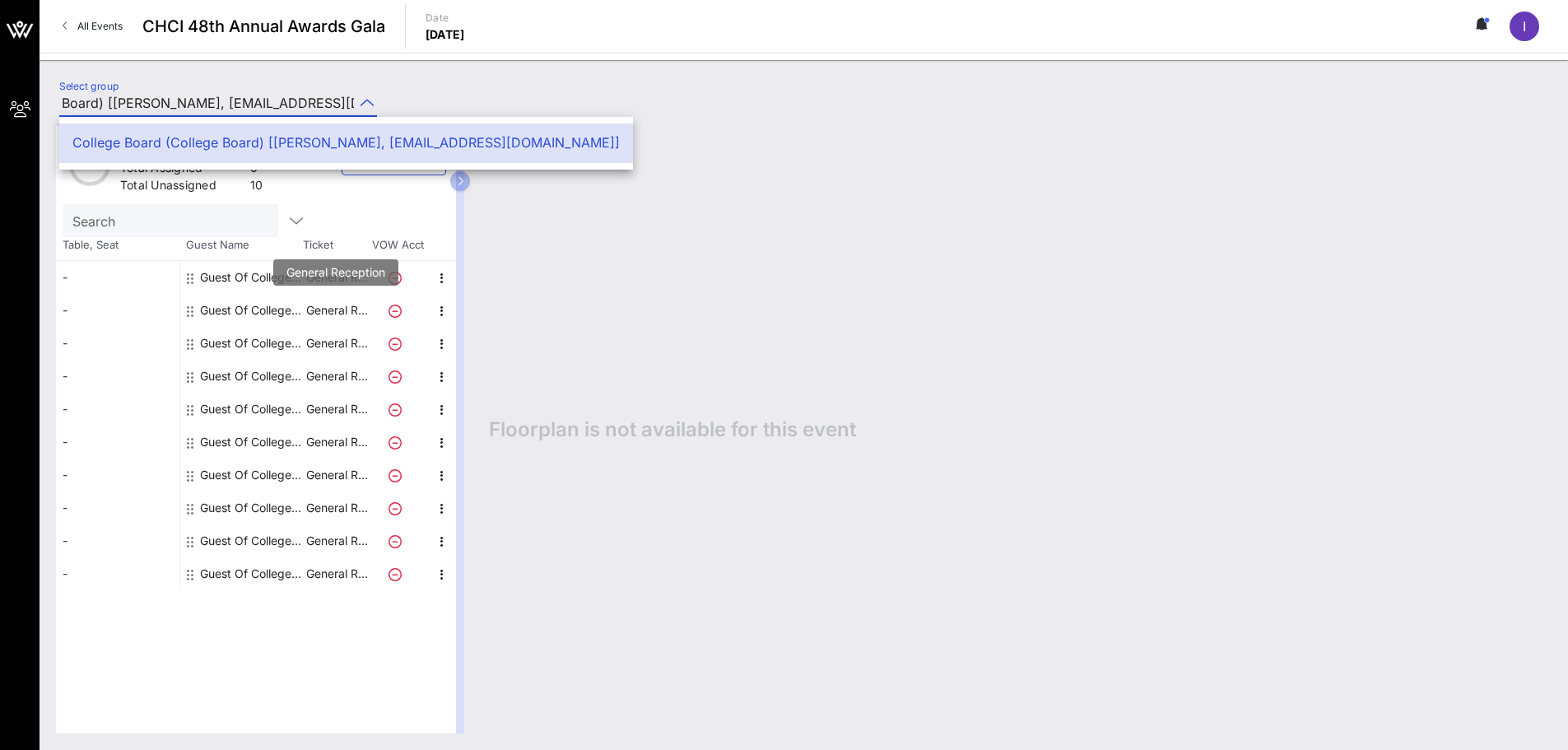
drag, startPoint x: 313, startPoint y: 139, endPoint x: 313, endPoint y: 297, distance: 158.0
click at [316, 301] on div "My Groups CHCI 48th Annual Awards Gala All Events CHCI 48th Annual Awards Gala …" at bounding box center [784, 375] width 1568 height 750
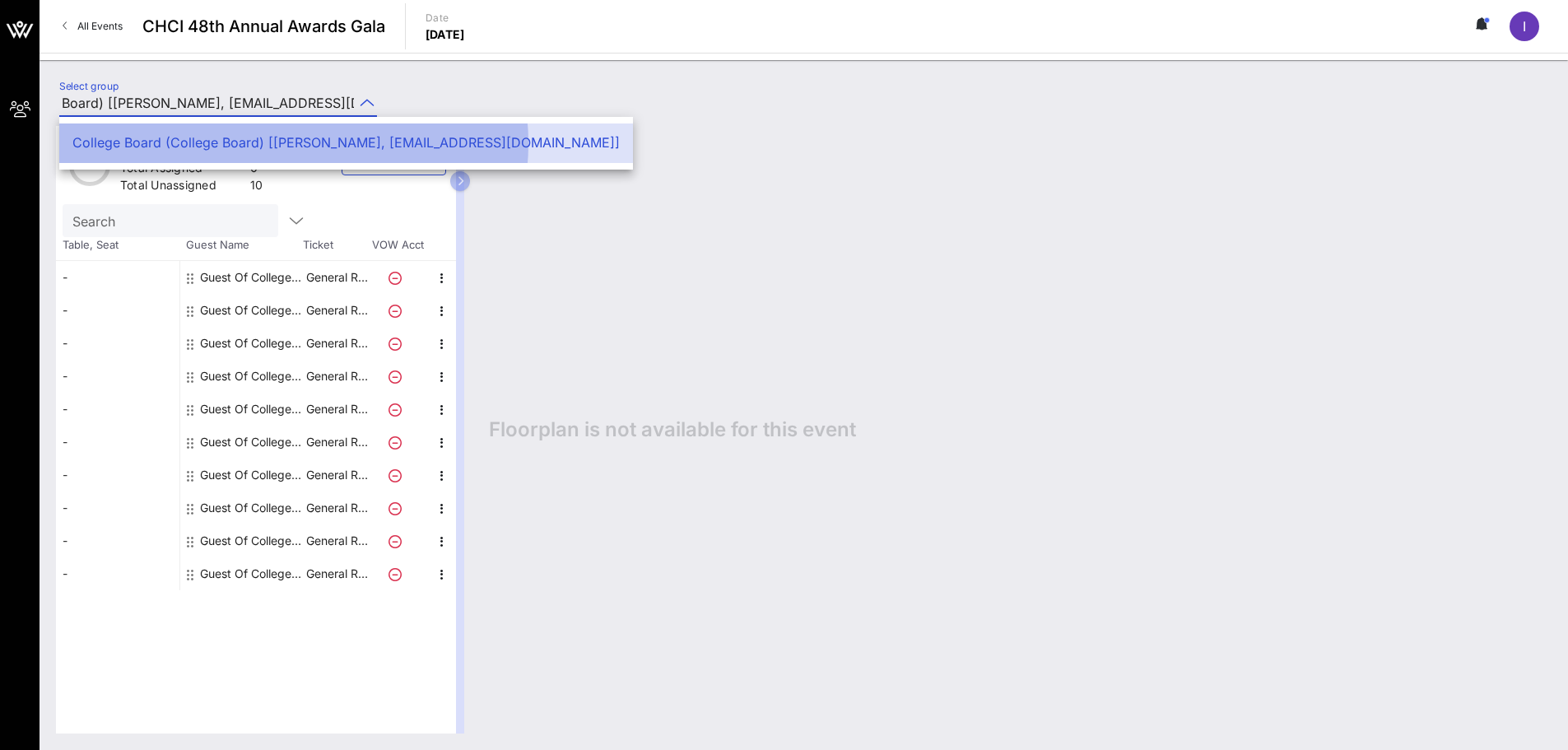
click at [214, 147] on div "College Board (College Board) [[PERSON_NAME], [EMAIL_ADDRESS][DOMAIN_NAME]]" at bounding box center [345, 142] width 547 height 16
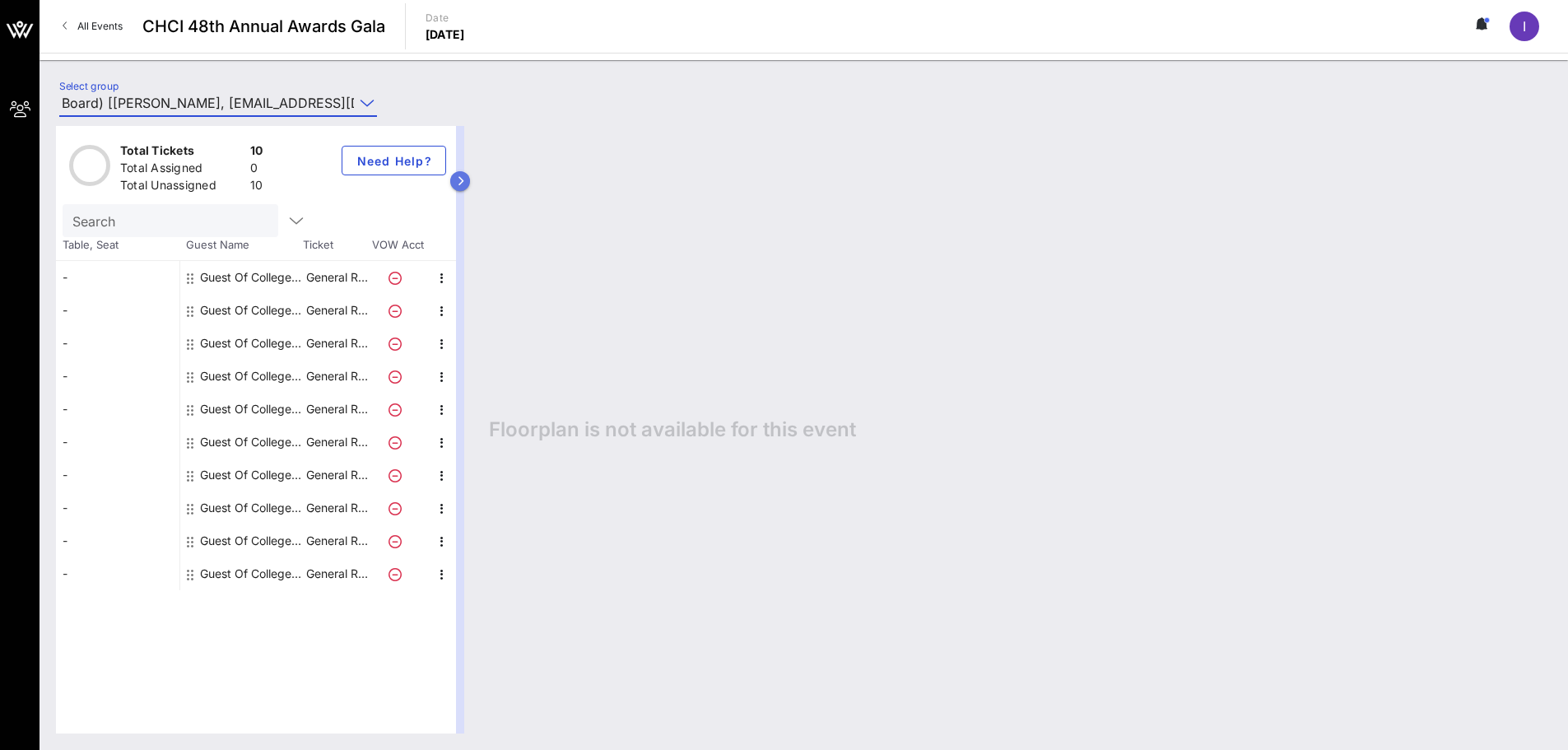
click at [462, 181] on icon "button" at bounding box center [460, 181] width 7 height 10
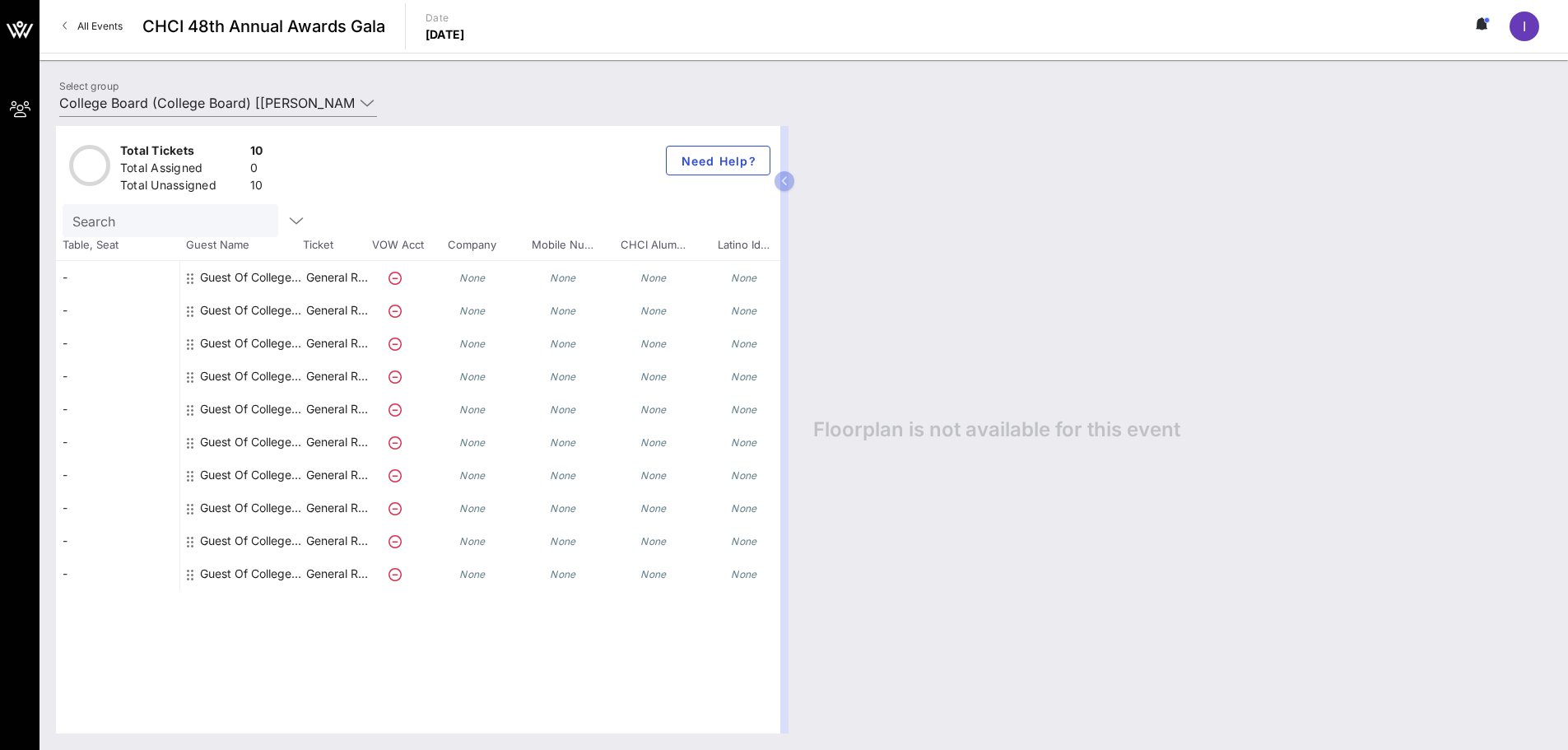
click at [242, 281] on div "Guest Of College Board" at bounding box center [251, 278] width 104 height 33
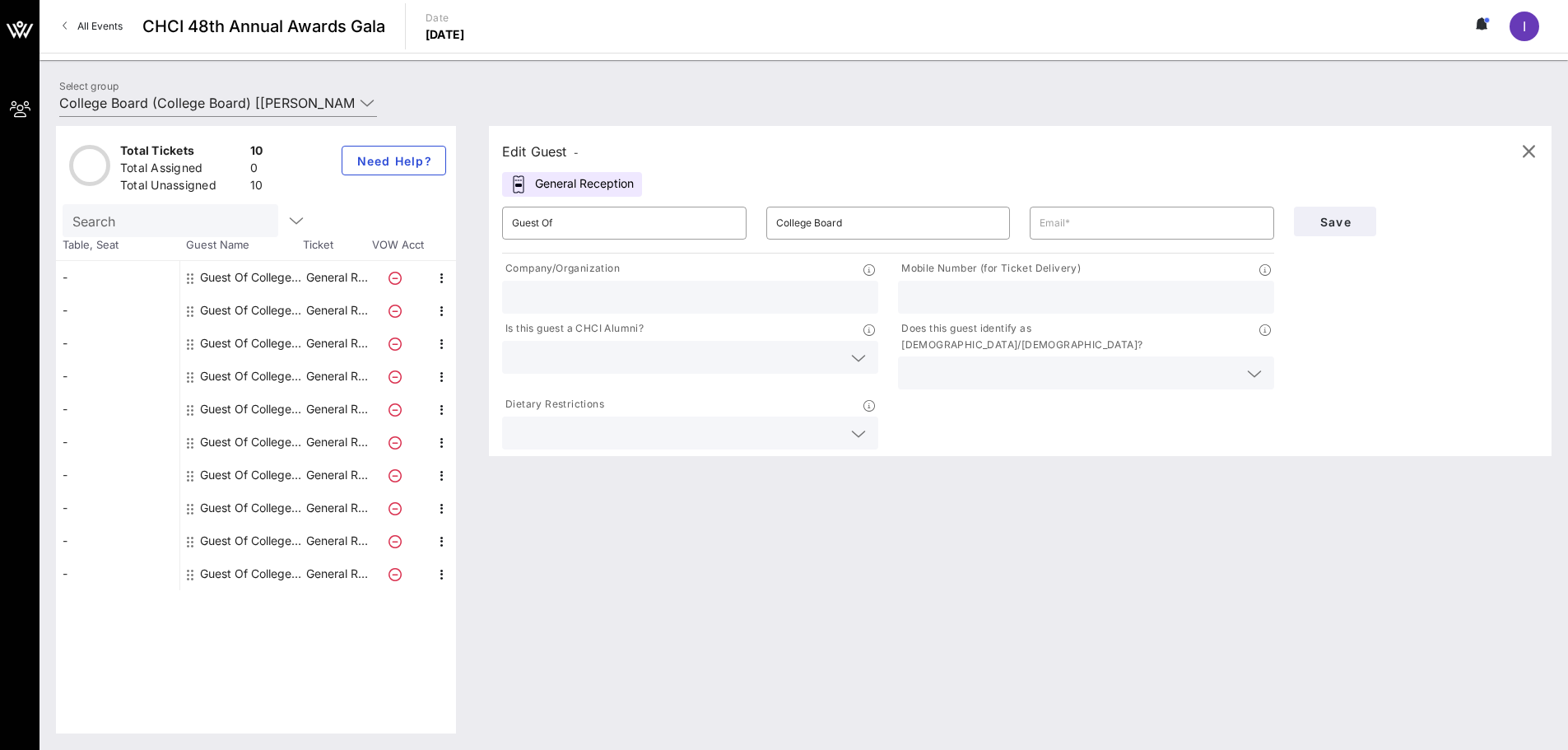
click at [556, 156] on div "Edit Guest -" at bounding box center [541, 151] width 77 height 23
click at [583, 195] on div "General Reception" at bounding box center [572, 184] width 140 height 25
click at [688, 221] on input "Guest Of" at bounding box center [624, 223] width 225 height 27
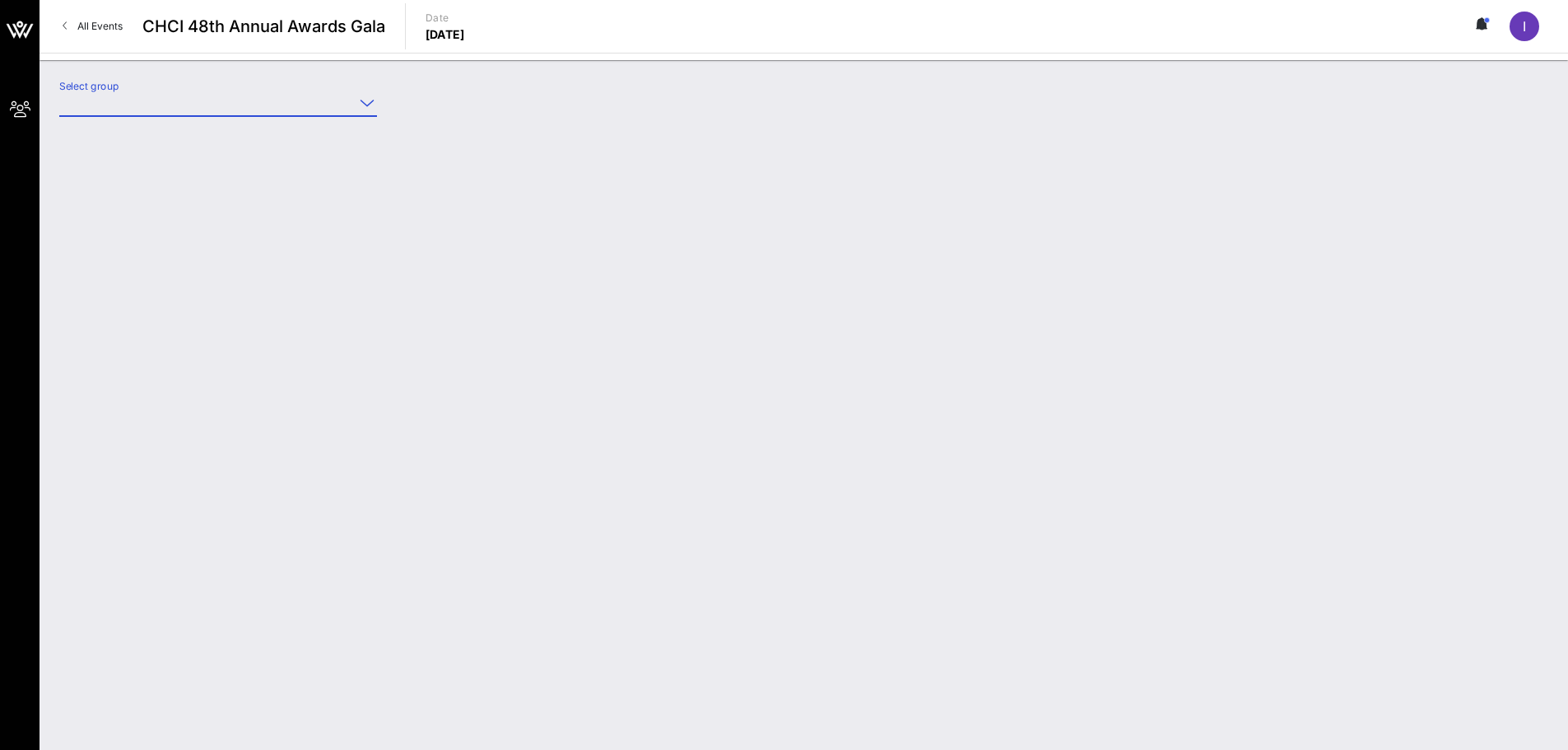
click at [387, 105] on div "Select group" at bounding box center [226, 105] width 354 height 58
click at [162, 101] on input "Select group" at bounding box center [207, 103] width 295 height 27
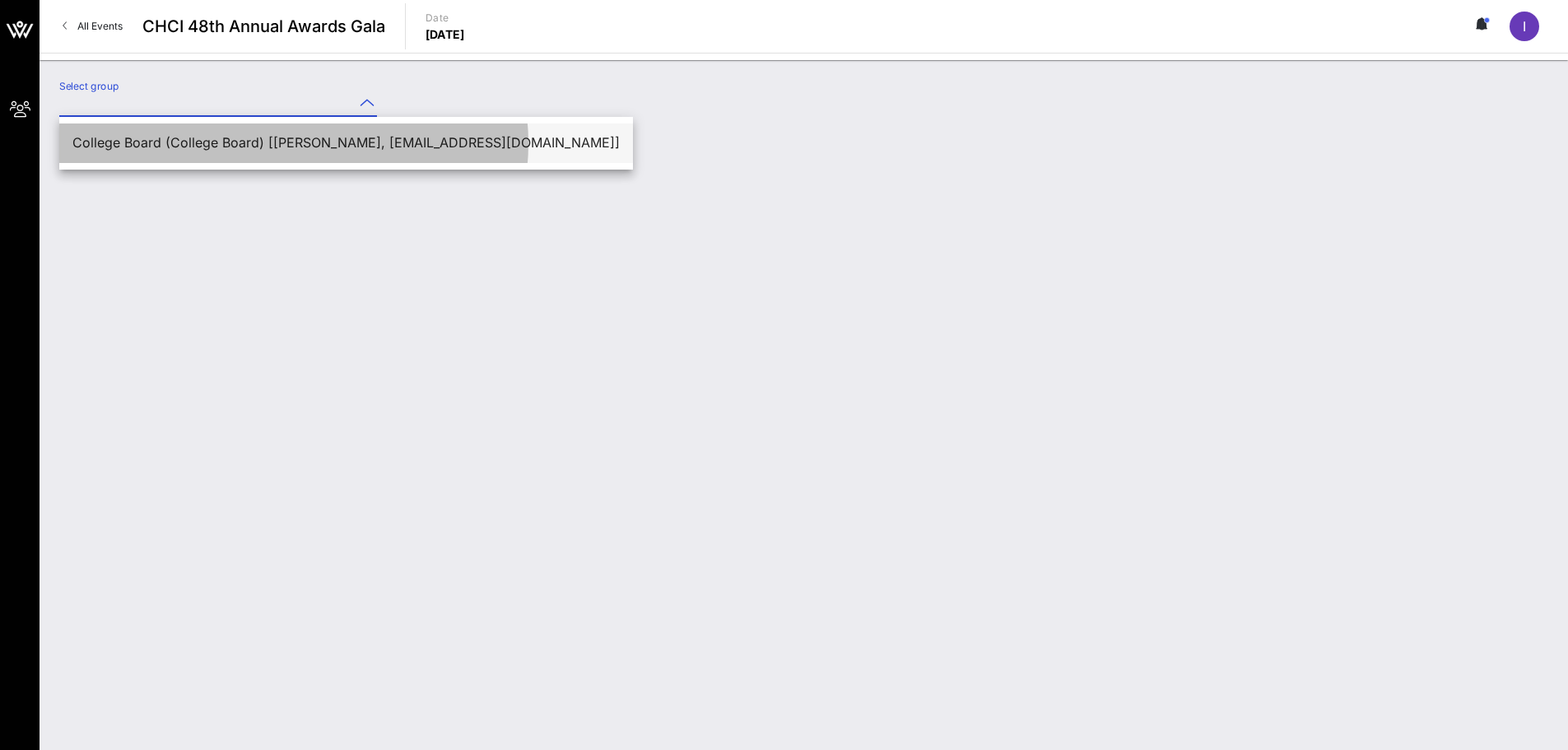
click at [186, 141] on div "College Board (College Board) [[PERSON_NAME], [EMAIL_ADDRESS][DOMAIN_NAME]]" at bounding box center [345, 142] width 547 height 16
type input "College Board (College Board) [[PERSON_NAME], [EMAIL_ADDRESS][DOMAIN_NAME]]"
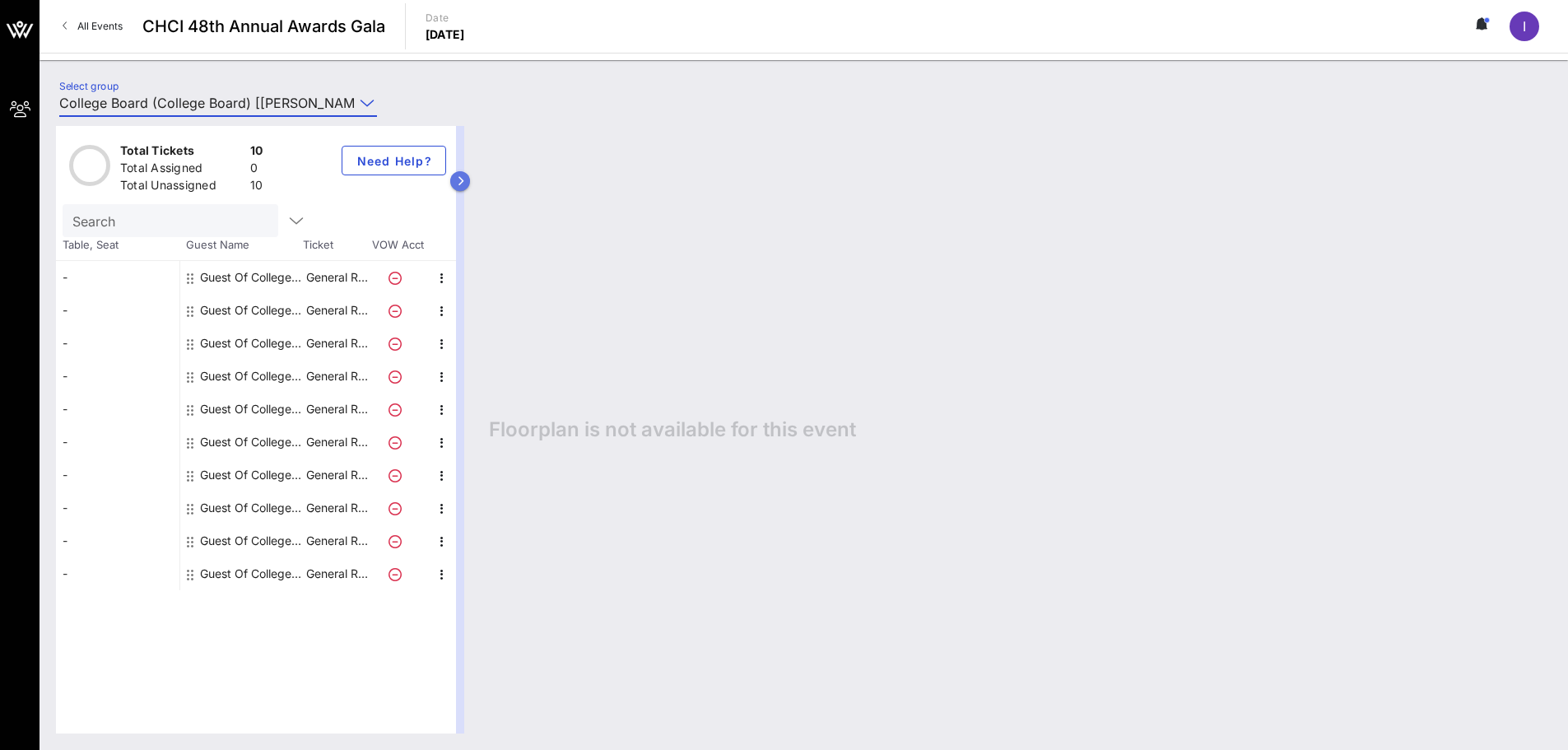
click at [459, 183] on icon "button" at bounding box center [460, 181] width 7 height 10
click at [456, 183] on div "Total Tickets 10 Total Assigned 0 Total Unassigned 10 Need Help?" at bounding box center [256, 164] width 400 height 78
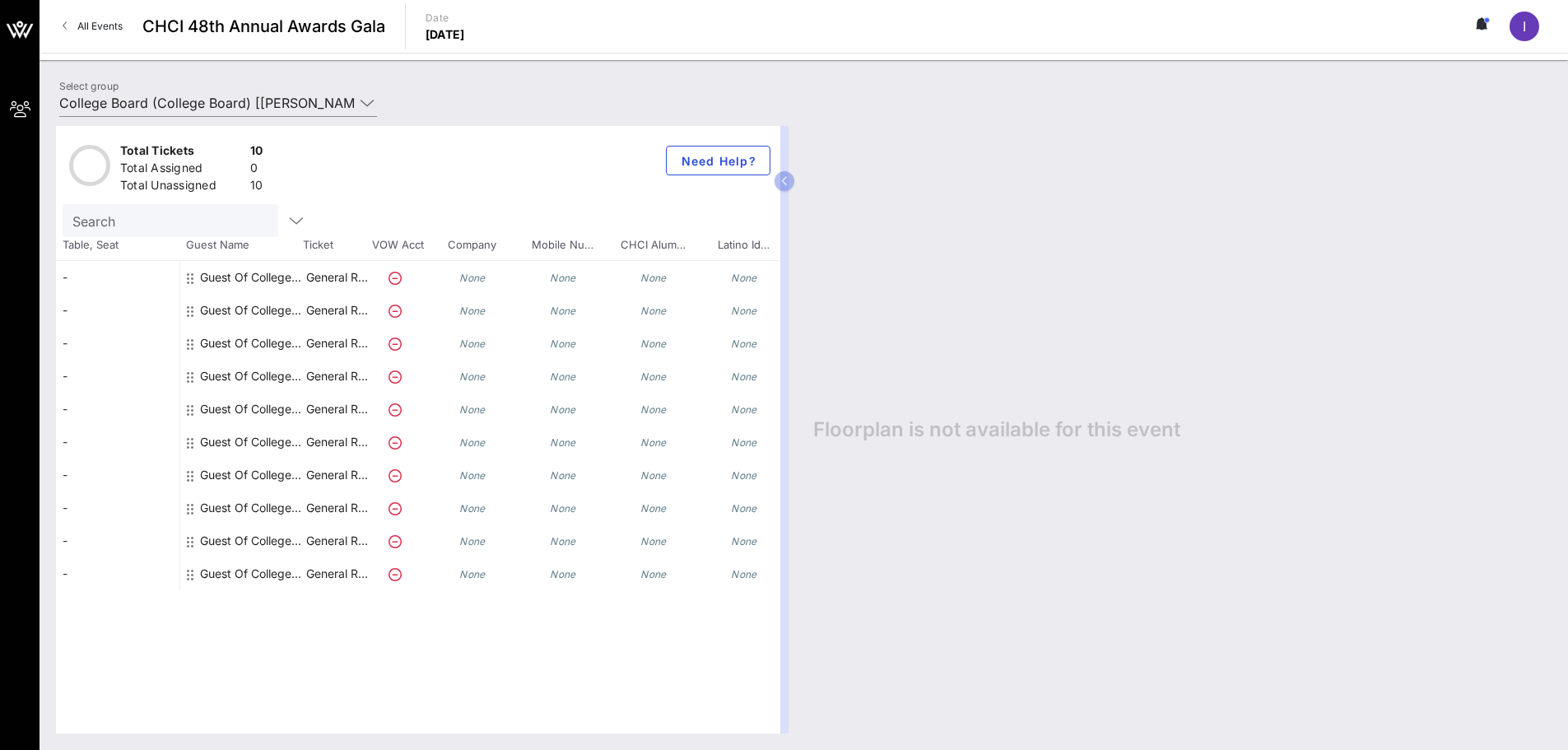
click at [132, 225] on input "Search" at bounding box center [169, 220] width 192 height 21
type input "[PERSON_NAME]"
click at [73, 277] on div "-" at bounding box center [117, 278] width 124 height 33
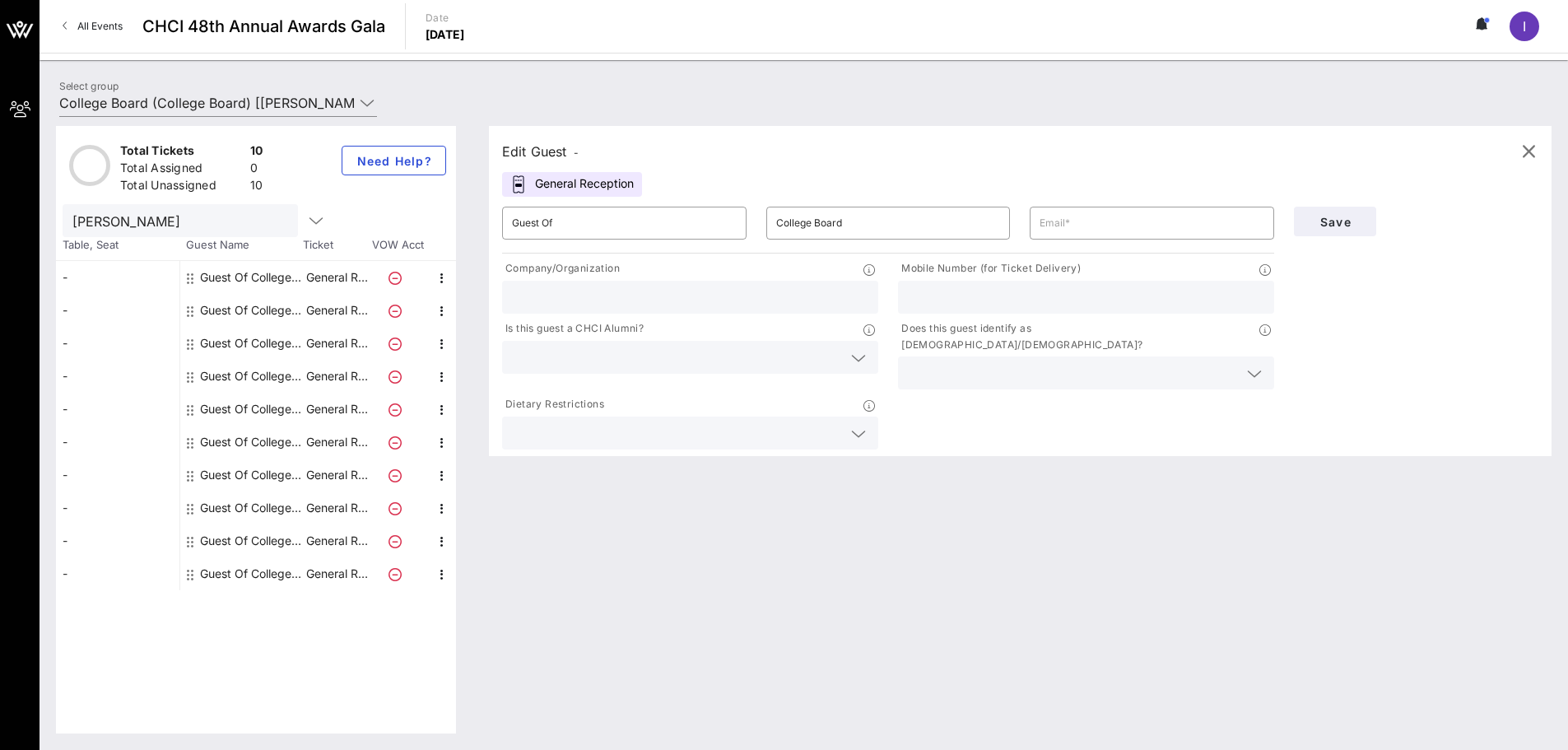
click at [66, 278] on div "-" at bounding box center [117, 278] width 124 height 33
click at [1089, 222] on input "text" at bounding box center [1151, 223] width 225 height 27
type input "[EMAIL_ADDRESS][DOMAIN_NAME]"
type input "2103253325"
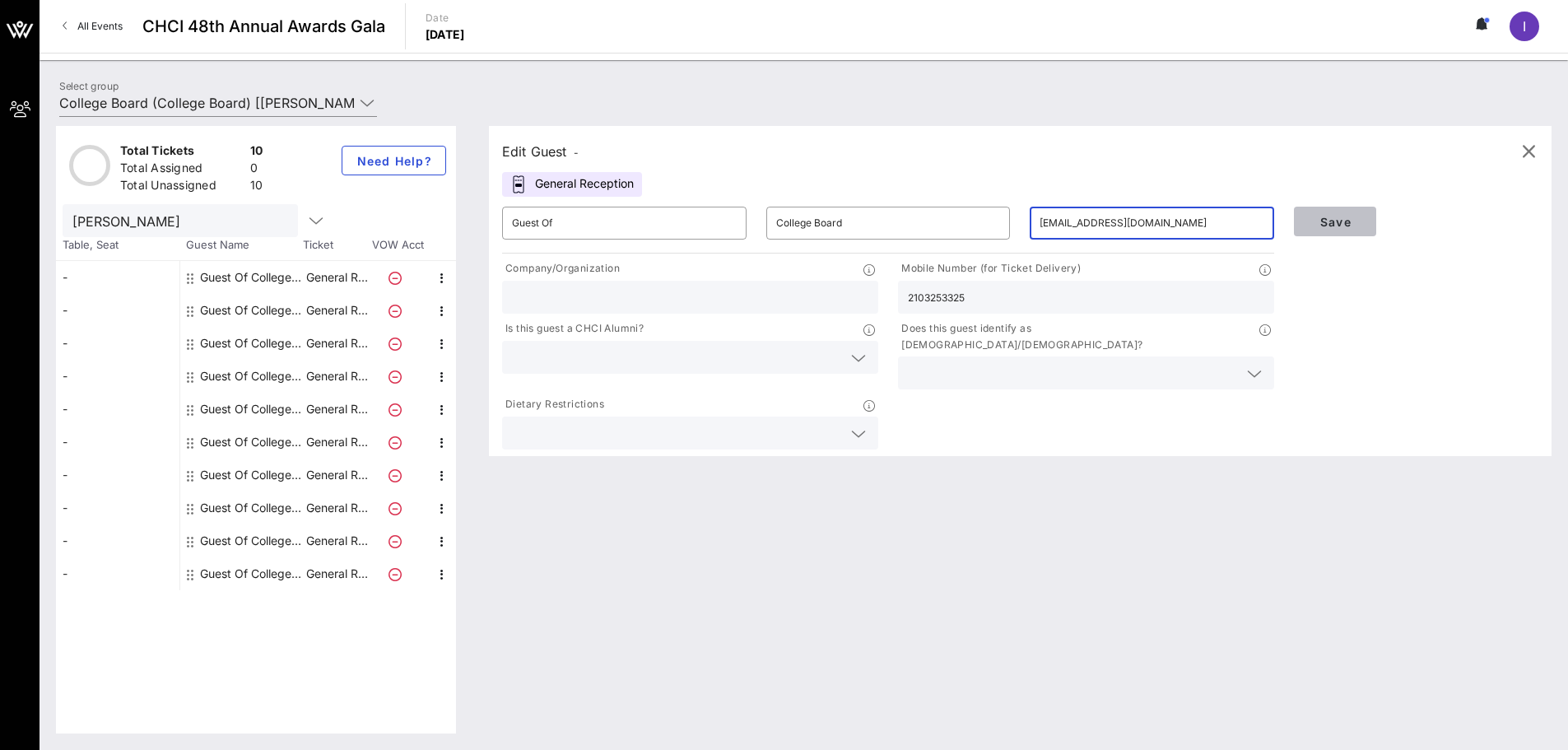
click at [1353, 220] on span "Save" at bounding box center [1334, 221] width 56 height 14
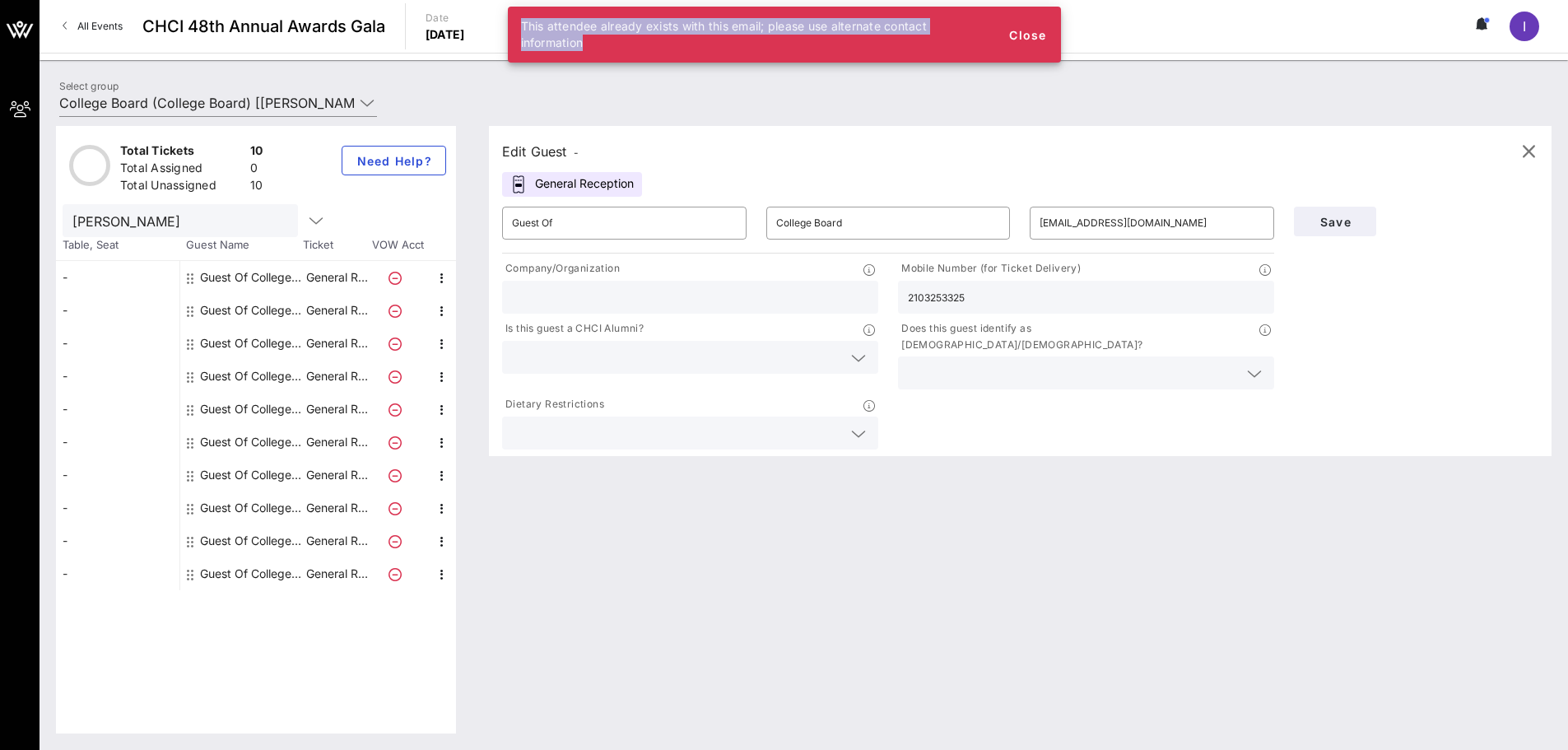
drag, startPoint x: 521, startPoint y: 23, endPoint x: 772, endPoint y: 53, distance: 252.8
click at [772, 53] on div "This attendee already exists with this email; please use alternate contact info…" at bounding box center [754, 34] width 494 height 56
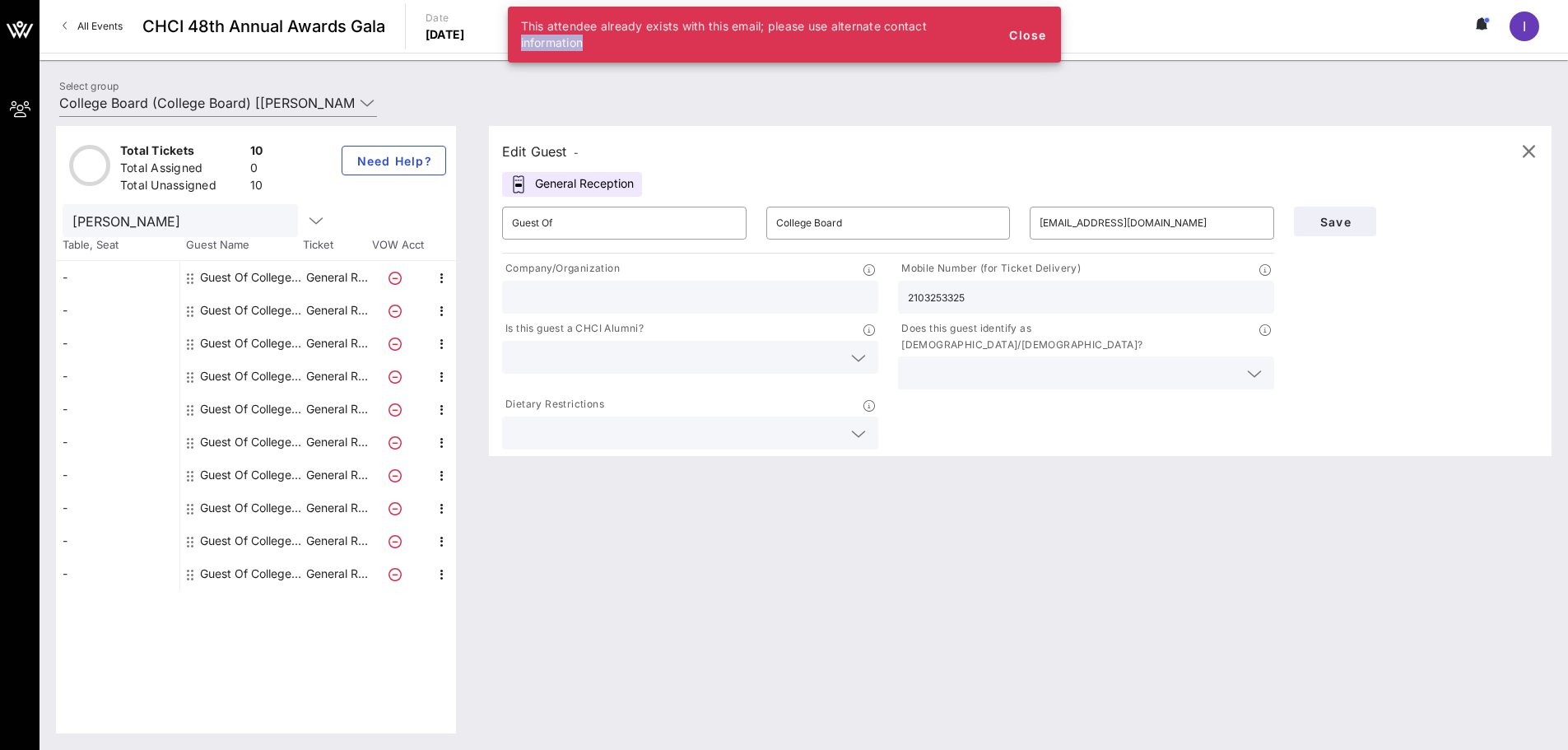
click at [772, 53] on div "This attendee already exists with this email; please use alternate contact info…" at bounding box center [754, 34] width 494 height 56
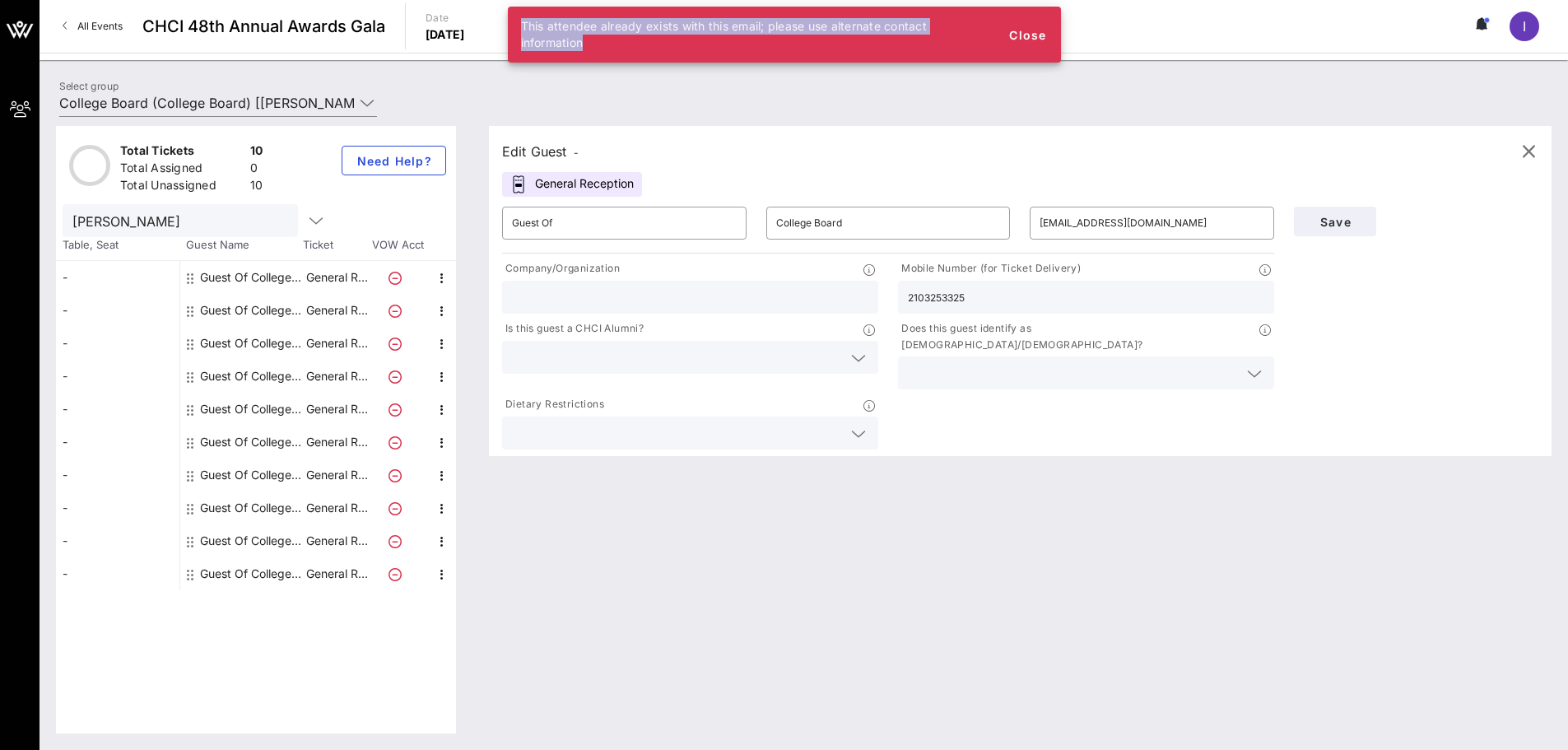
click at [772, 53] on div "This attendee already exists with this email; please use alternate contact info…" at bounding box center [754, 34] width 494 height 56
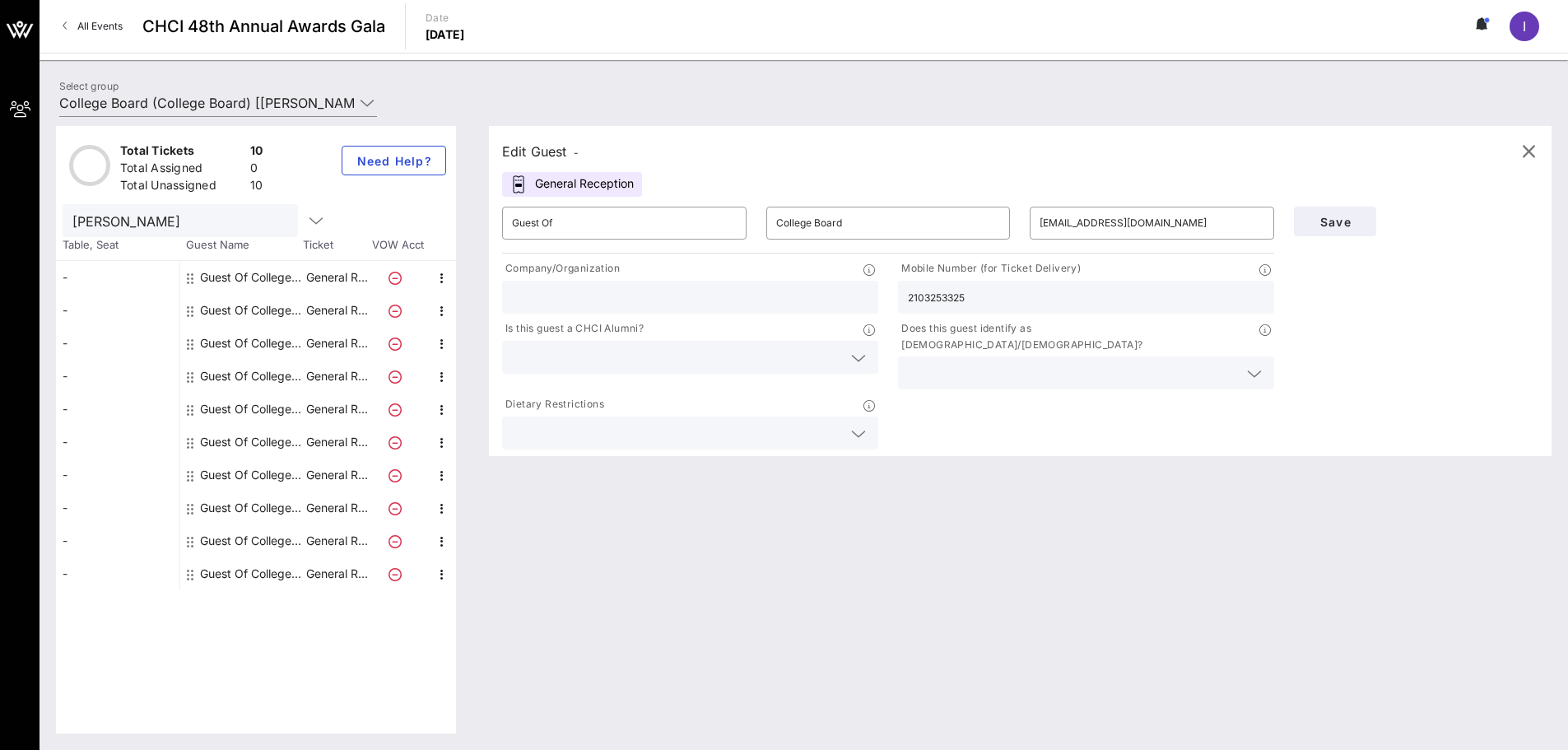
click at [1524, 37] on div "I" at bounding box center [1524, 27] width 29 height 29
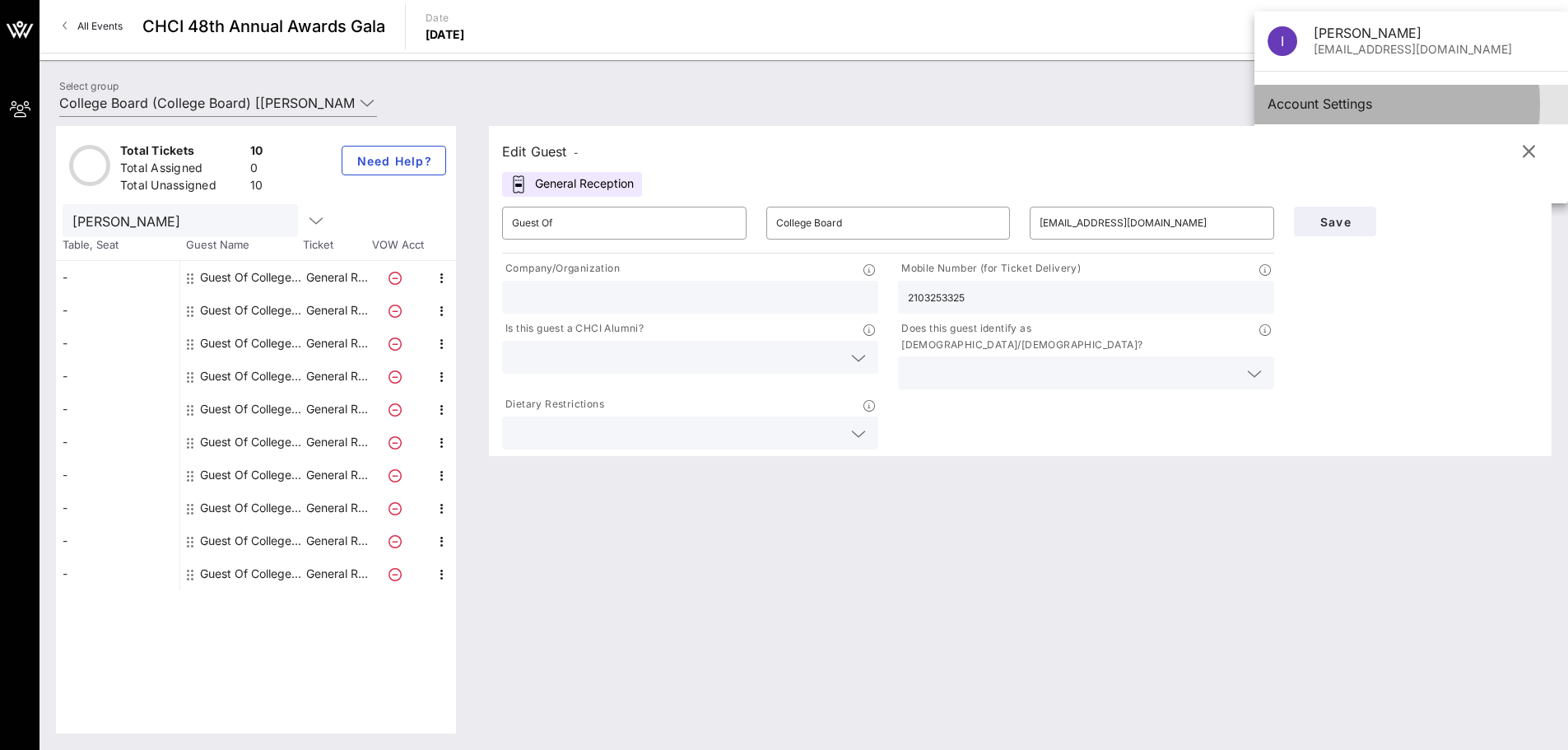
click at [1301, 104] on div "Account Settings" at bounding box center [1410, 104] width 287 height 16
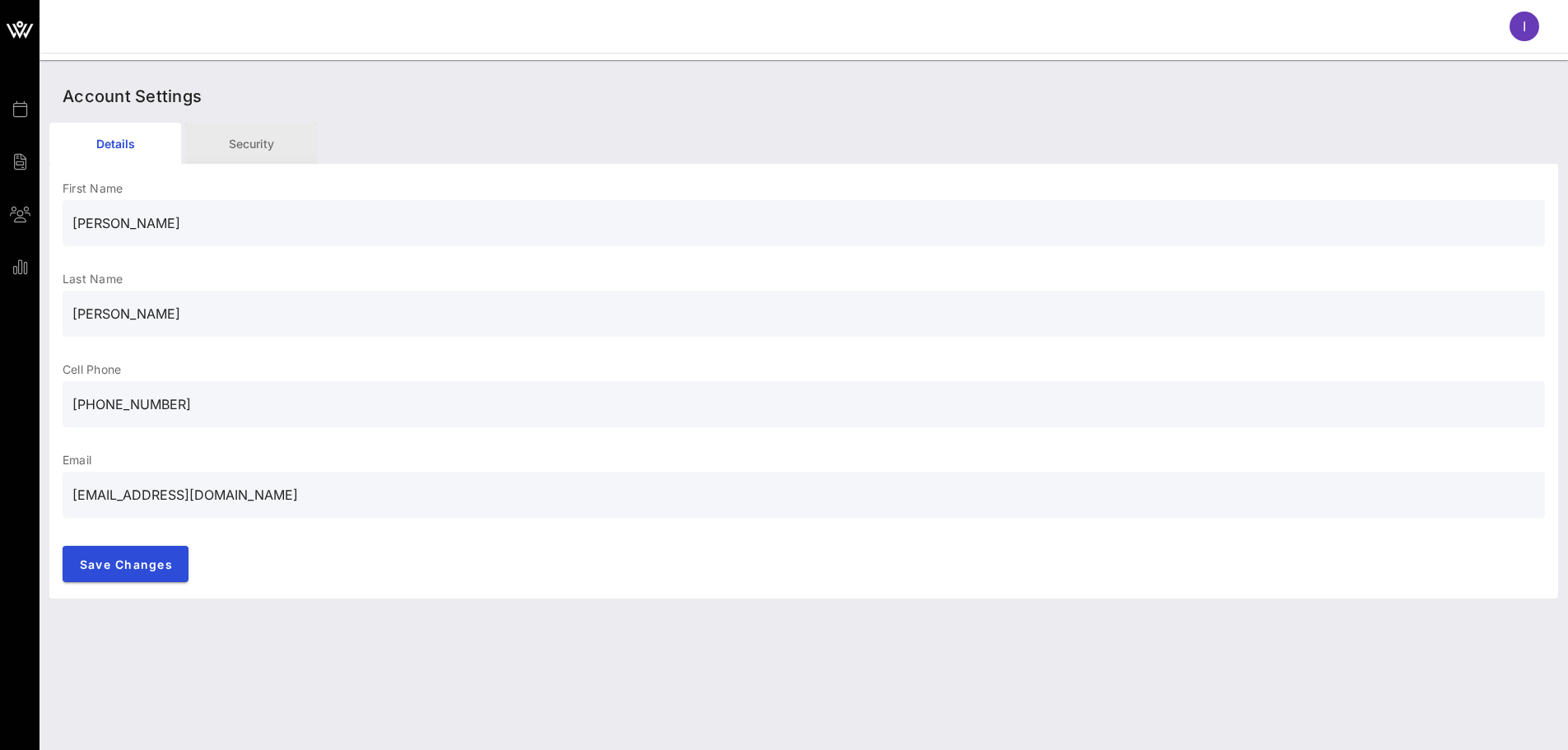
click at [245, 154] on div "Security" at bounding box center [251, 143] width 132 height 41
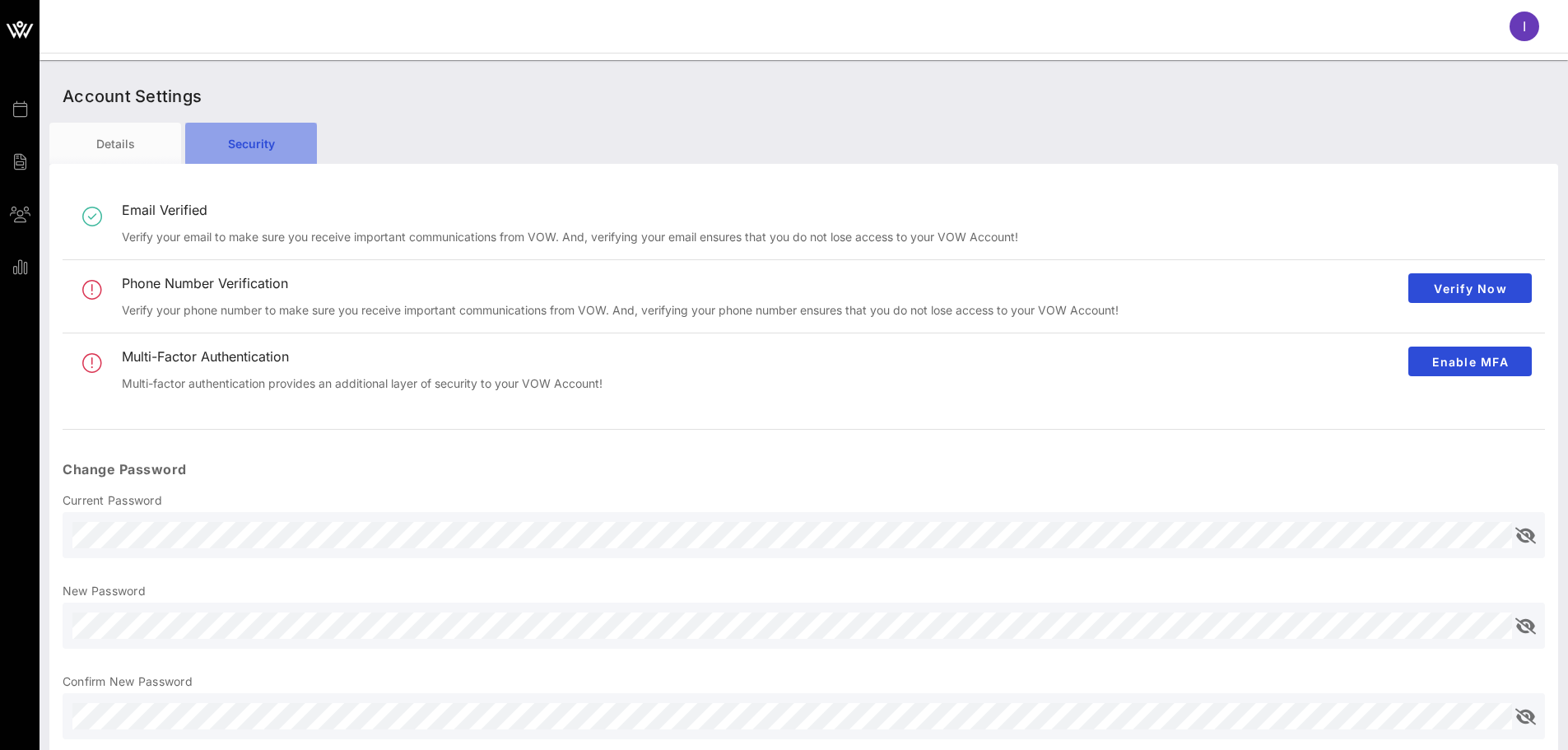
click at [245, 154] on div "Security" at bounding box center [251, 143] width 132 height 41
